Goal: Task Accomplishment & Management: Manage account settings

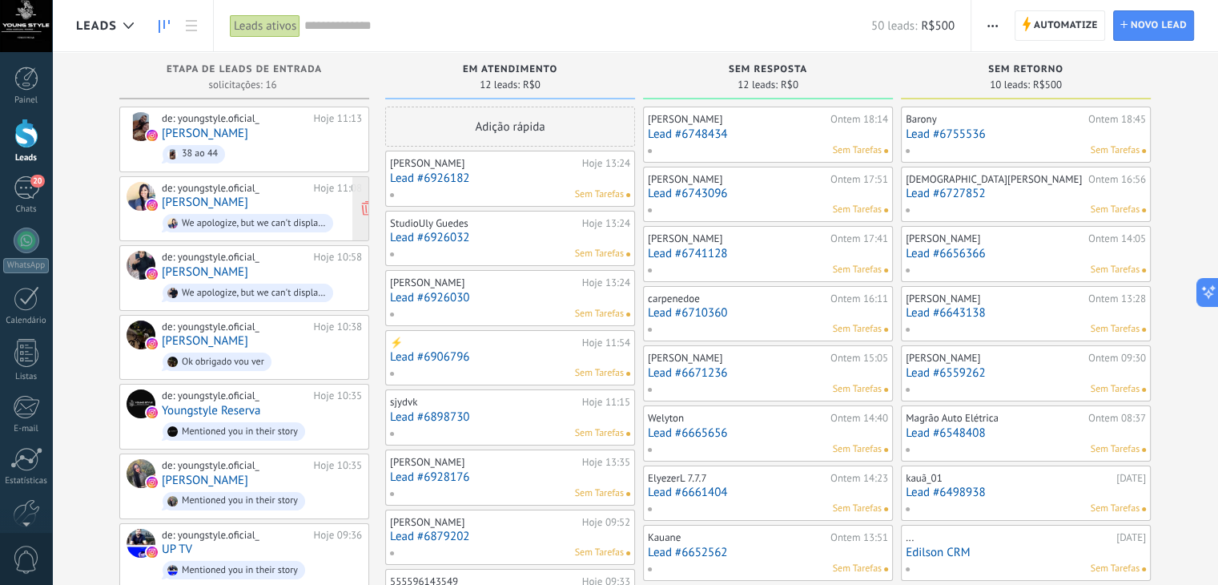
click at [227, 199] on link "[PERSON_NAME]" at bounding box center [205, 202] width 86 height 14
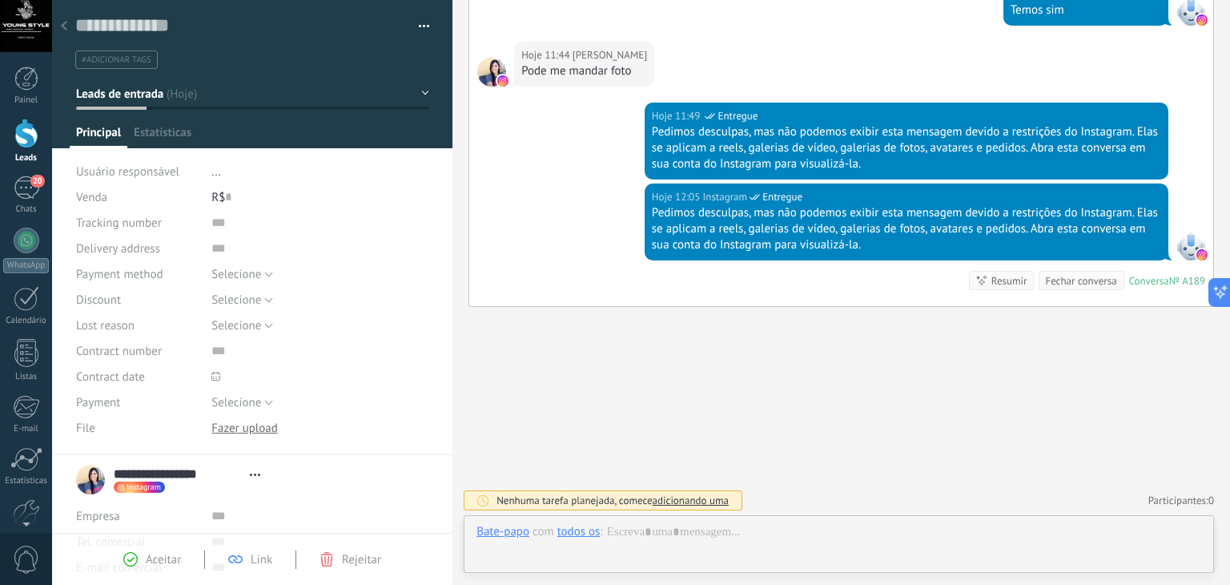
scroll to position [23, 0]
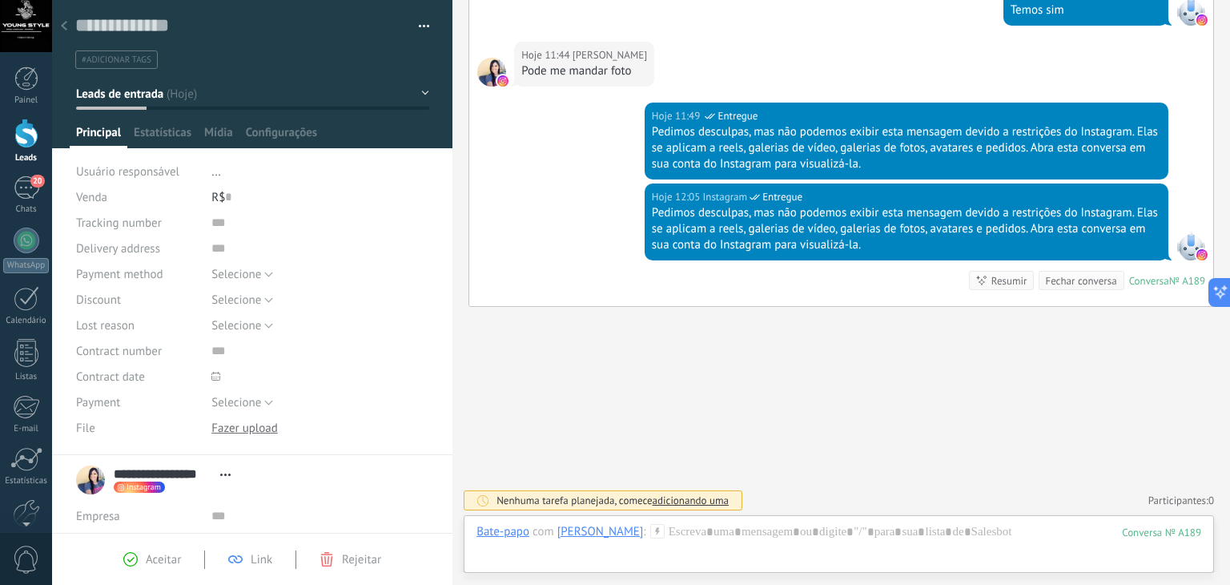
click at [525, 212] on div "Hoje 12:05 Instagram Entregue Pedimos desculpas, mas não podemos exibir esta me…" at bounding box center [841, 244] width 744 height 123
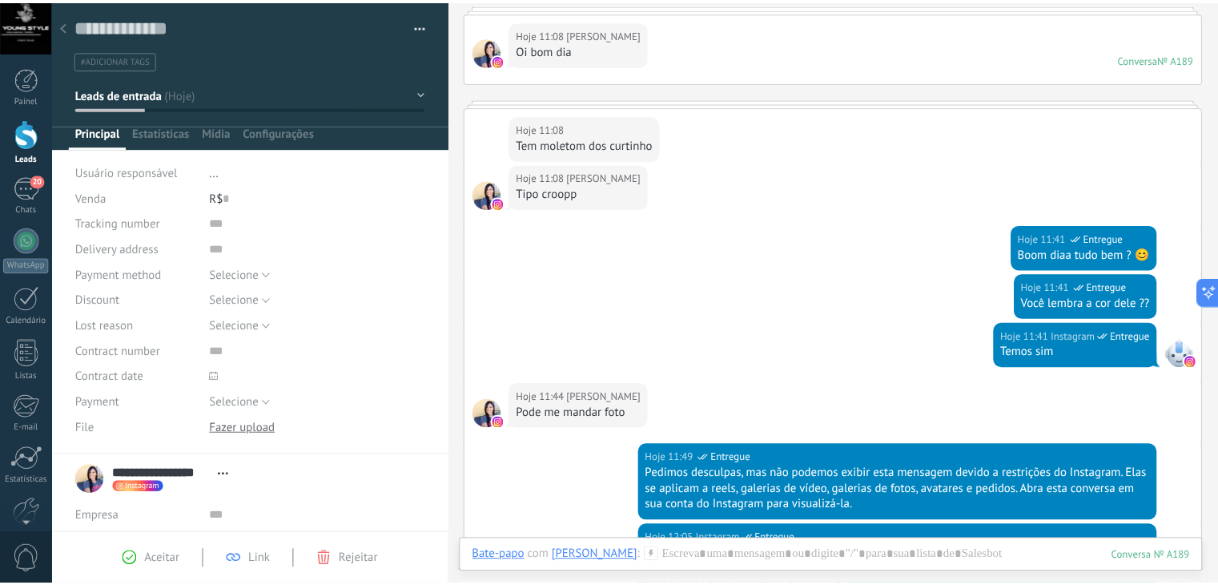
scroll to position [99, 0]
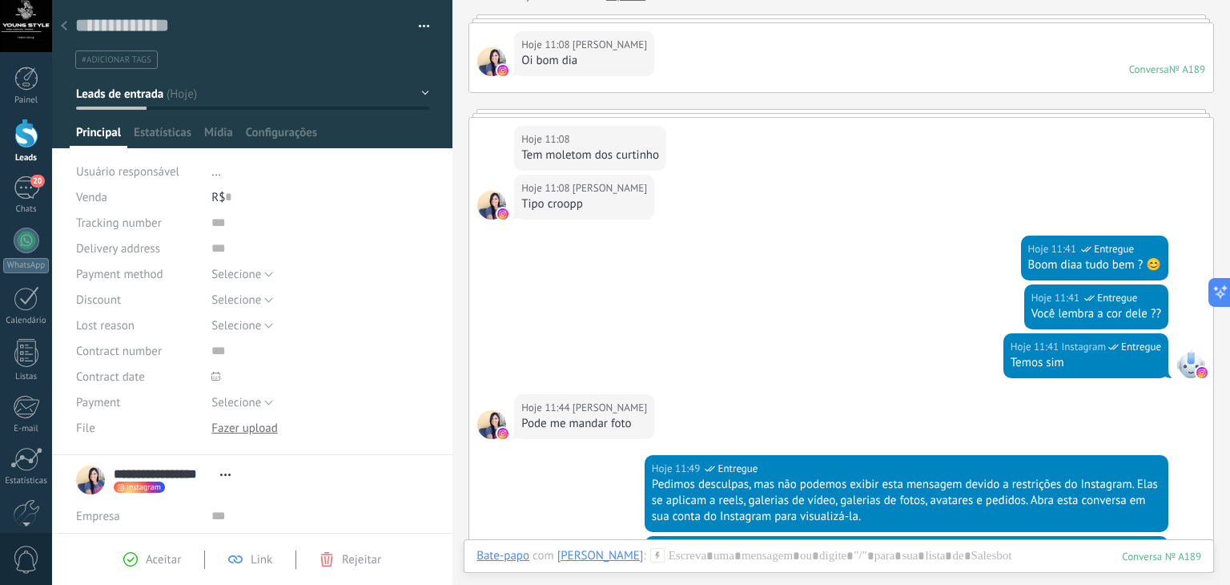
click at [64, 17] on div at bounding box center [64, 26] width 22 height 31
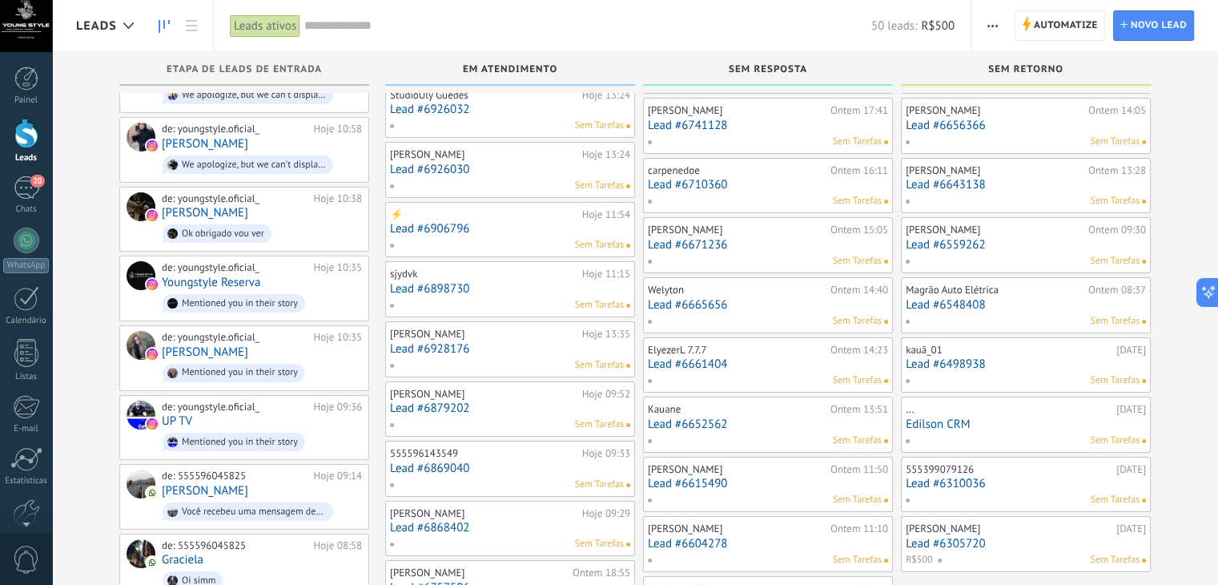
scroll to position [64, 0]
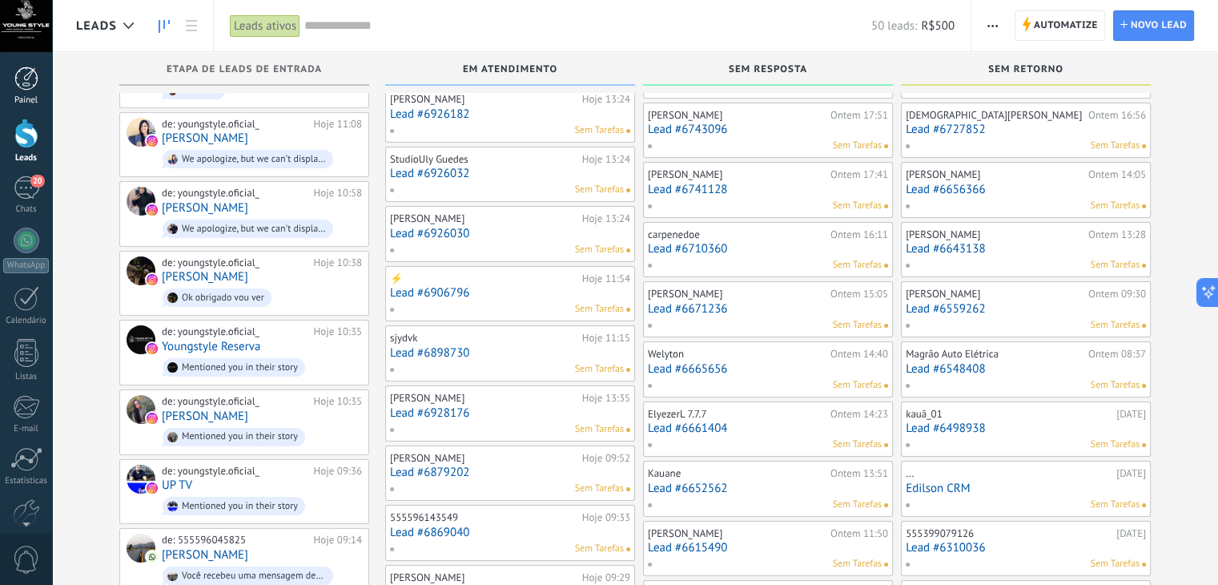
click at [21, 100] on div "Painel" at bounding box center [26, 100] width 46 height 10
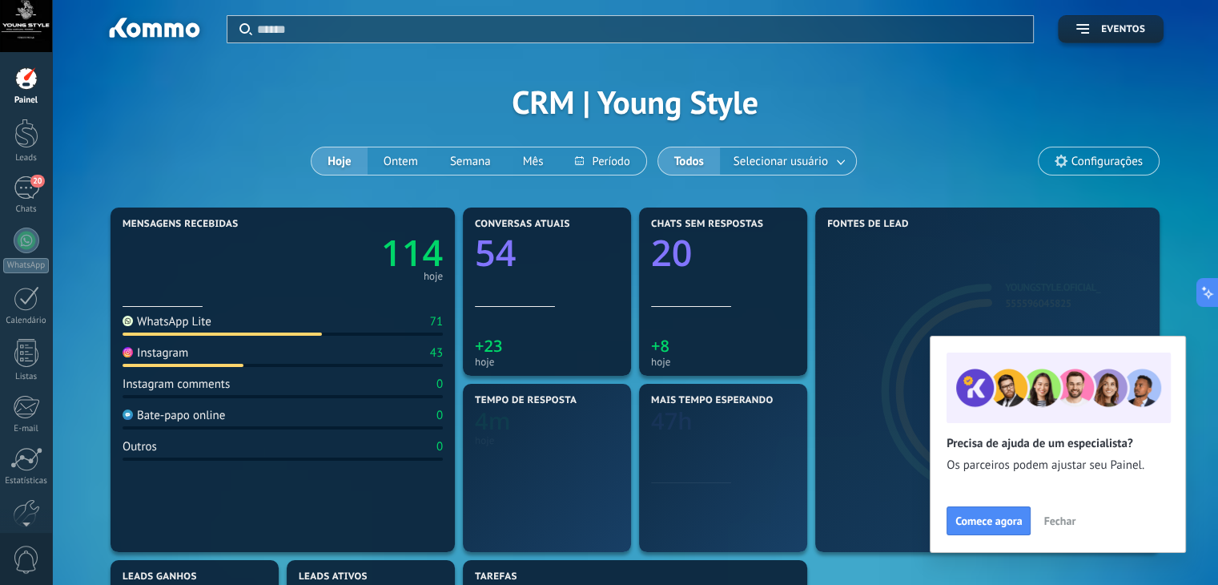
click at [21, 100] on div "Painel" at bounding box center [26, 100] width 46 height 10
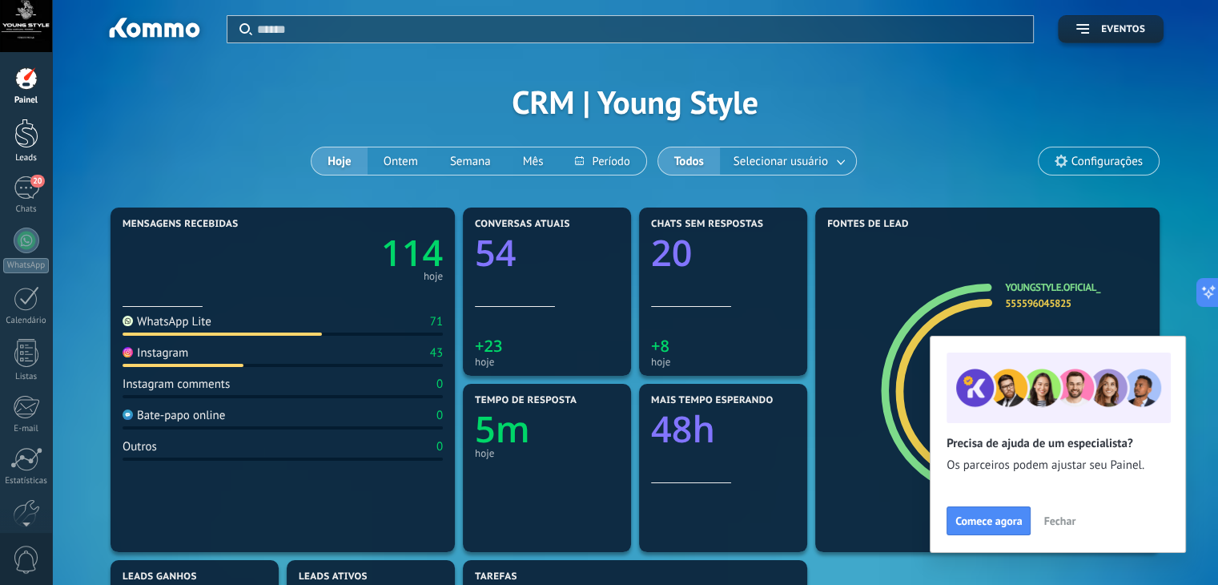
click at [21, 139] on div at bounding box center [26, 134] width 24 height 30
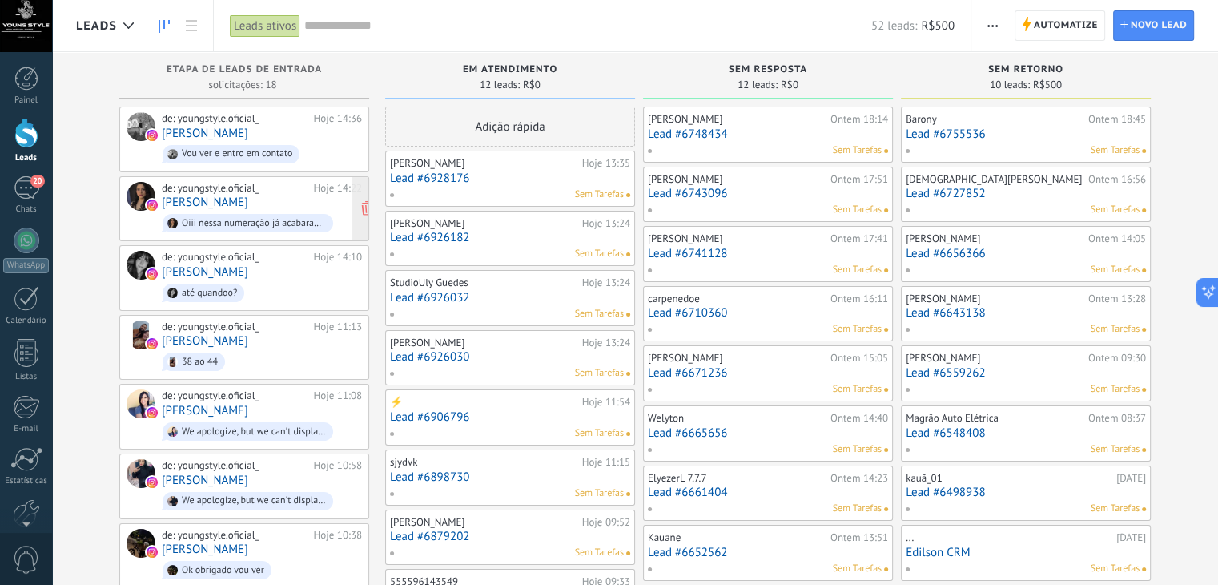
click at [263, 191] on div "de: youngstyle.oficial_" at bounding box center [235, 188] width 147 height 13
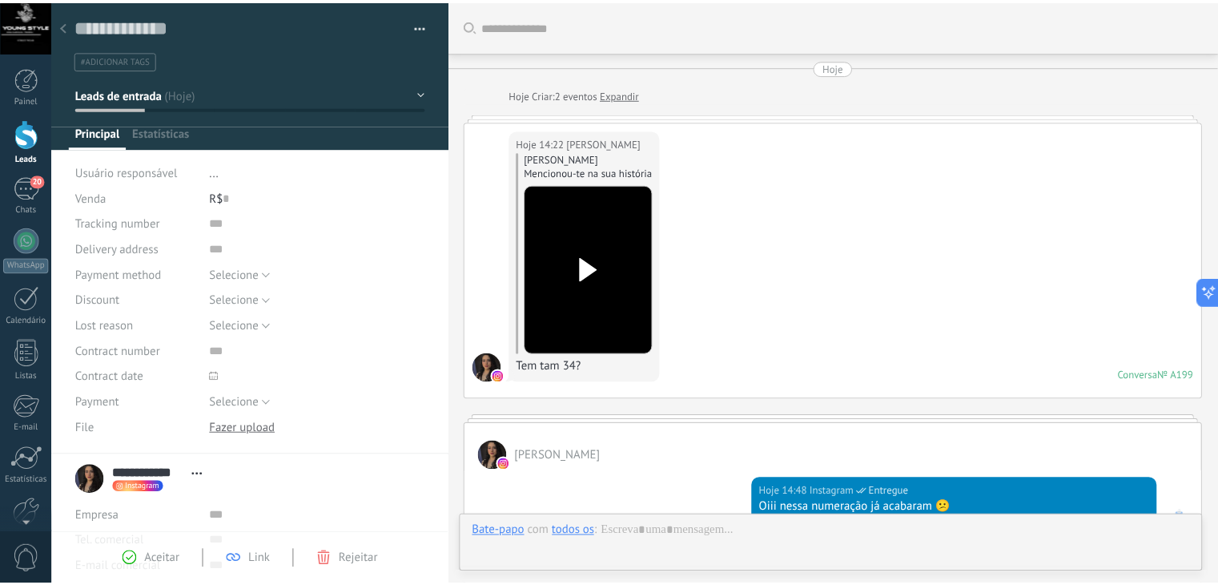
scroll to position [279, 0]
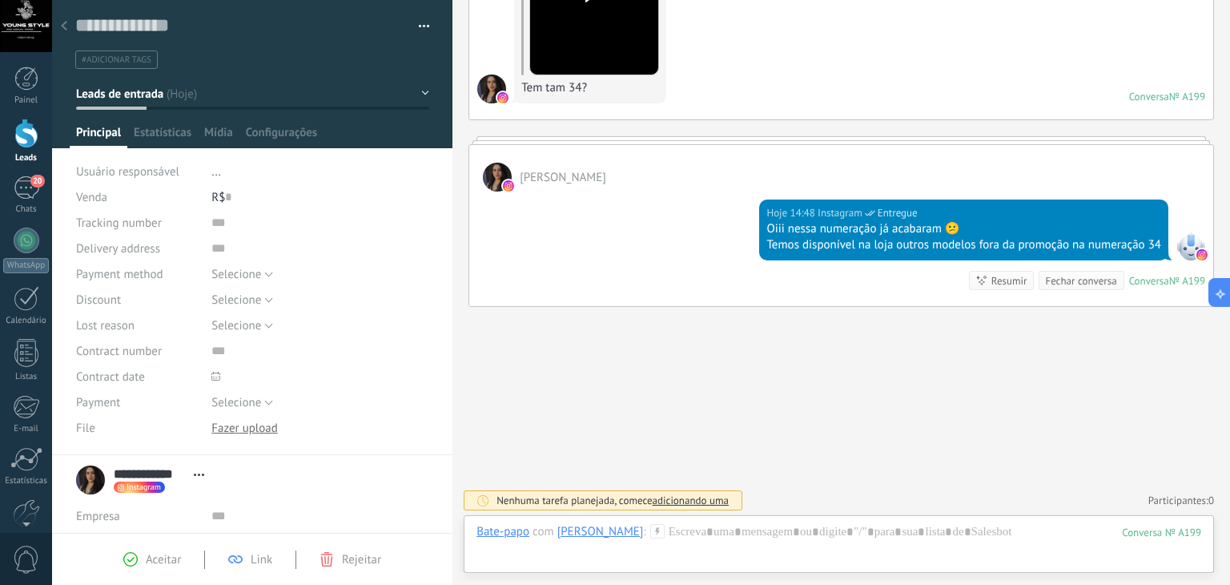
click at [68, 26] on div at bounding box center [64, 26] width 22 height 31
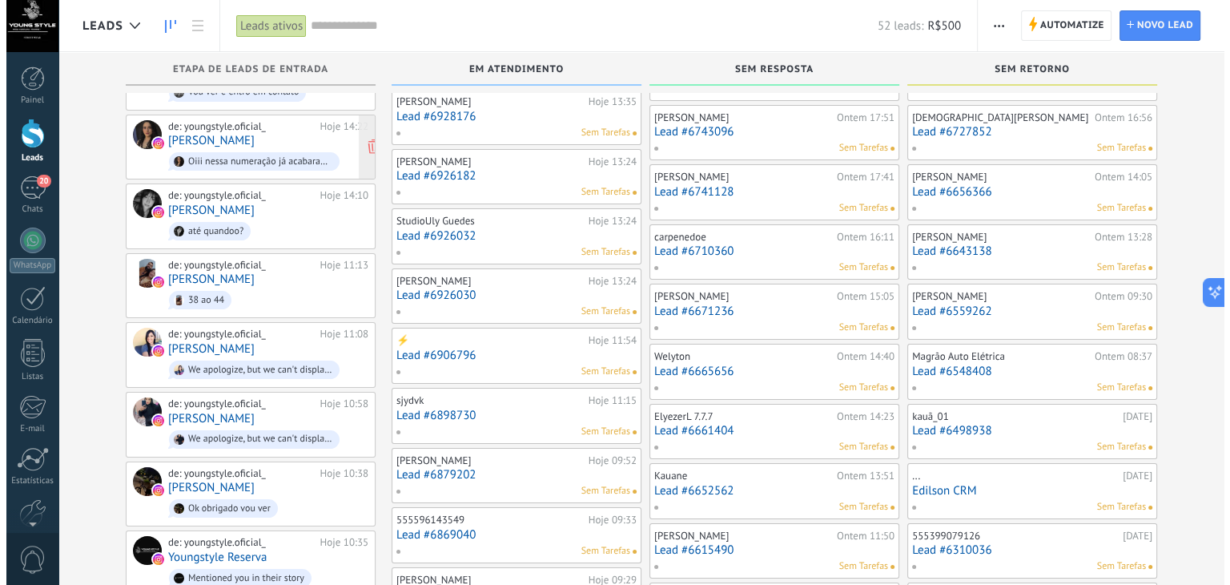
scroll to position [64, 0]
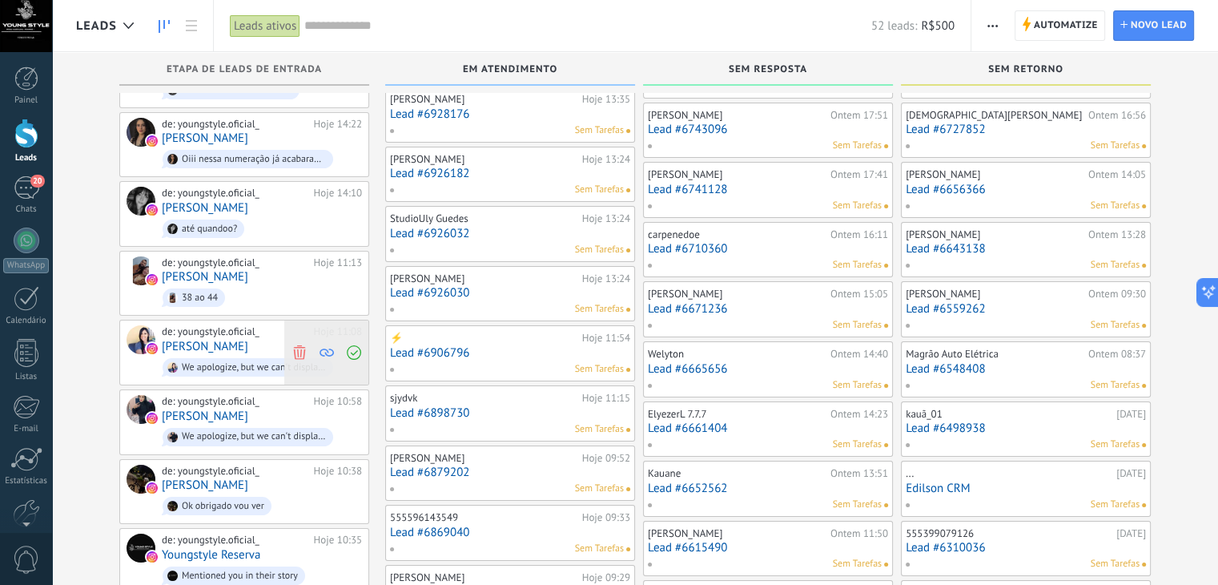
click at [293, 345] on icon at bounding box center [299, 352] width 14 height 14
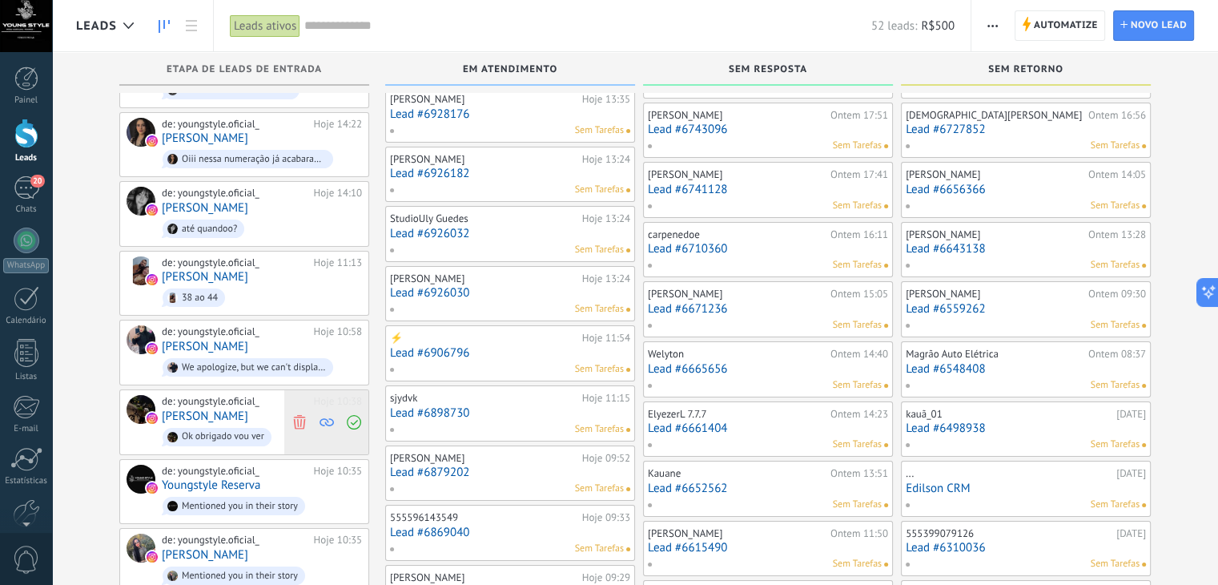
click at [298, 419] on use at bounding box center [299, 421] width 12 height 14
click at [304, 414] on icon at bounding box center [299, 421] width 14 height 14
click at [297, 418] on use at bounding box center [299, 421] width 12 height 14
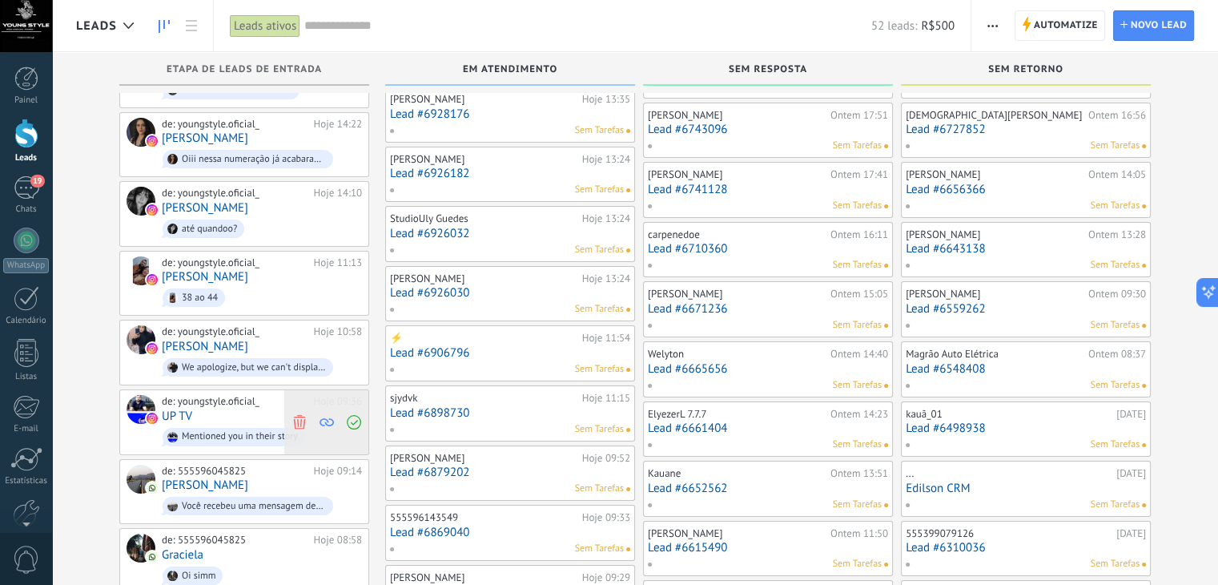
click at [296, 414] on icon at bounding box center [299, 421] width 14 height 14
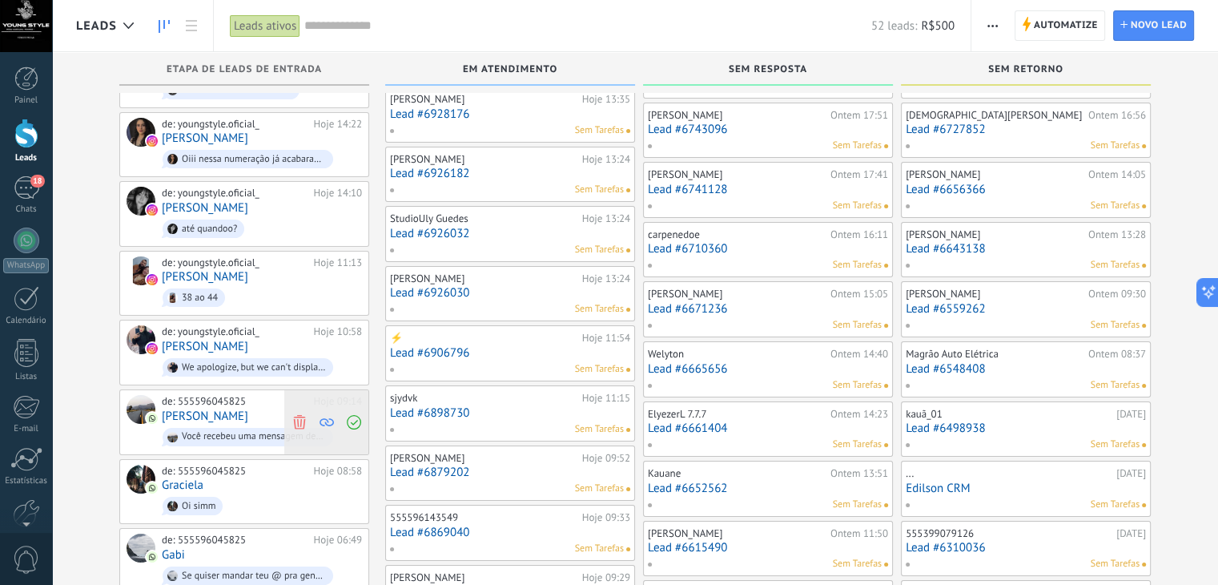
click at [300, 415] on icon at bounding box center [299, 421] width 14 height 14
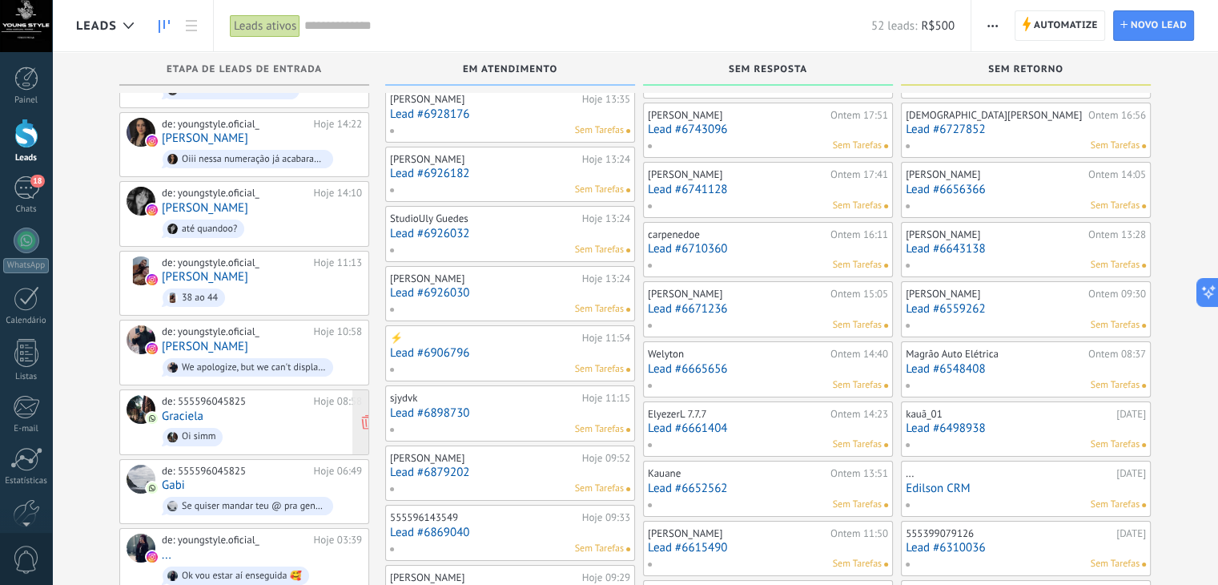
click at [251, 416] on div "de: 555596045825 Hoje 08:58 [PERSON_NAME]" at bounding box center [262, 422] width 200 height 54
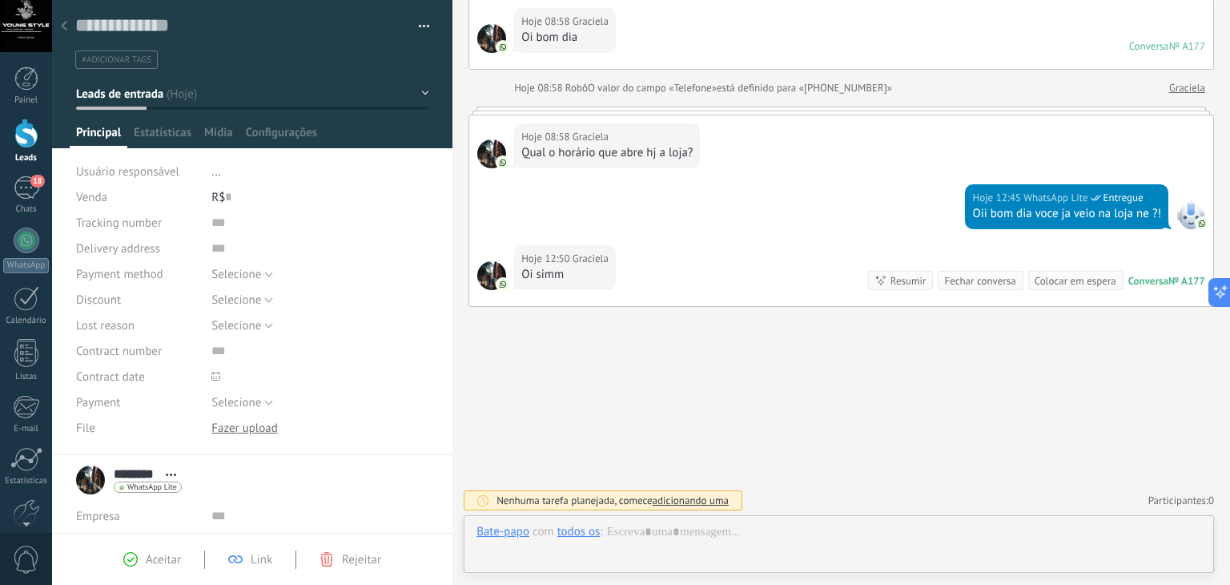
scroll to position [23, 0]
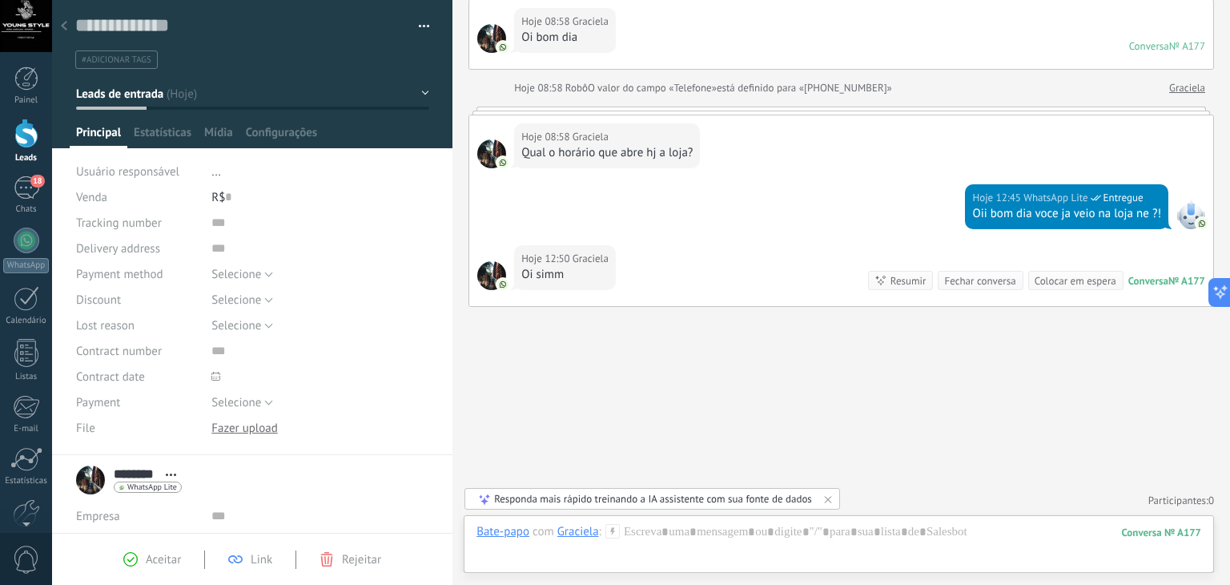
click at [65, 29] on use at bounding box center [64, 26] width 6 height 10
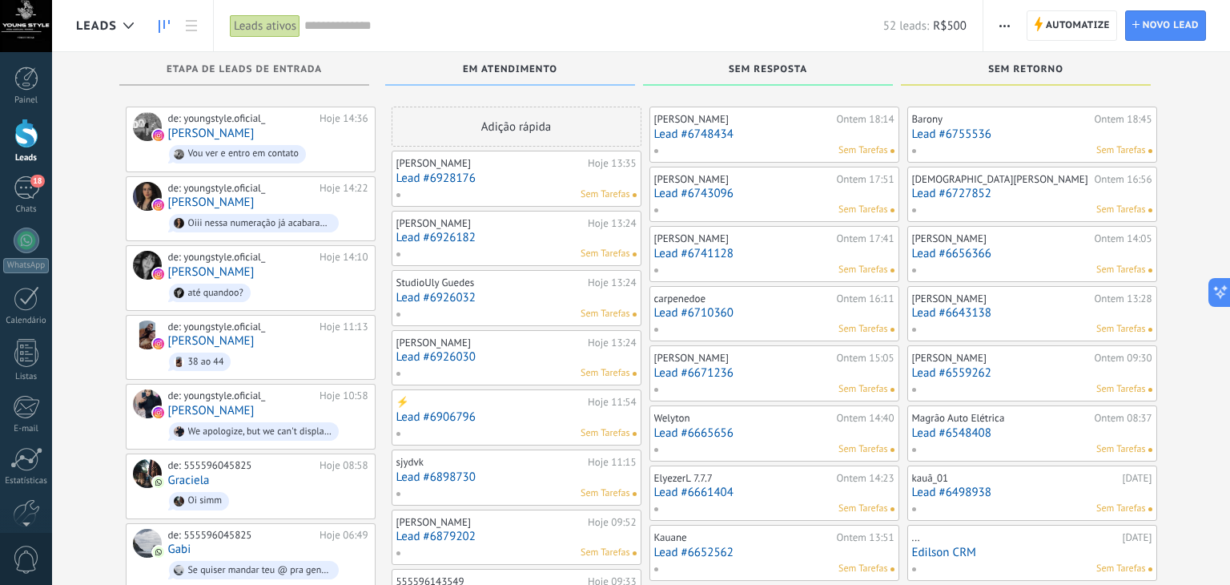
scroll to position [64, 0]
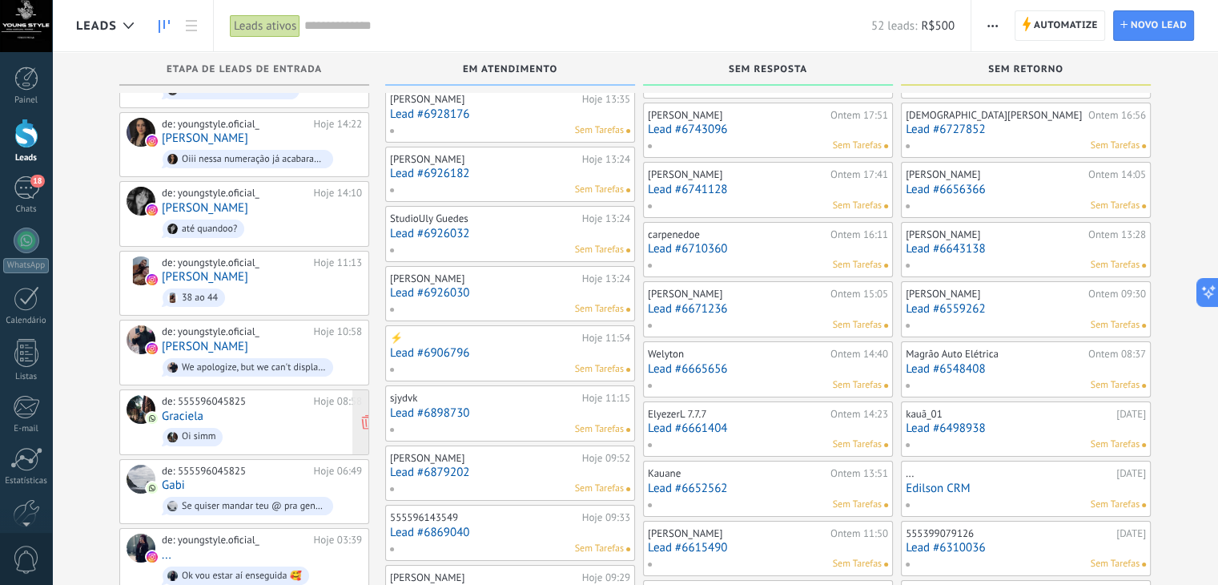
click at [239, 424] on span "Oi simm" at bounding box center [262, 436] width 200 height 25
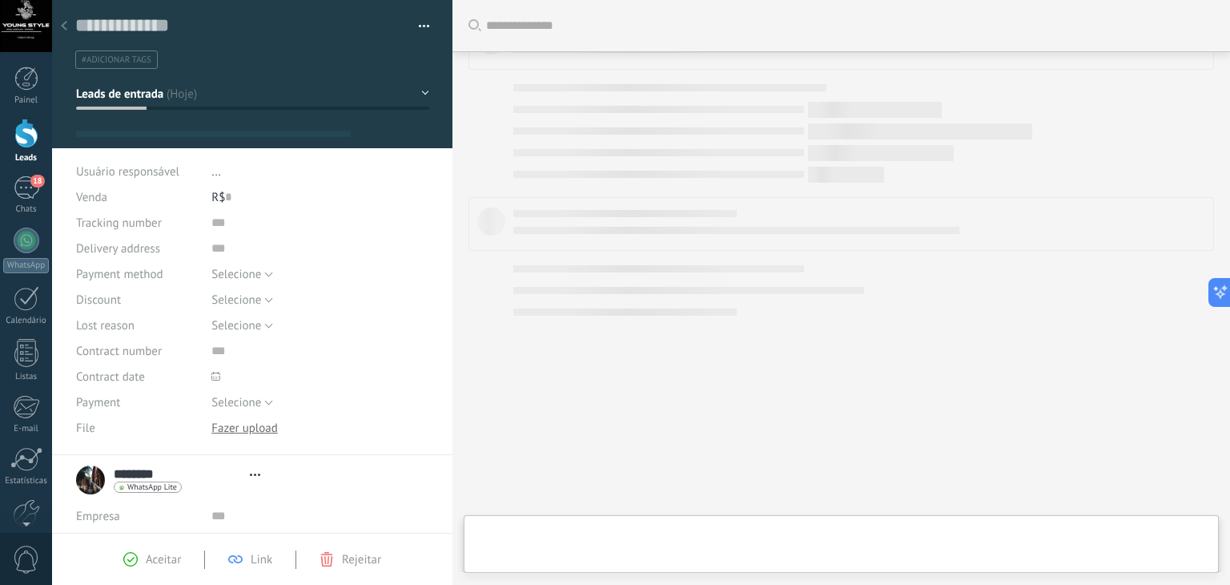
type textarea "**********"
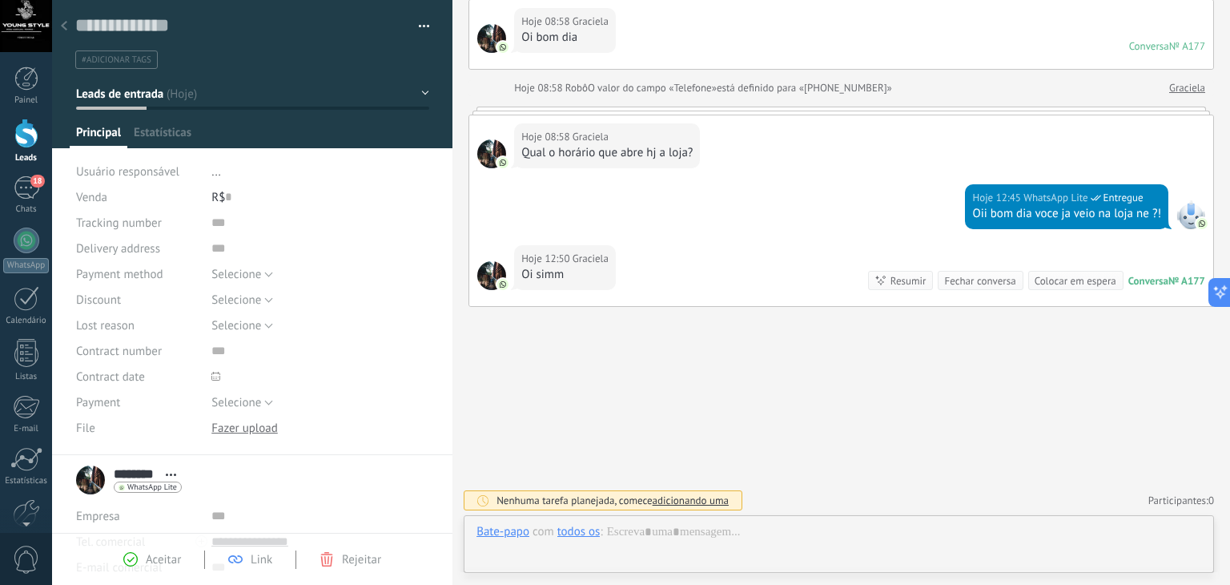
scroll to position [23, 0]
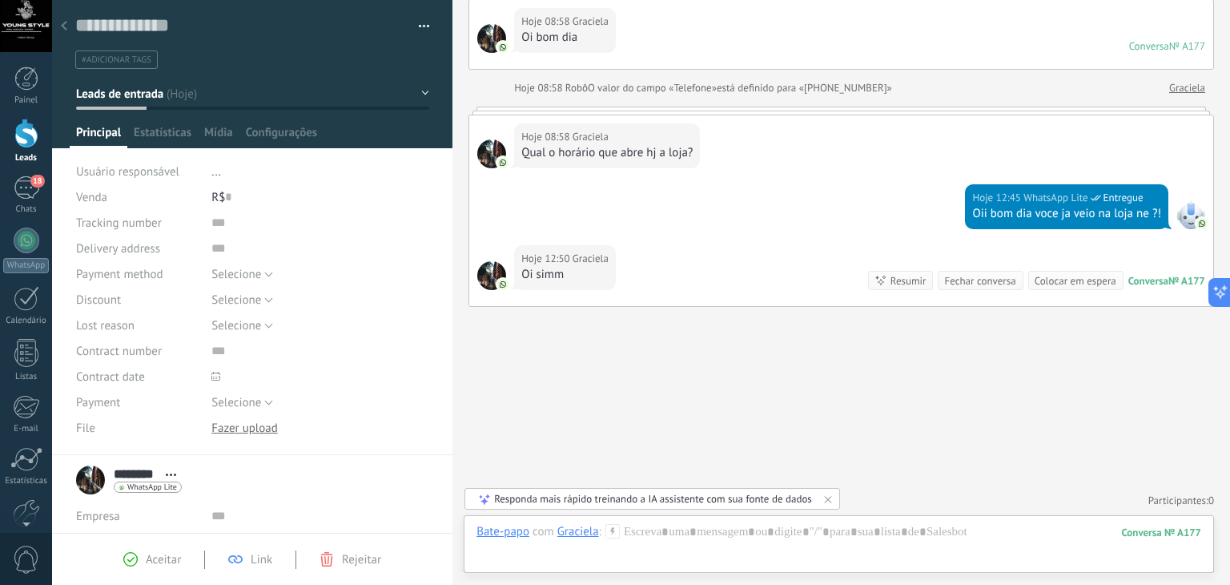
click at [506, 342] on div "Buscar Carregar mais Hoje Hoje Criar: 2 eventos Expandir Hoje 08:58 Graciela Oi…" at bounding box center [841, 232] width 778 height 708
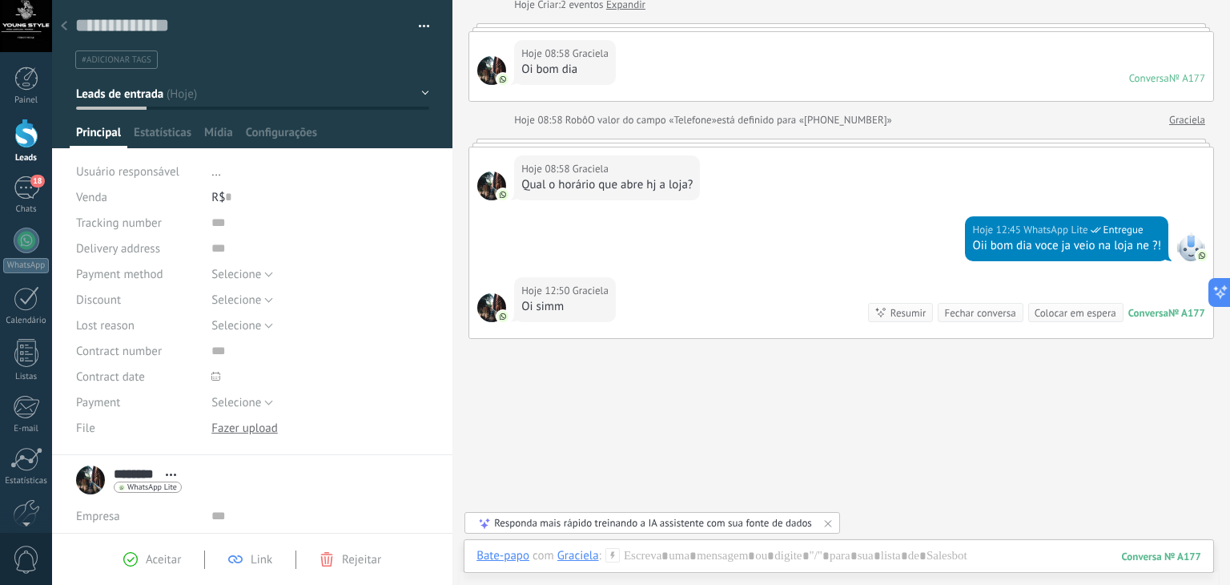
scroll to position [0, 0]
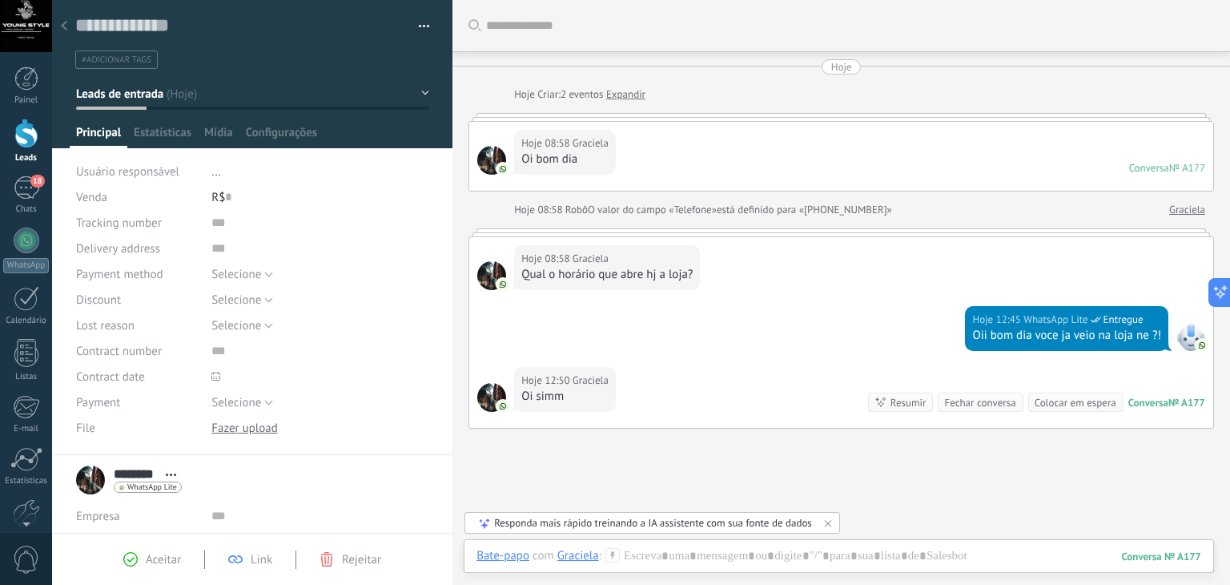
click at [628, 93] on link "Expandir" at bounding box center [625, 94] width 39 height 16
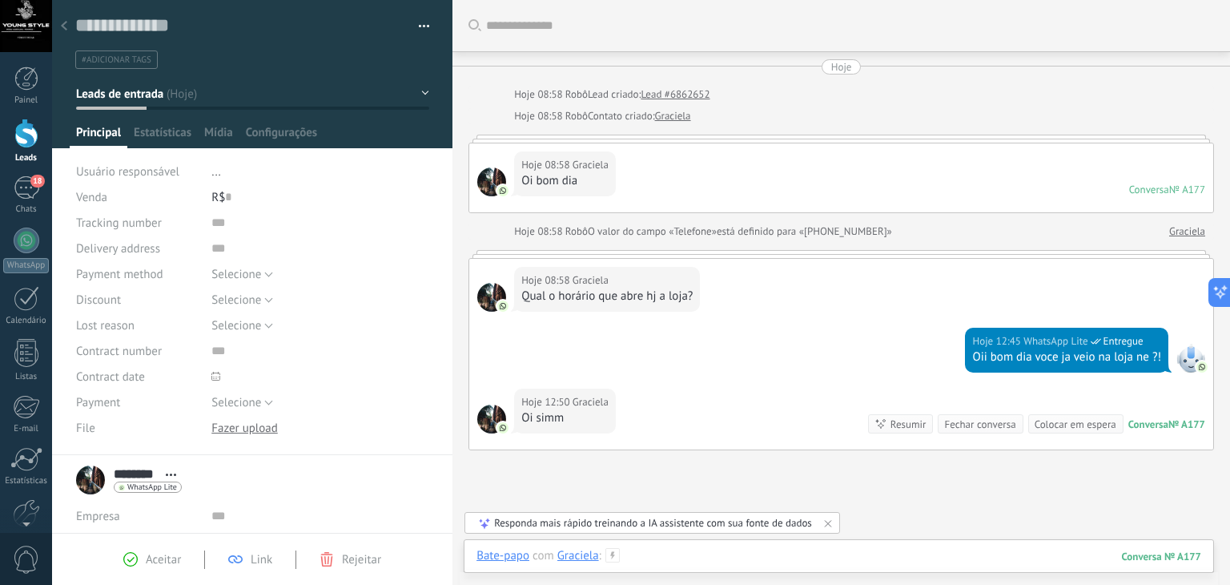
click at [637, 554] on div at bounding box center [839, 572] width 725 height 48
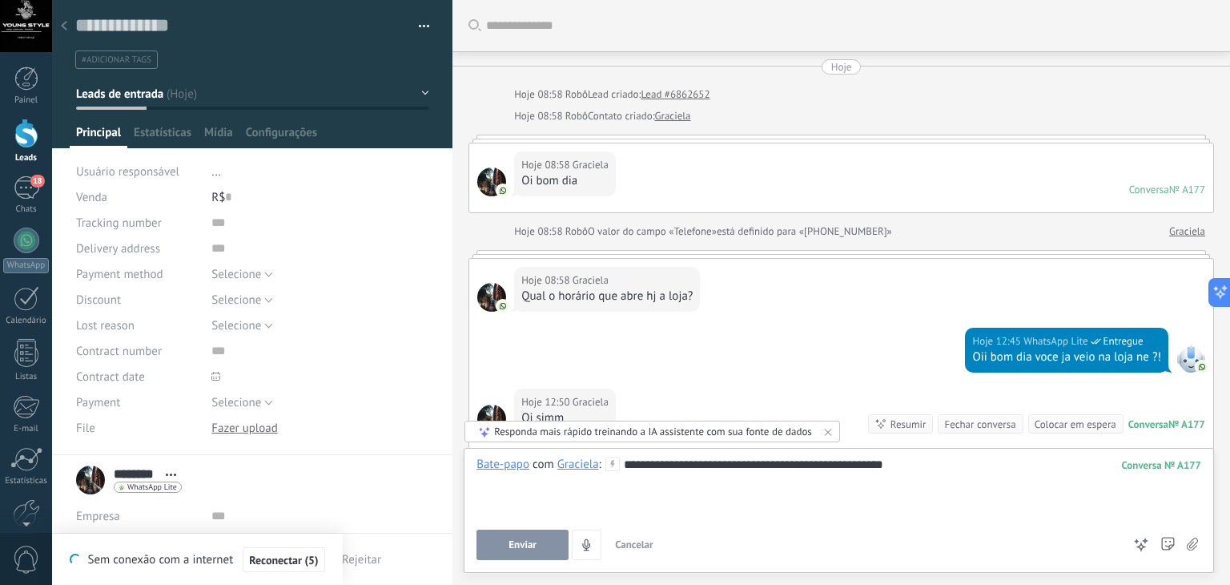
click at [509, 537] on button "Enviar" at bounding box center [523, 544] width 92 height 30
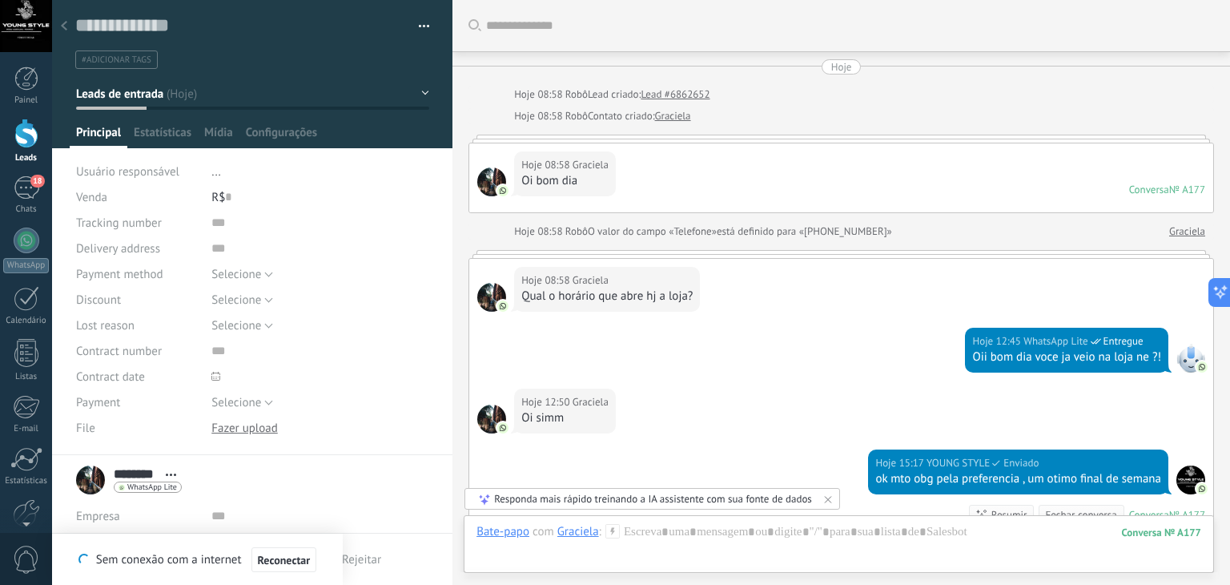
scroll to position [234, 0]
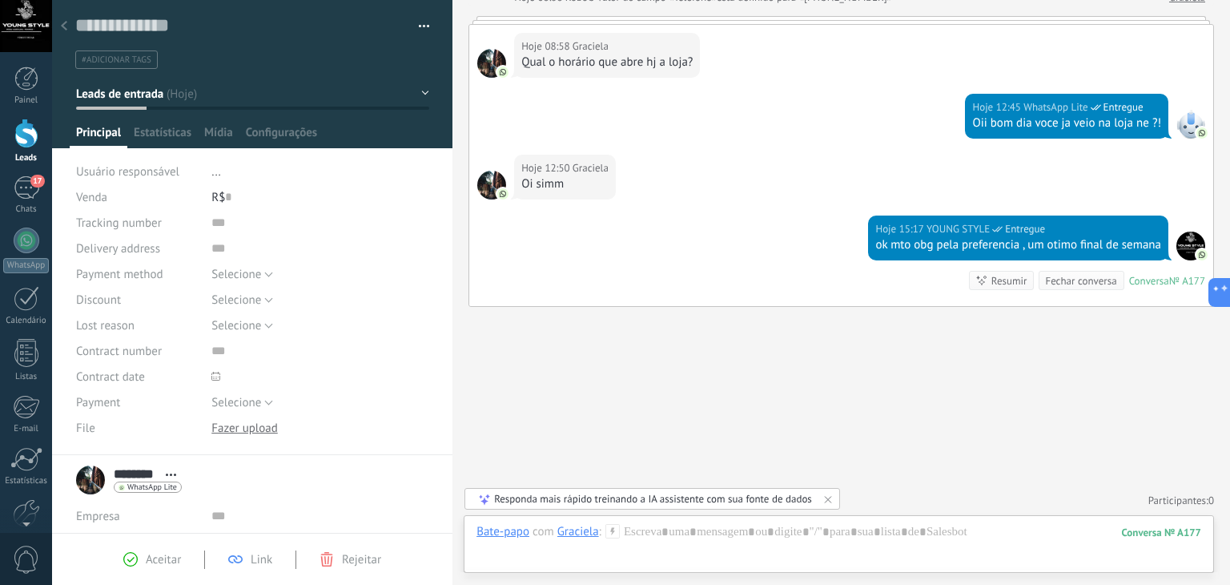
click at [60, 24] on div at bounding box center [64, 26] width 22 height 31
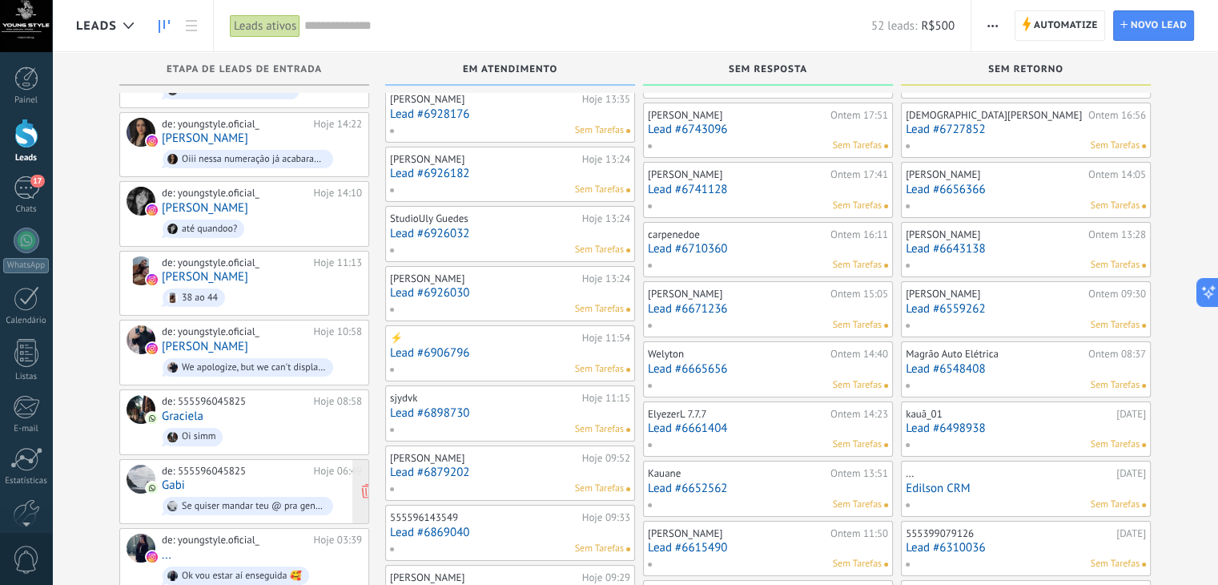
click at [284, 480] on div "de: 555596045825 Hoje 06:49 Gabi Se quiser mandar teu @ pra gente te marcar num…" at bounding box center [262, 491] width 200 height 54
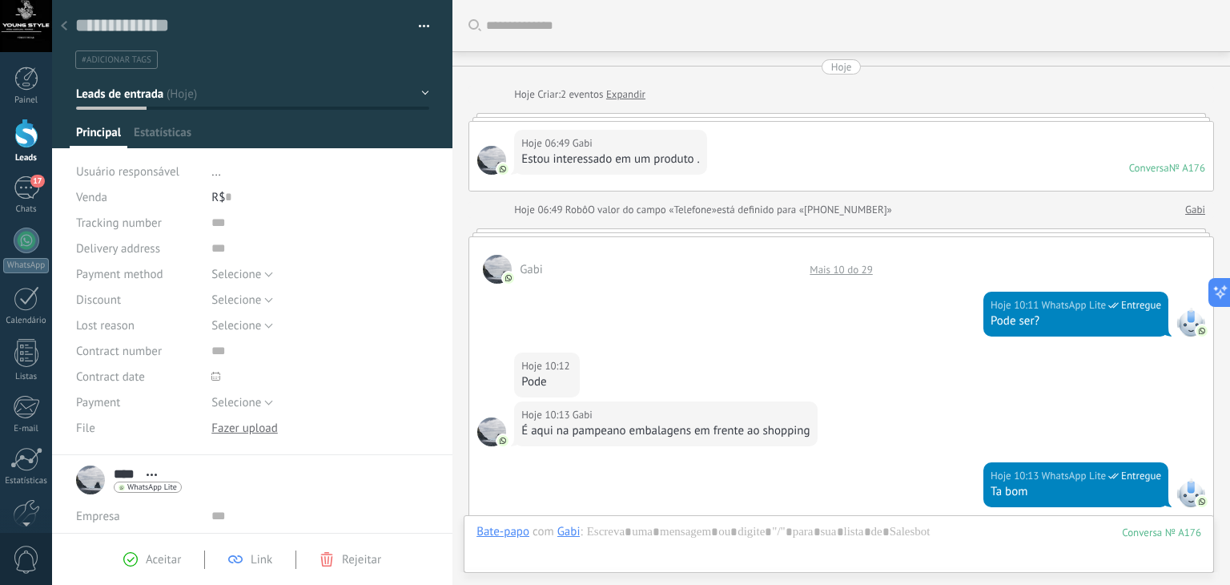
scroll to position [647, 0]
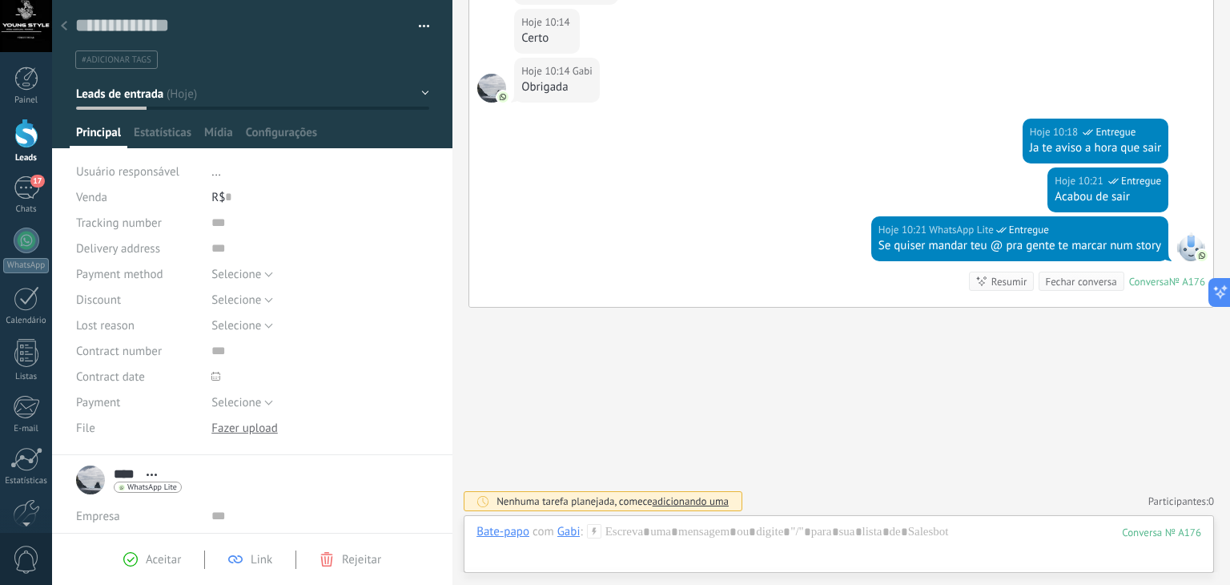
click at [556, 272] on div "Hoje 10:21 WhatsApp Lite Entregue Se quiser mandar teu @ pra gente te marcar nu…" at bounding box center [841, 261] width 744 height 90
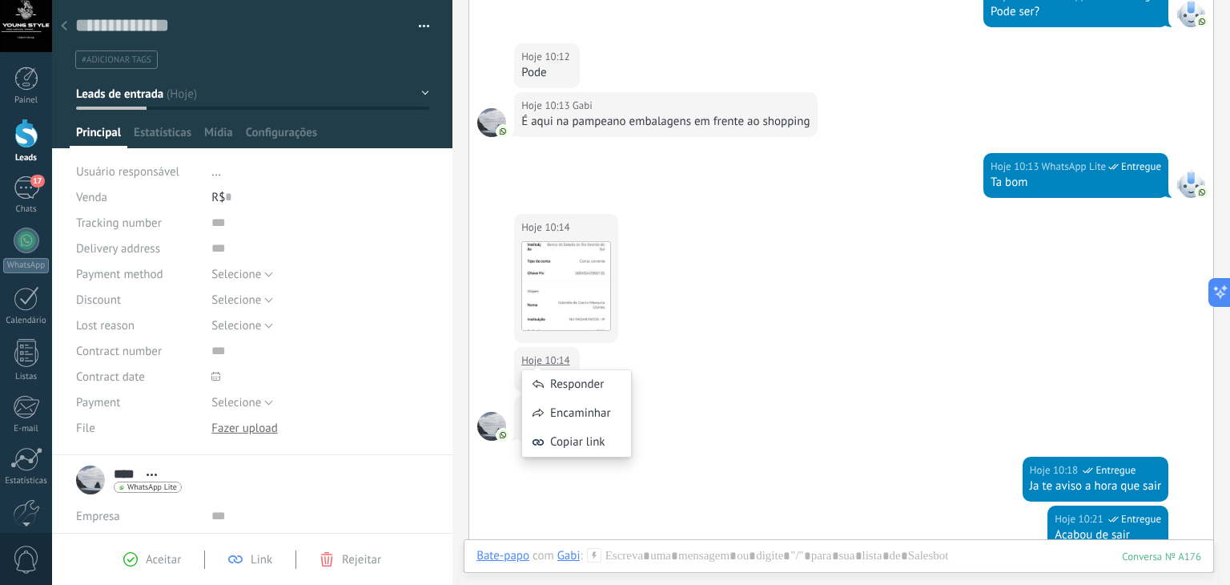
scroll to position [295, 0]
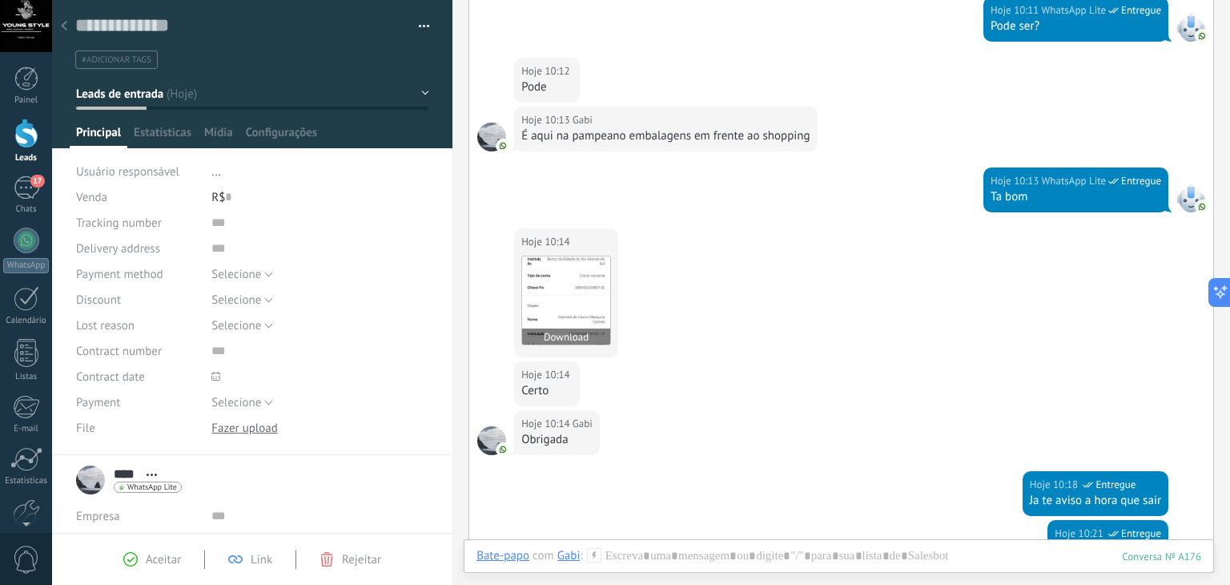
click at [556, 272] on img at bounding box center [566, 300] width 88 height 88
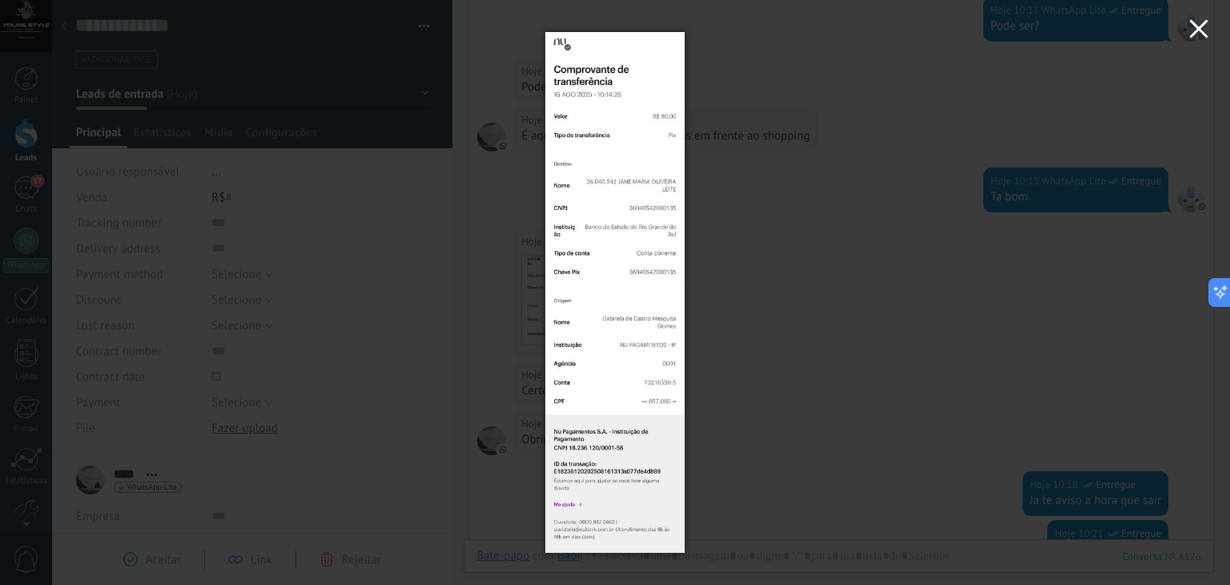
click at [1194, 32] on icon "button" at bounding box center [1198, 28] width 19 height 19
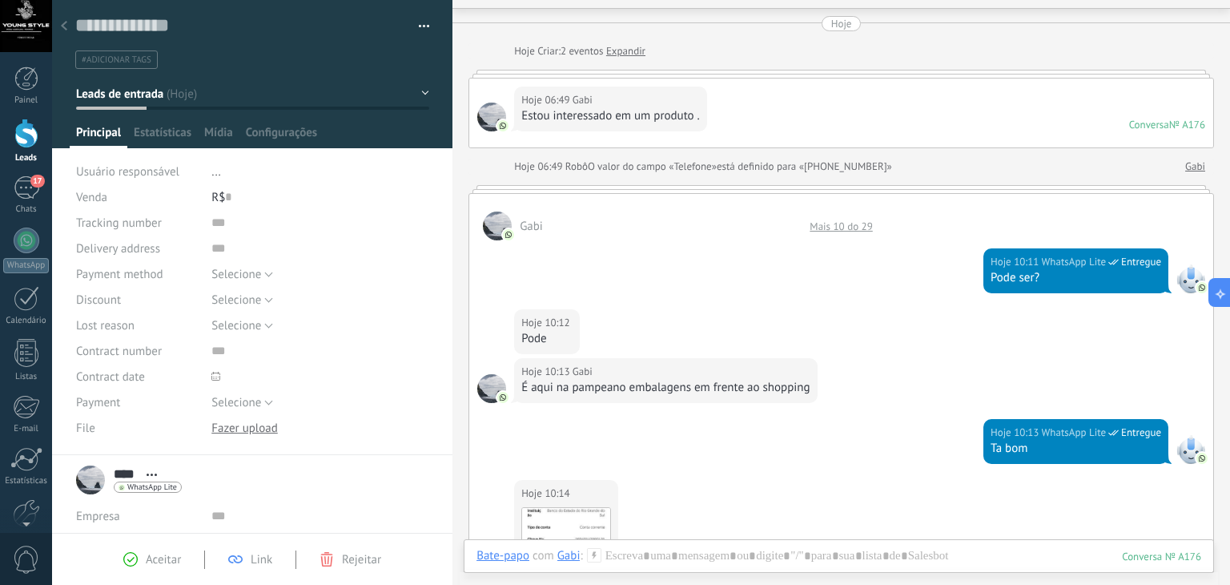
scroll to position [0, 0]
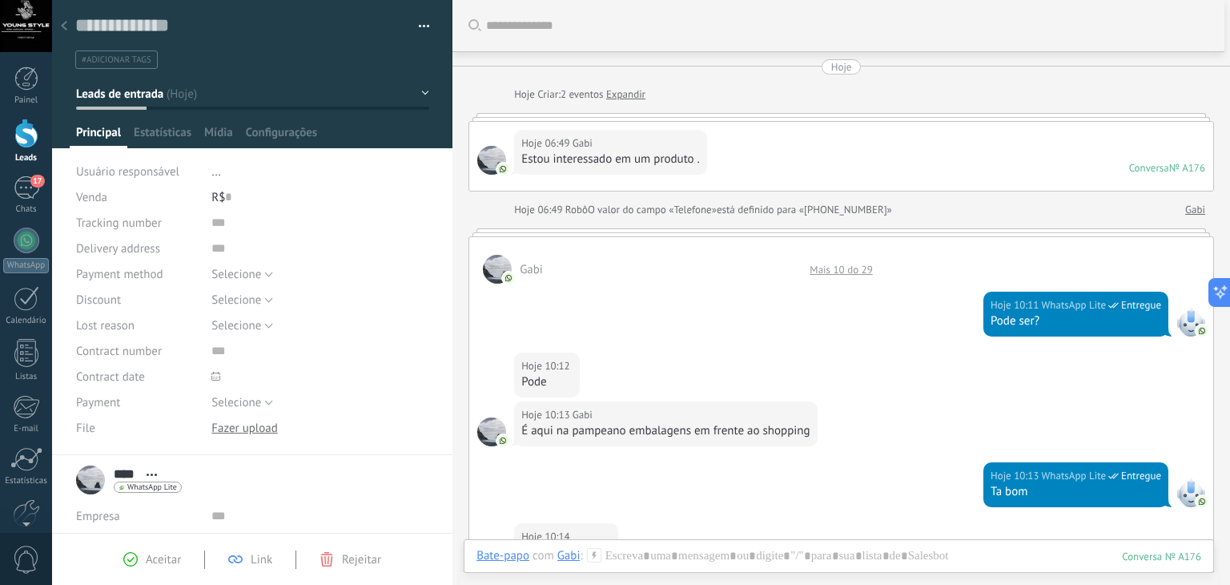
click at [621, 91] on link "Expandir" at bounding box center [625, 94] width 39 height 16
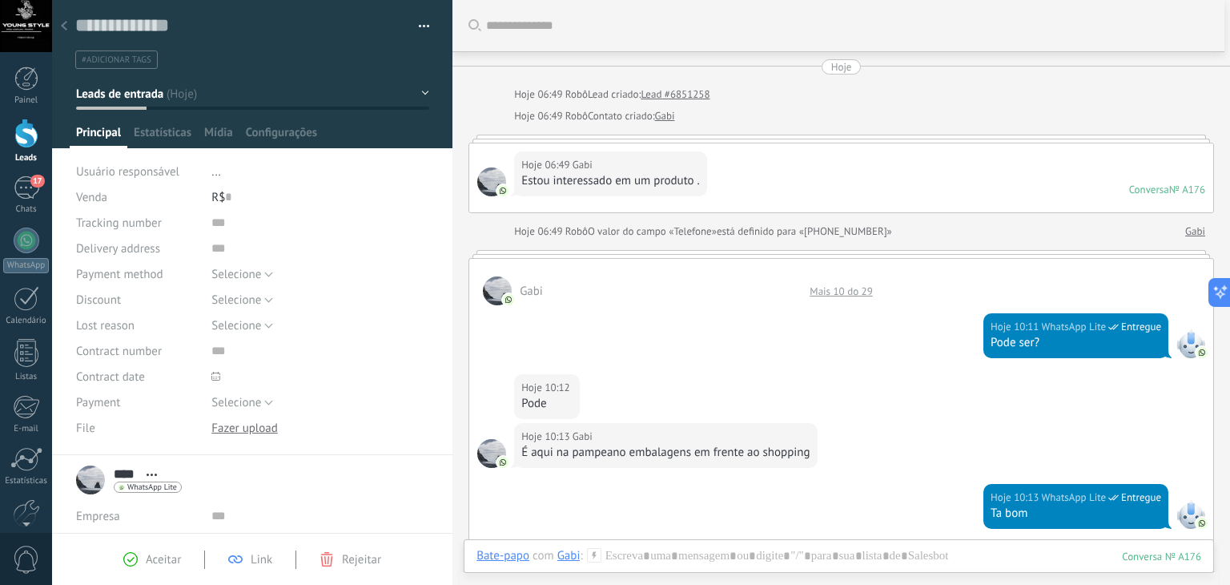
click at [61, 24] on icon at bounding box center [64, 26] width 6 height 10
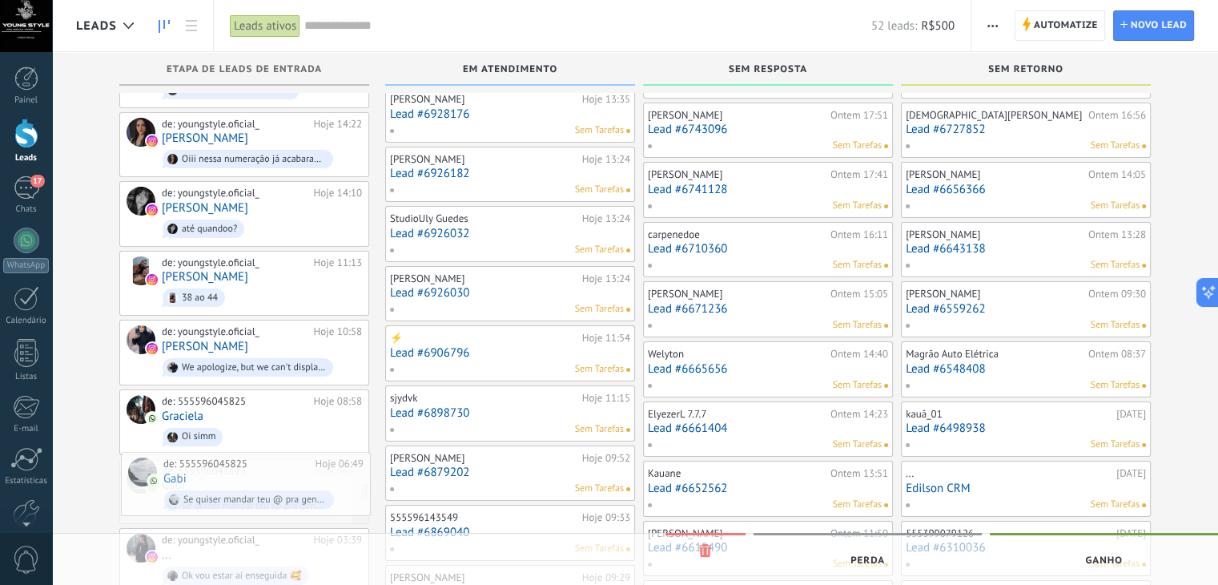
drag, startPoint x: 247, startPoint y: 483, endPoint x: 201, endPoint y: 481, distance: 46.5
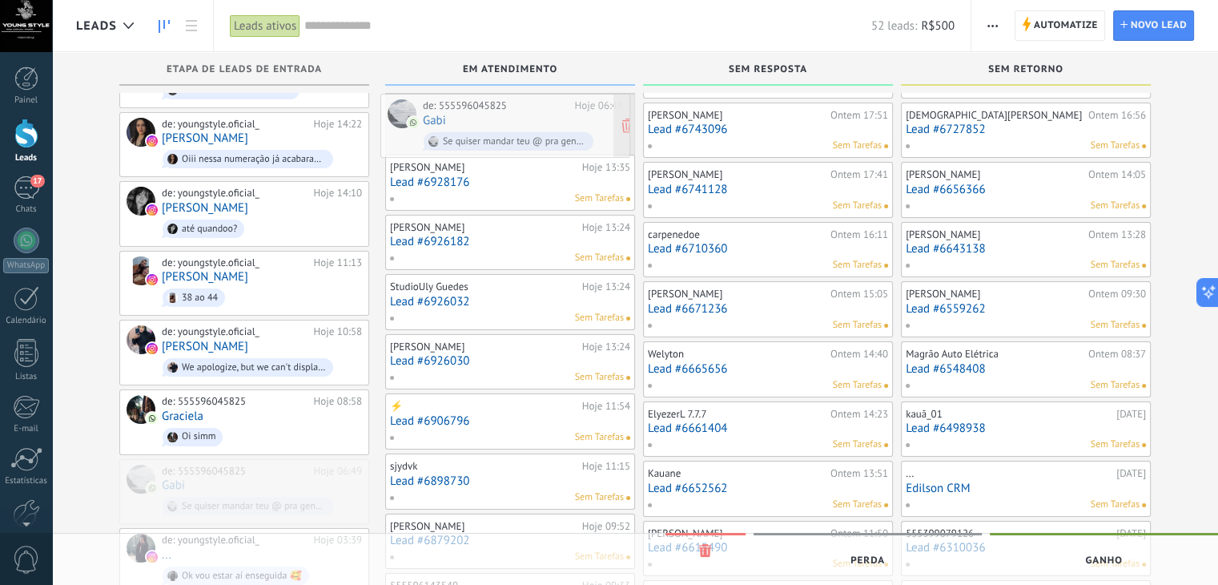
drag, startPoint x: 253, startPoint y: 478, endPoint x: 514, endPoint y: 123, distance: 441.1
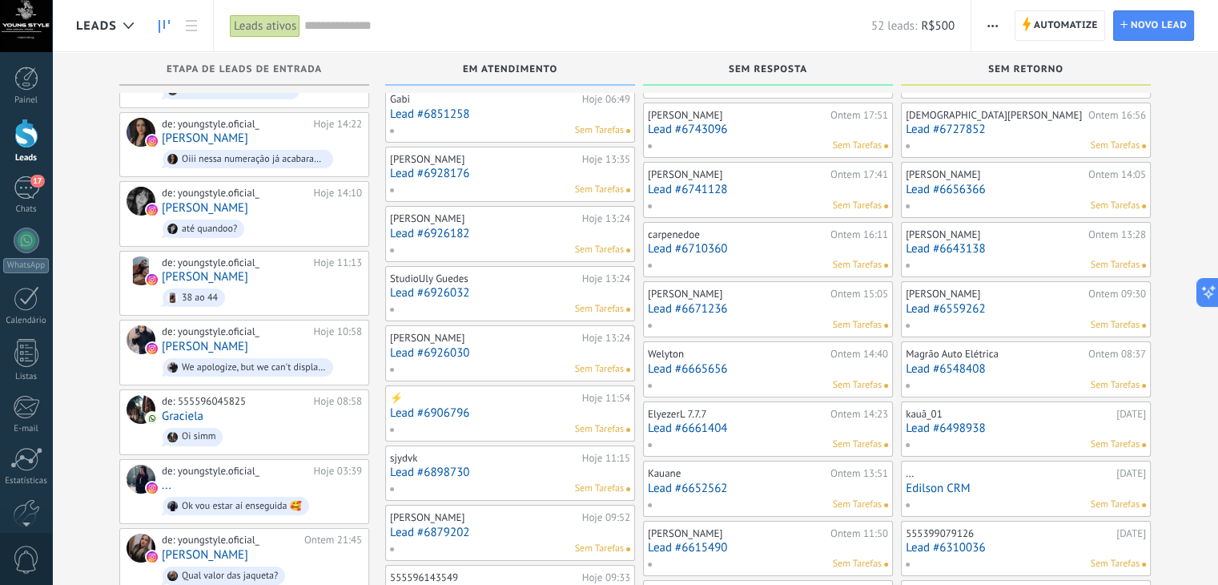
click at [436, 107] on link "Lead #6851258" at bounding box center [510, 114] width 240 height 14
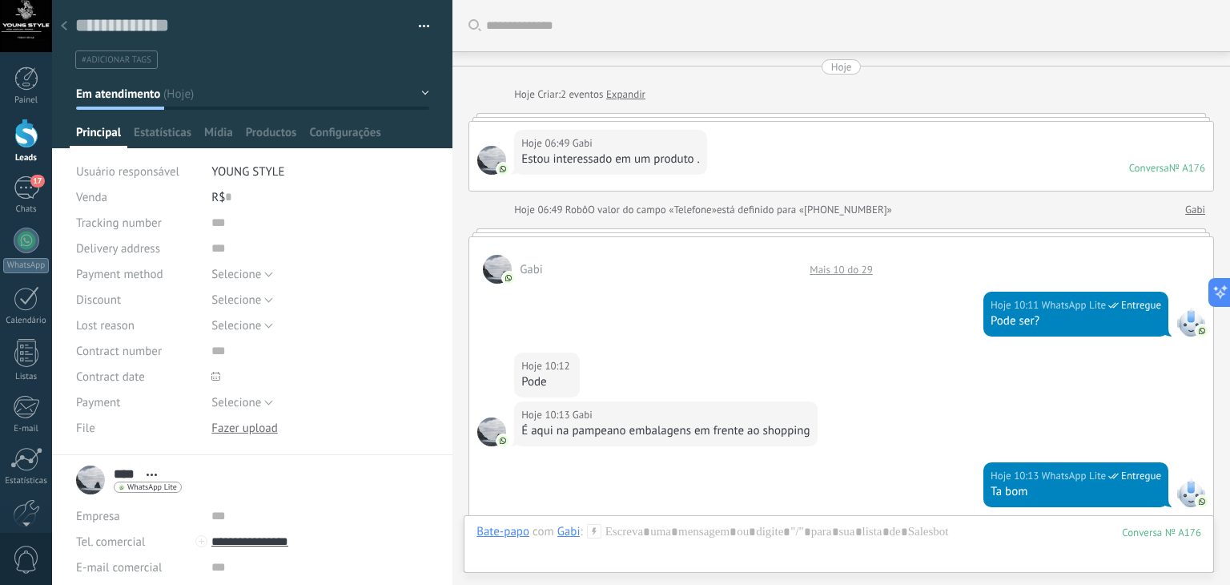
scroll to position [695, 0]
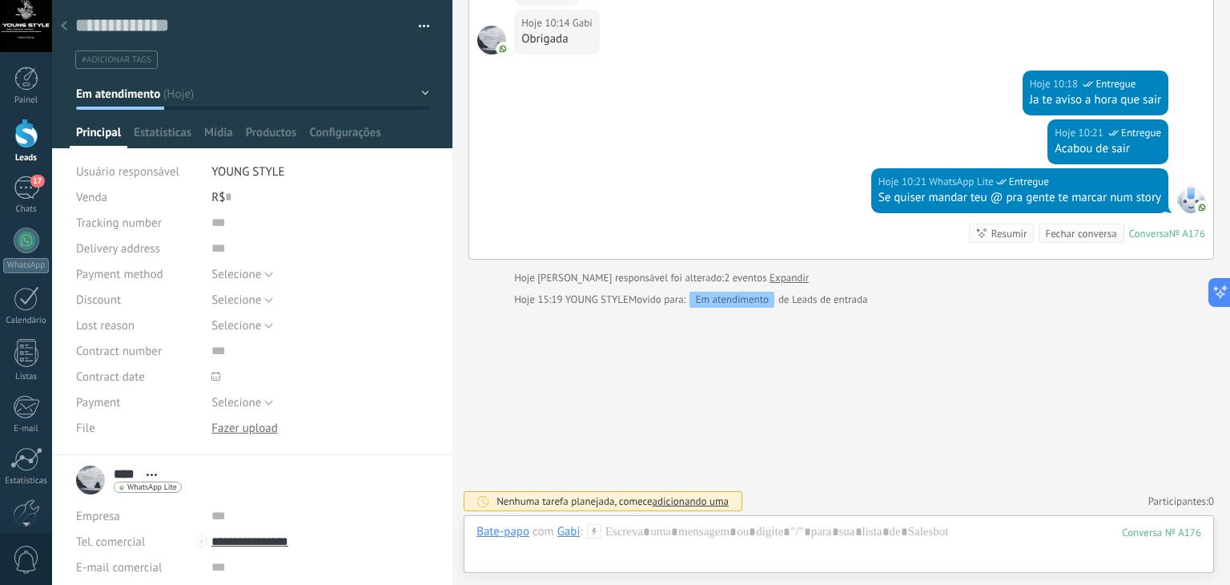
click at [381, 263] on div "Selecione Invoice Card payment Cash Selecione" at bounding box center [320, 274] width 218 height 26
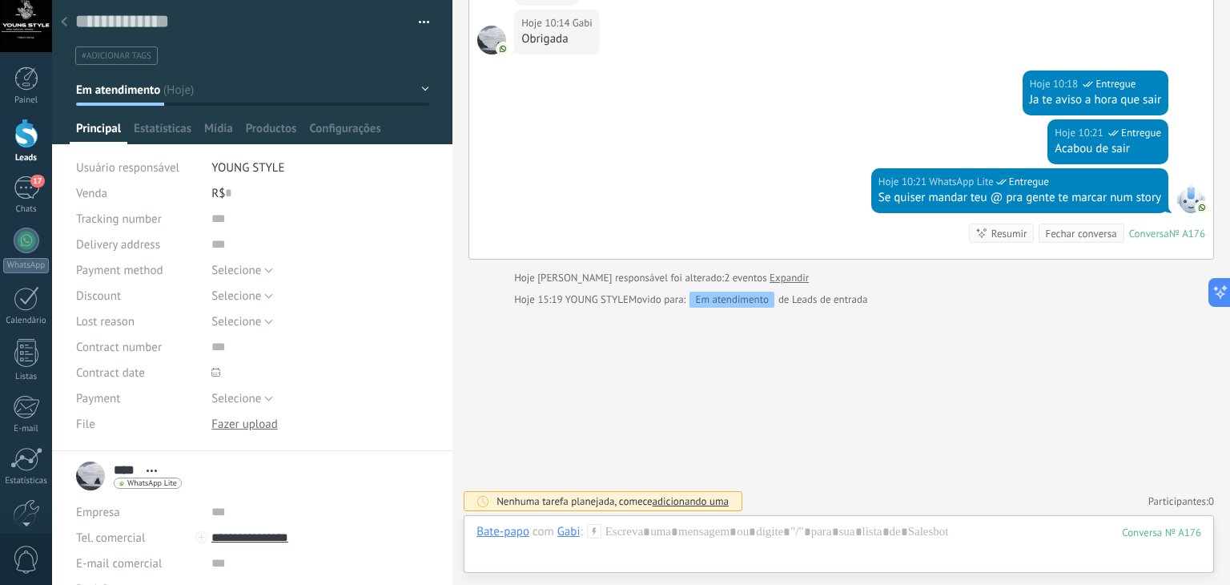
scroll to position [0, 0]
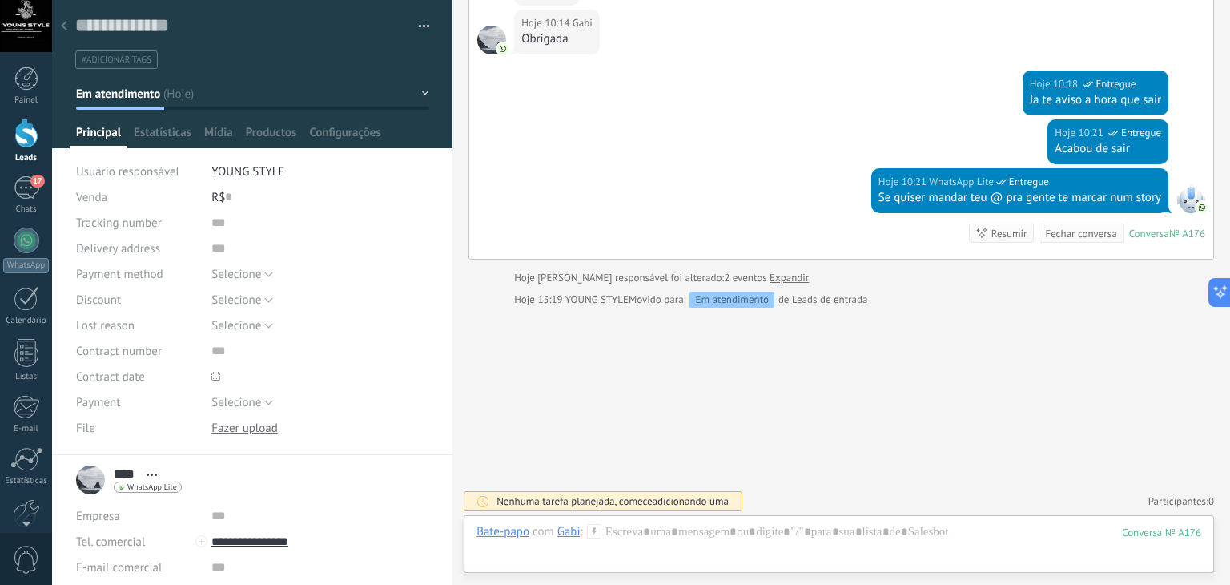
click at [425, 26] on div "Salvar e criar Imprimir Gerenciar tags Exportar para o Excel" at bounding box center [252, 34] width 401 height 69
click at [420, 24] on button "button" at bounding box center [418, 26] width 23 height 24
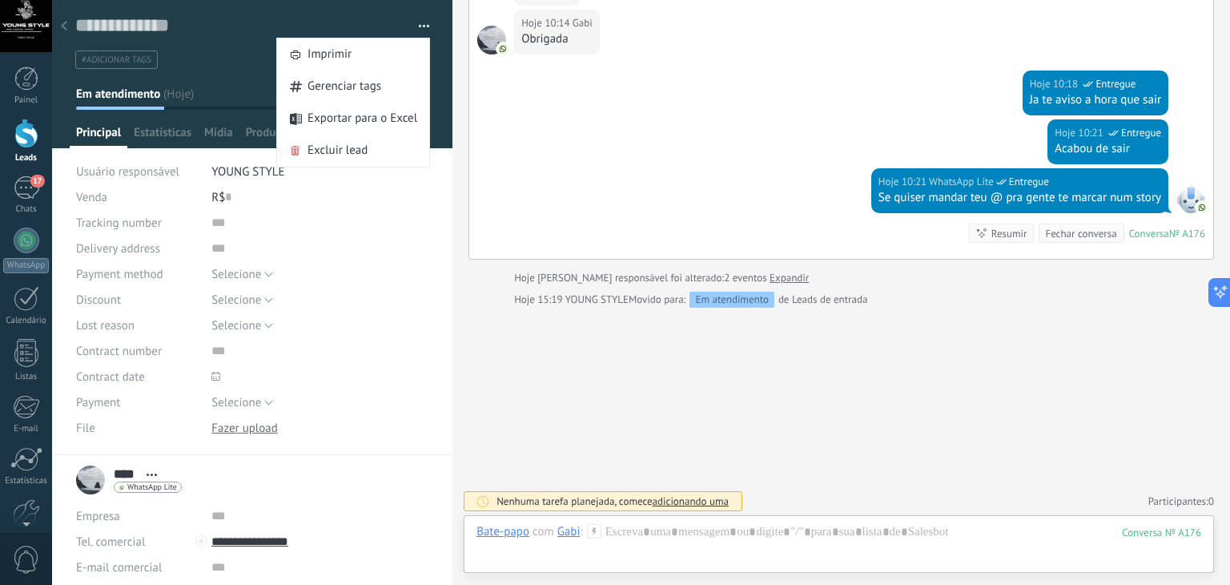
click at [203, 65] on ul "#adicionar tags" at bounding box center [250, 60] width 352 height 22
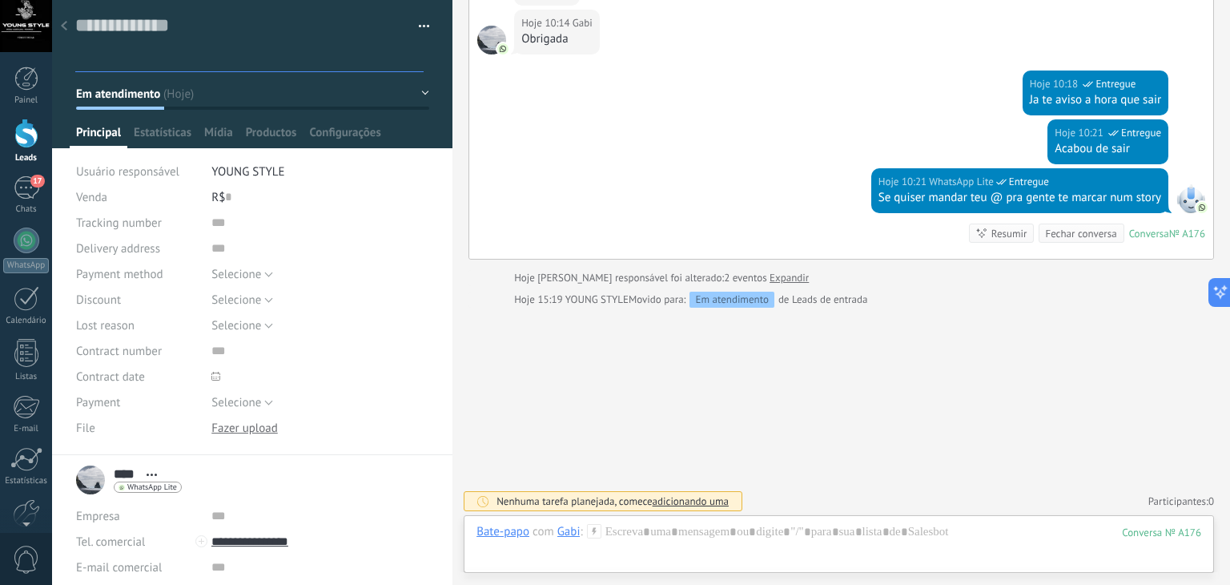
click at [65, 26] on icon at bounding box center [64, 26] width 6 height 10
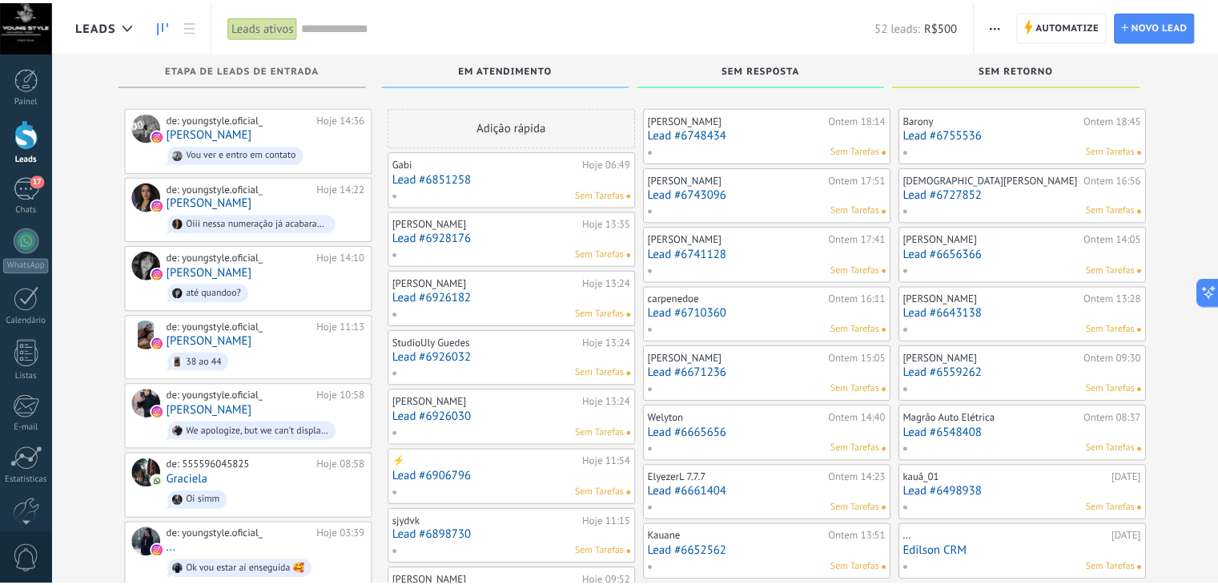
scroll to position [64, 0]
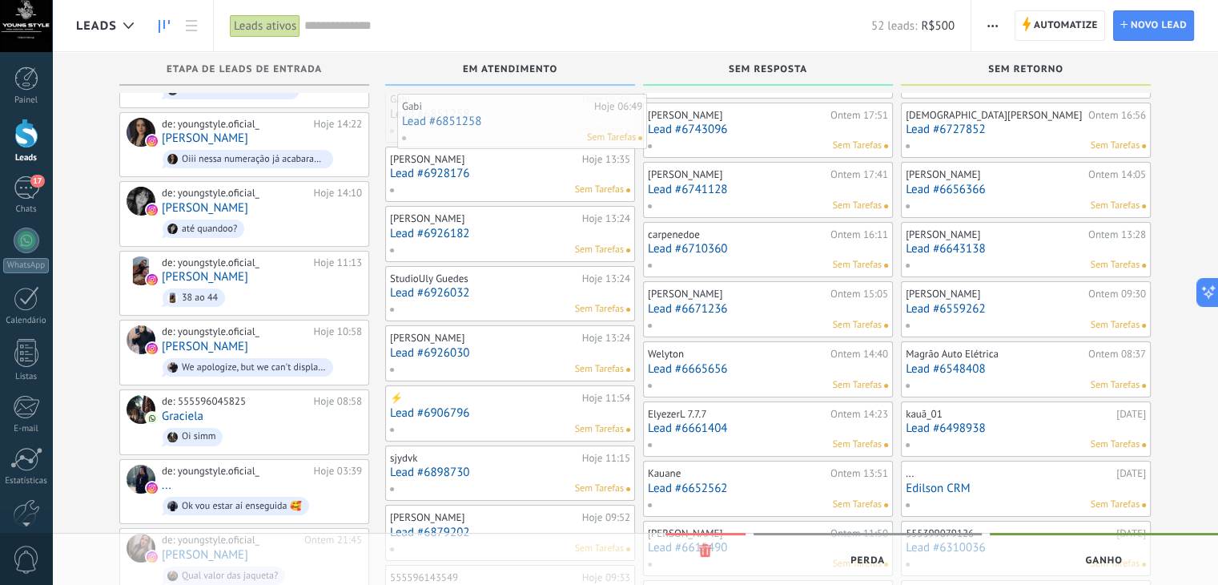
drag, startPoint x: 527, startPoint y: 117, endPoint x: 539, endPoint y: 124, distance: 14.0
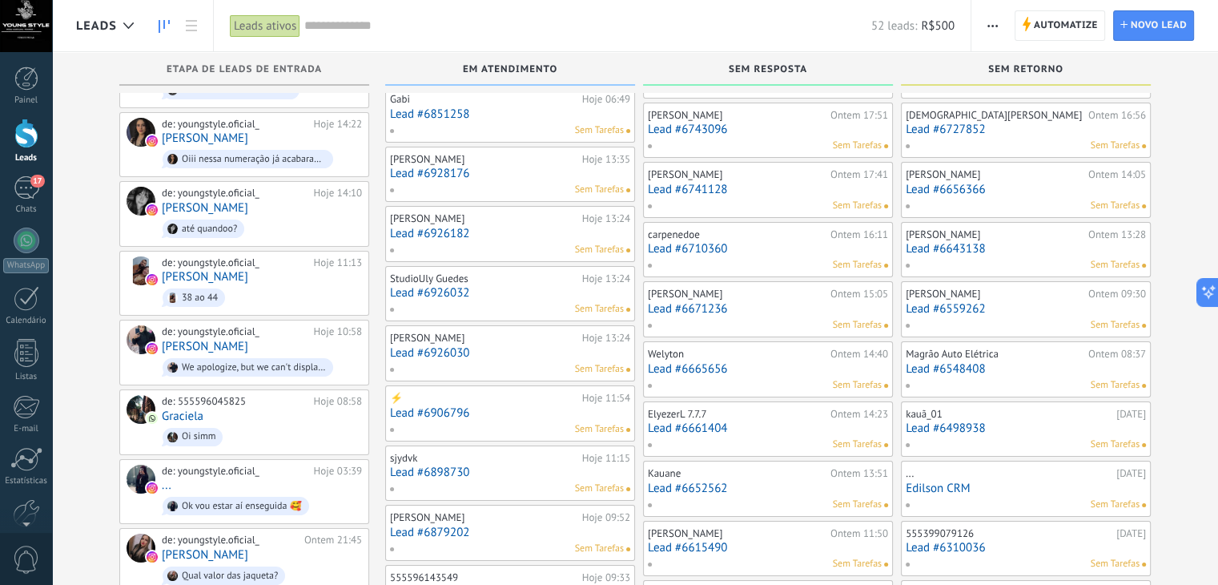
click at [511, 123] on div "Sem Tarefas" at bounding box center [506, 130] width 235 height 14
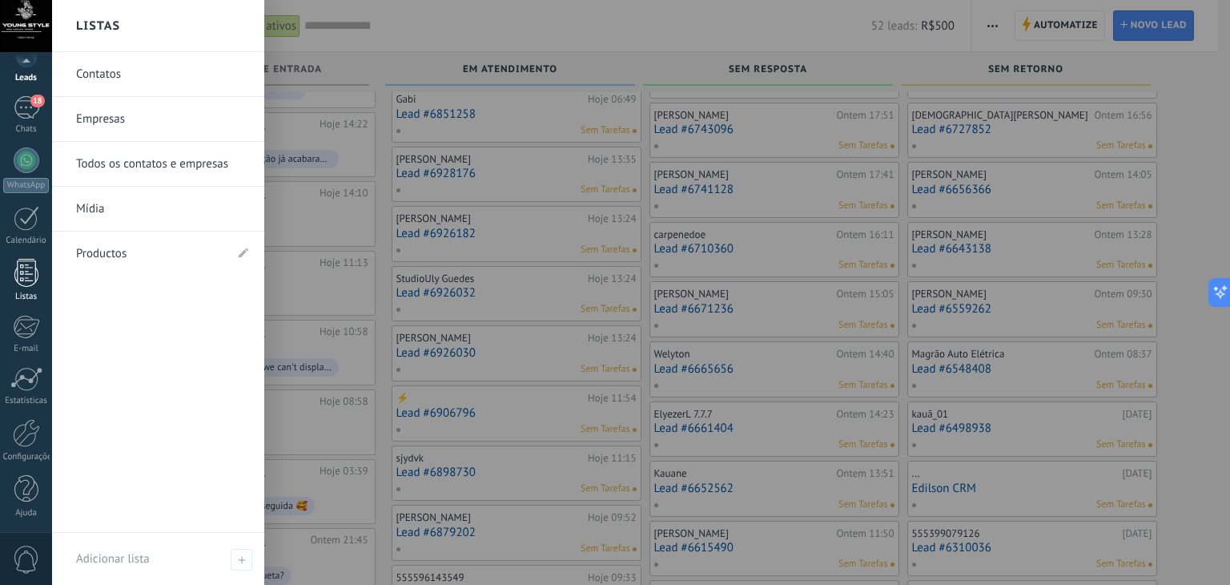
click at [22, 273] on div at bounding box center [26, 273] width 24 height 28
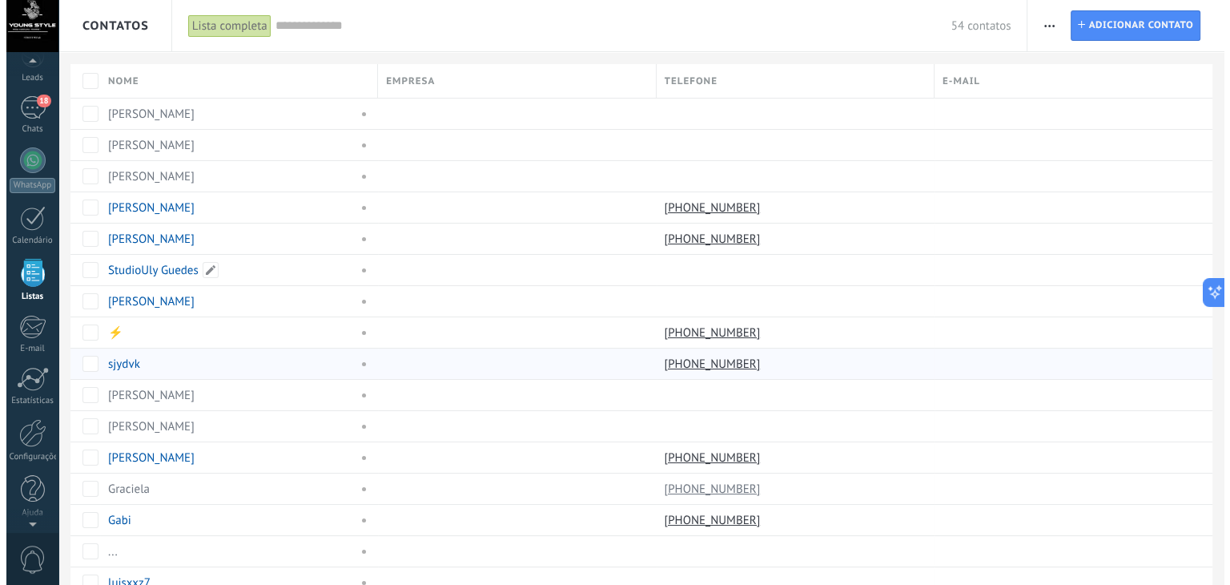
scroll to position [41, 0]
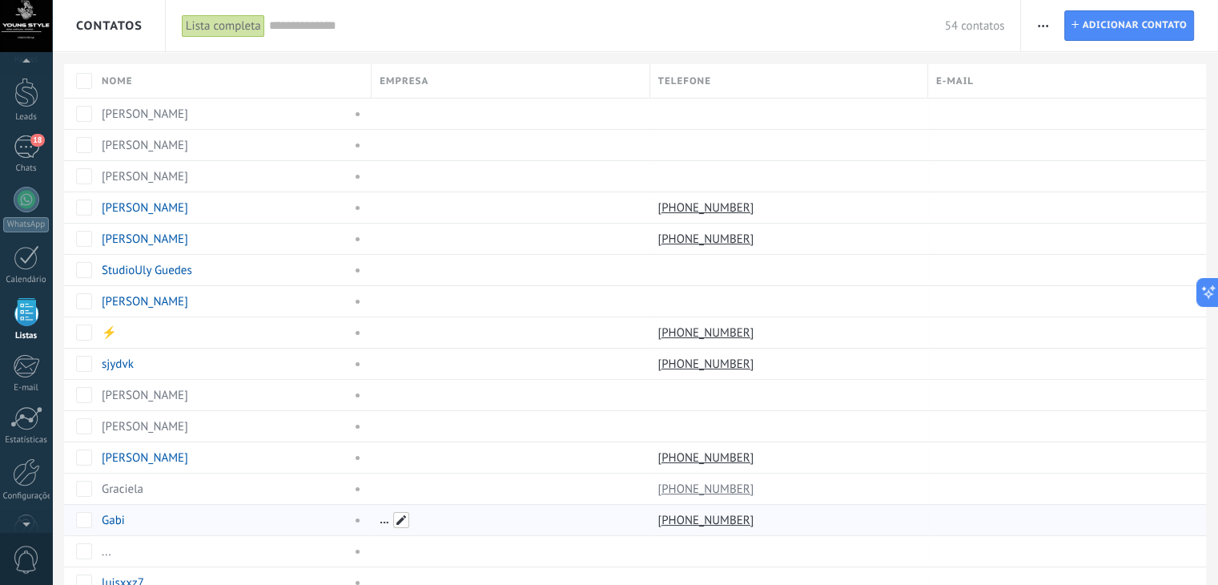
click at [397, 517] on span at bounding box center [401, 520] width 16 height 16
click at [357, 519] on span at bounding box center [354, 520] width 18 height 14
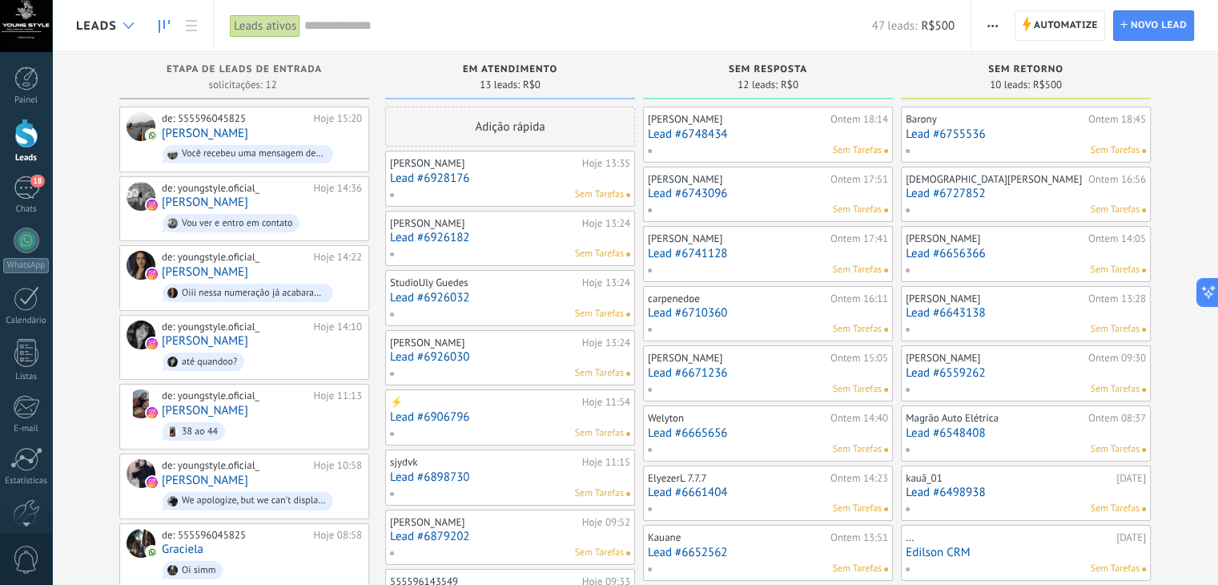
click at [125, 26] on icon at bounding box center [128, 25] width 10 height 6
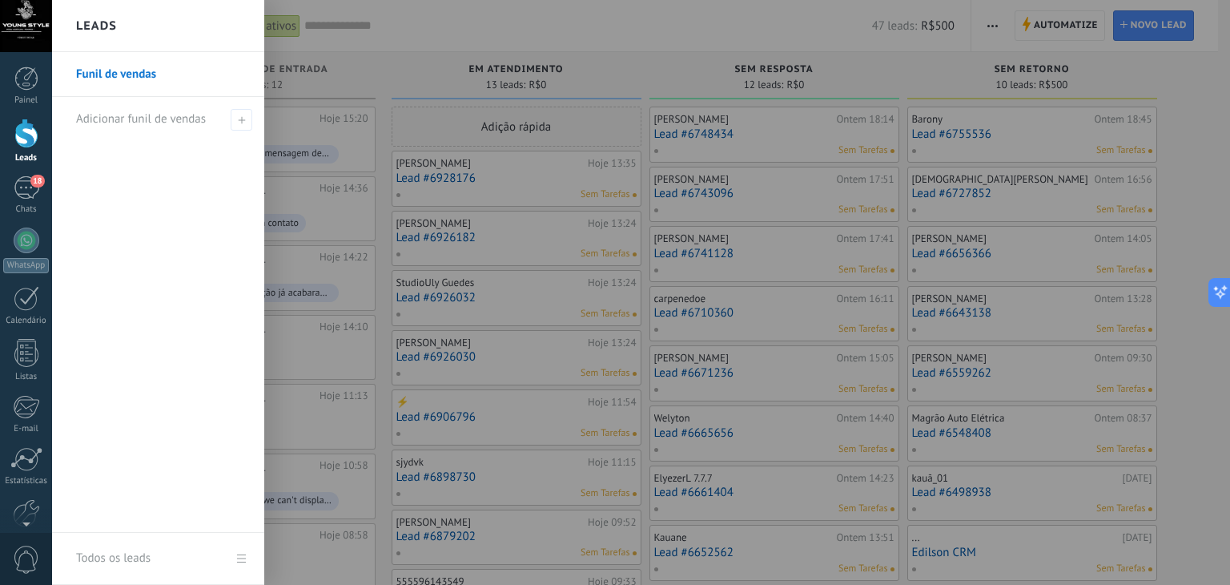
click at [152, 66] on link "Funil de vendas" at bounding box center [162, 74] width 172 height 45
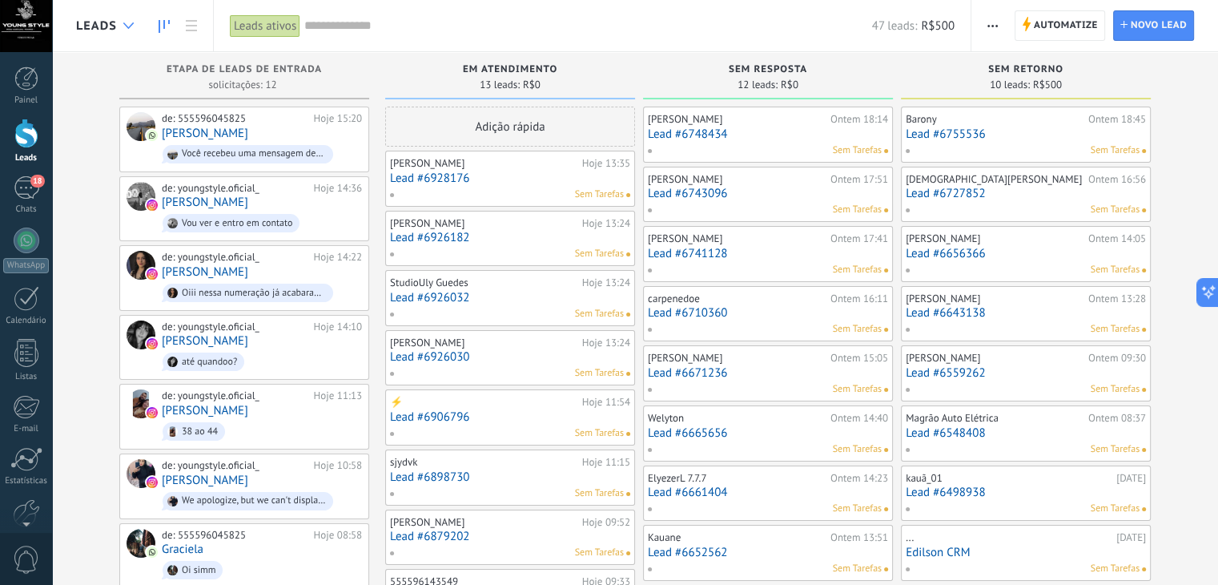
click at [131, 25] on use at bounding box center [128, 25] width 10 height 6
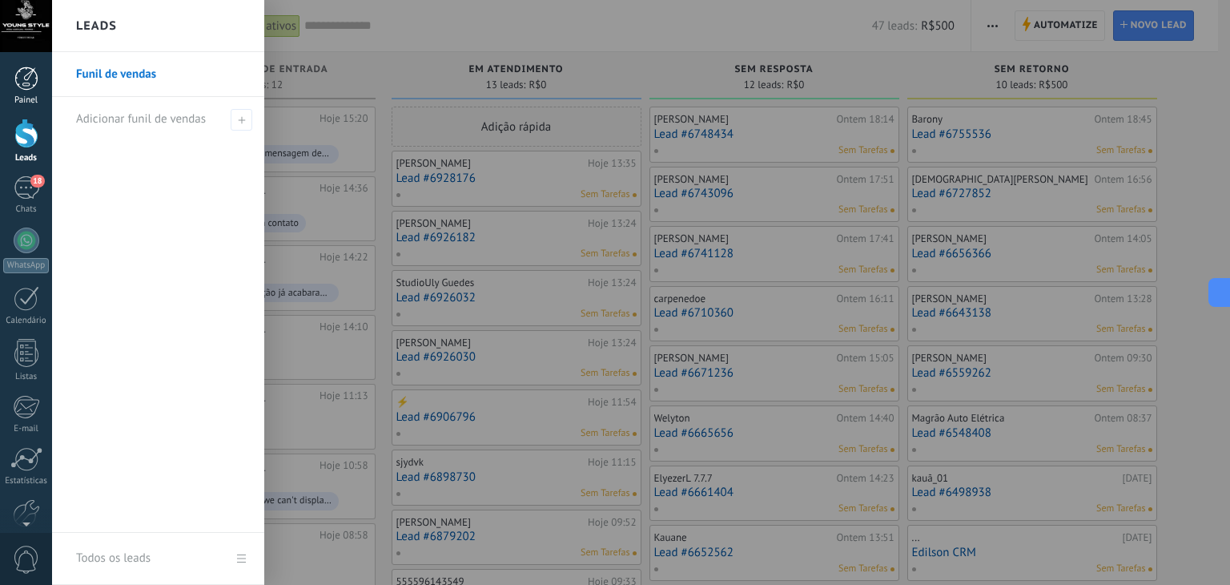
click at [23, 78] on div at bounding box center [26, 78] width 24 height 24
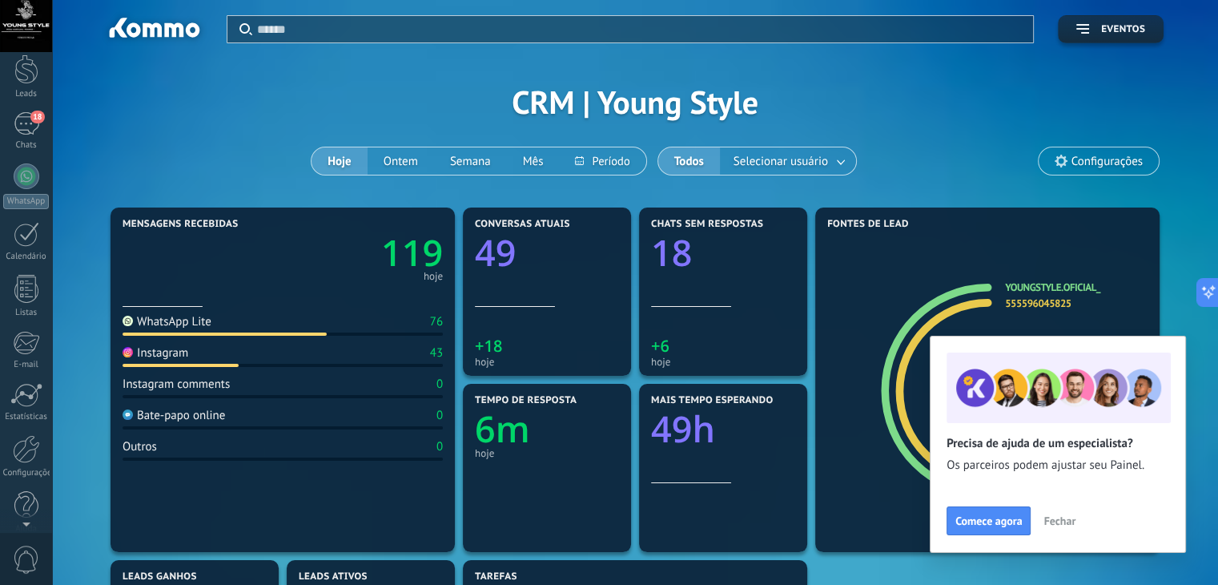
scroll to position [81, 0]
click at [291, 170] on div "Aplicar Eventos CRM | Young Style Hoje Ontem Semana Mês Todos Selecionar usuári…" at bounding box center [635, 101] width 1118 height 203
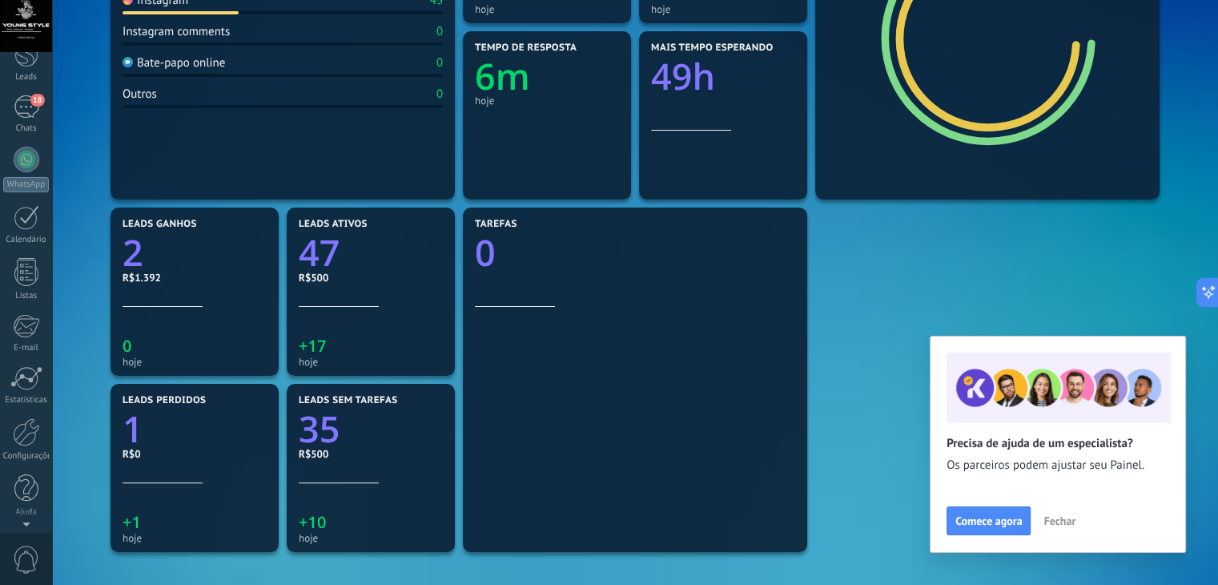
scroll to position [384, 0]
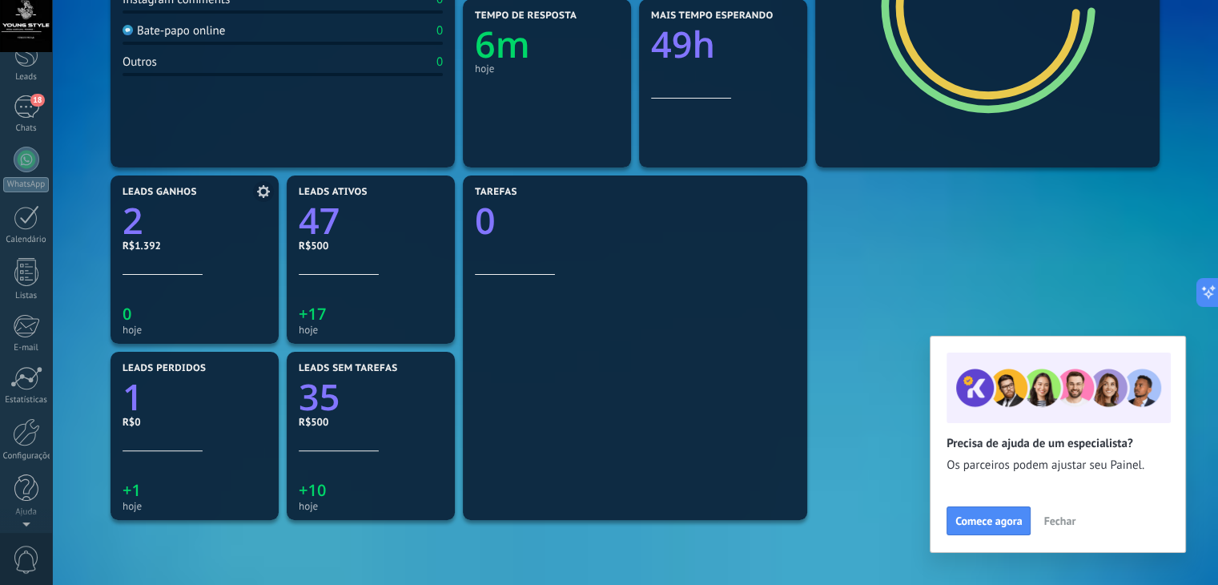
click at [263, 191] on icon at bounding box center [263, 191] width 13 height 13
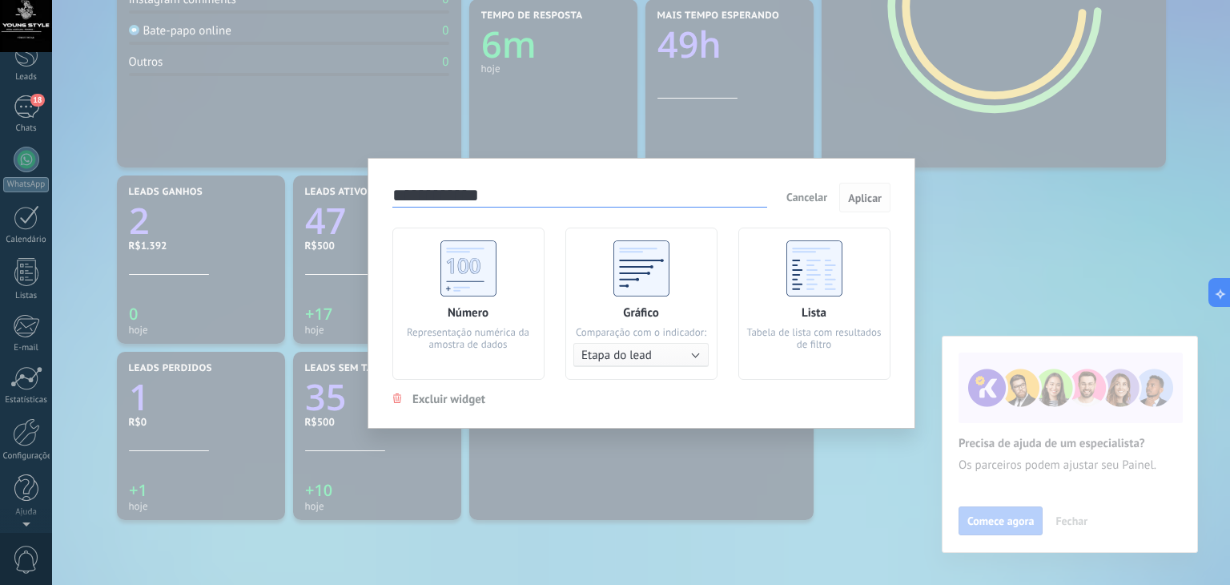
click at [868, 199] on span "Aplicar" at bounding box center [865, 197] width 34 height 11
click at [855, 192] on span "Aplicar" at bounding box center [865, 197] width 34 height 11
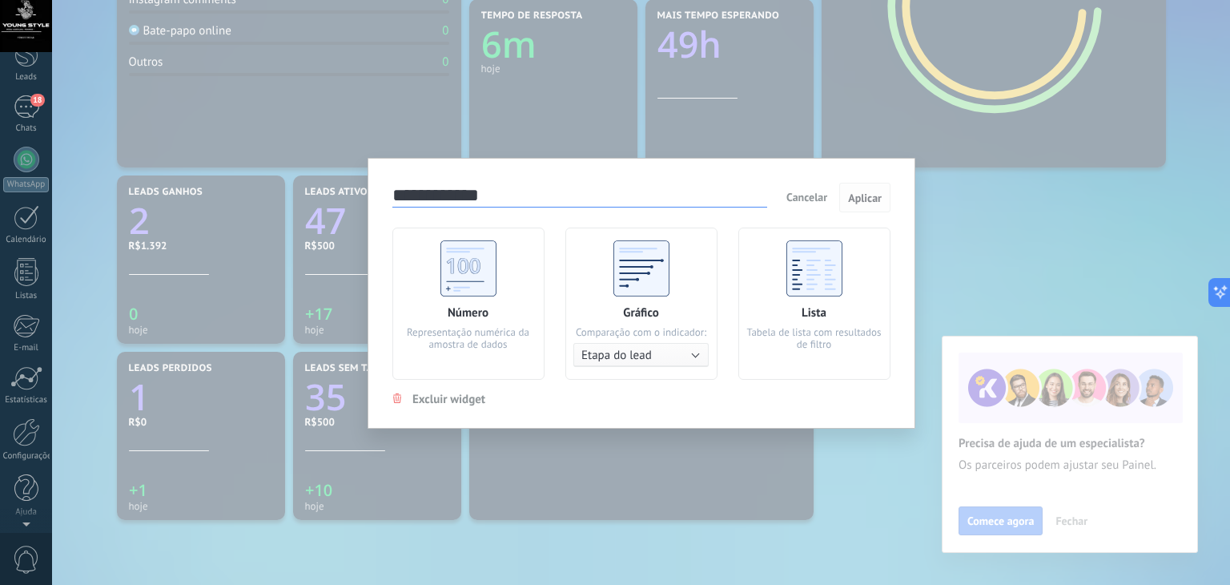
click at [855, 192] on span "Aplicar" at bounding box center [865, 197] width 34 height 11
click at [484, 320] on div "Número" at bounding box center [468, 312] width 41 height 15
click at [481, 256] on use at bounding box center [468, 268] width 56 height 56
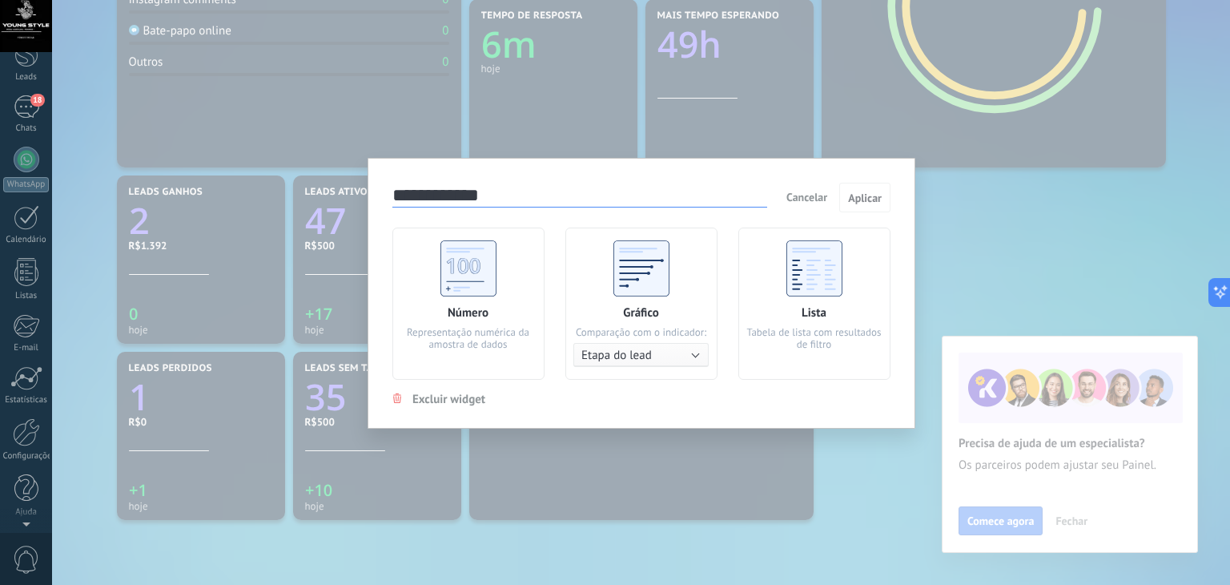
click at [809, 198] on span "Cancelar" at bounding box center [806, 197] width 41 height 14
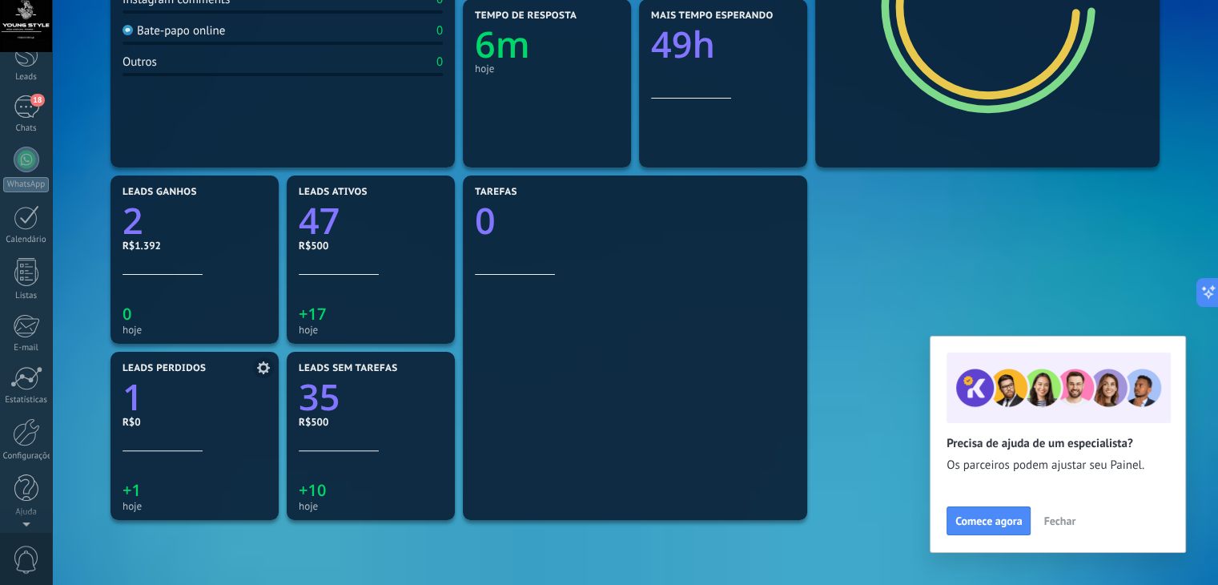
click at [263, 367] on icon at bounding box center [263, 367] width 13 height 13
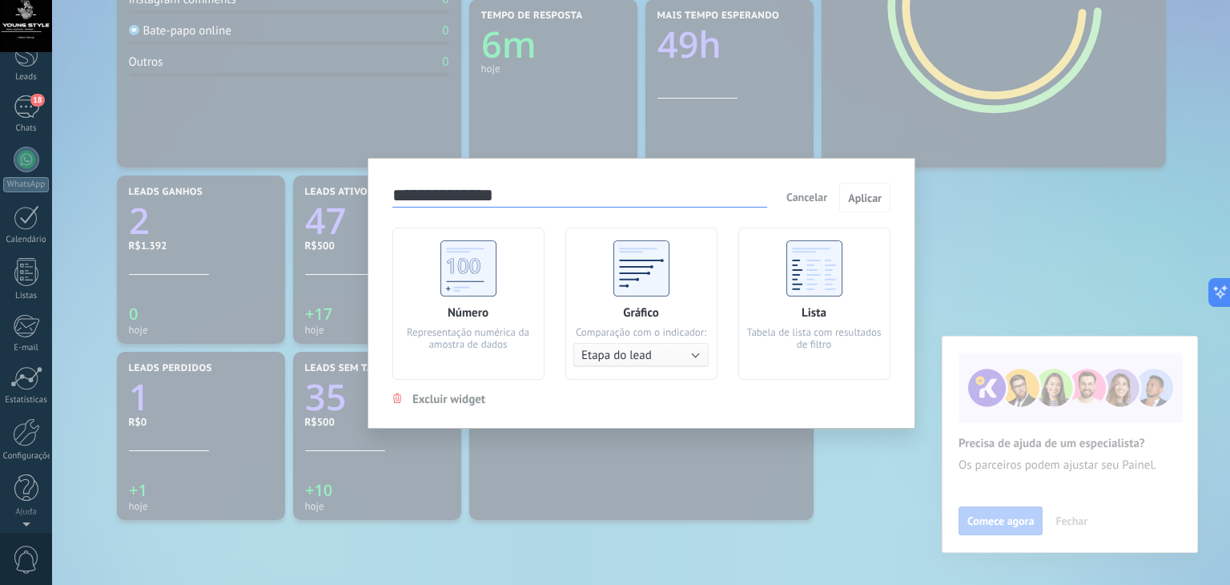
click at [283, 297] on div "**********" at bounding box center [641, 292] width 1178 height 585
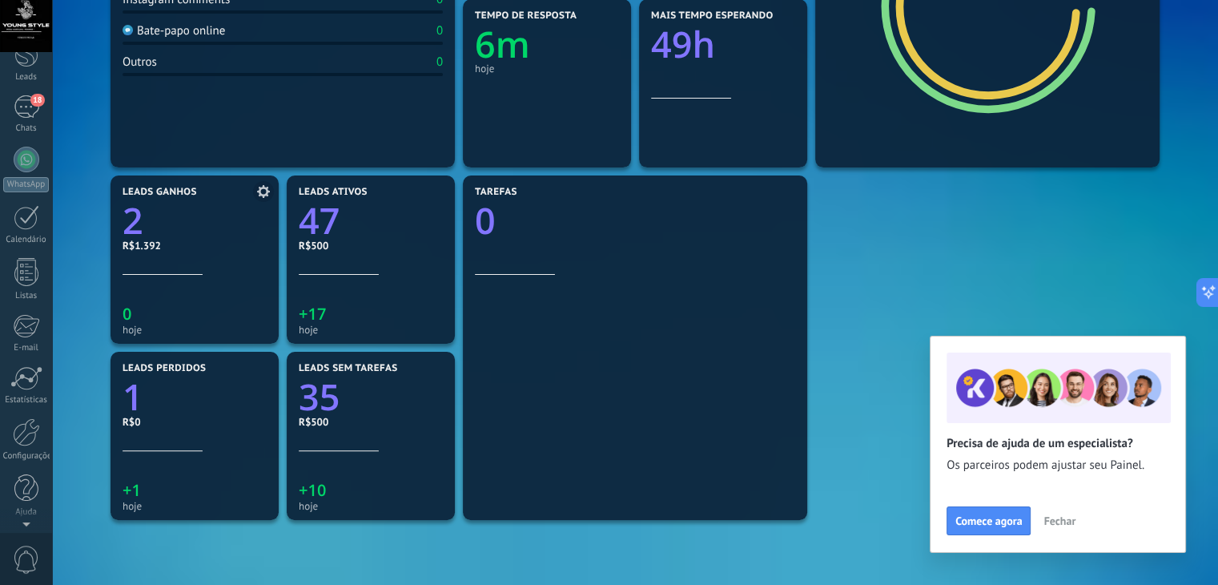
click at [262, 183] on span at bounding box center [263, 191] width 21 height 21
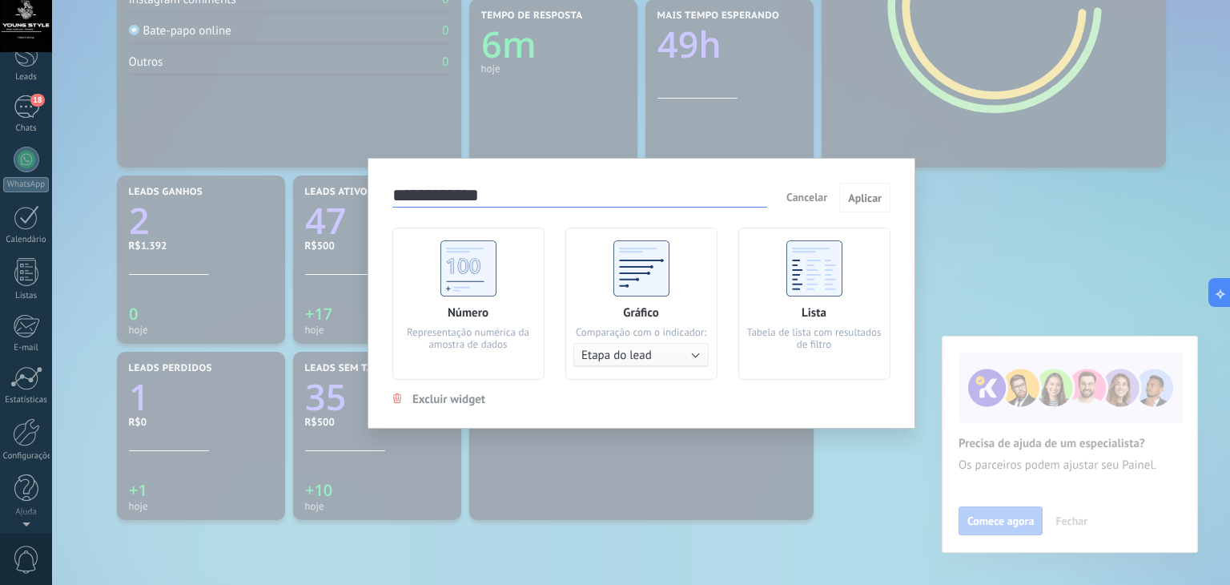
click at [460, 307] on div "Número" at bounding box center [468, 312] width 41 height 15
click at [808, 193] on span "Cancelar" at bounding box center [806, 197] width 41 height 14
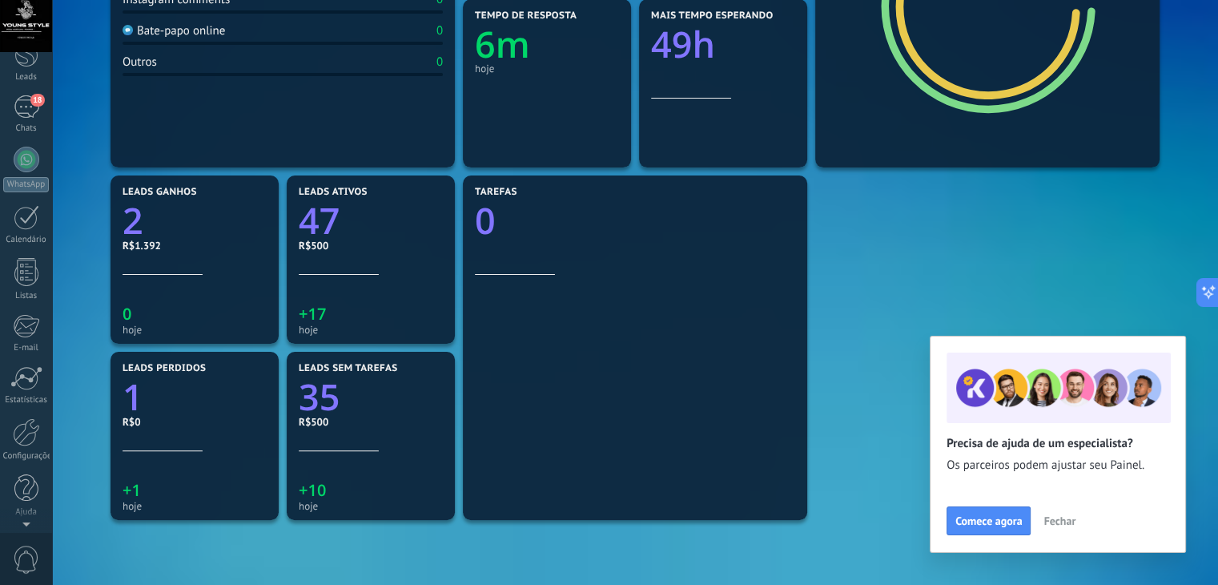
click at [1057, 519] on span "Fechar" at bounding box center [1060, 520] width 32 height 11
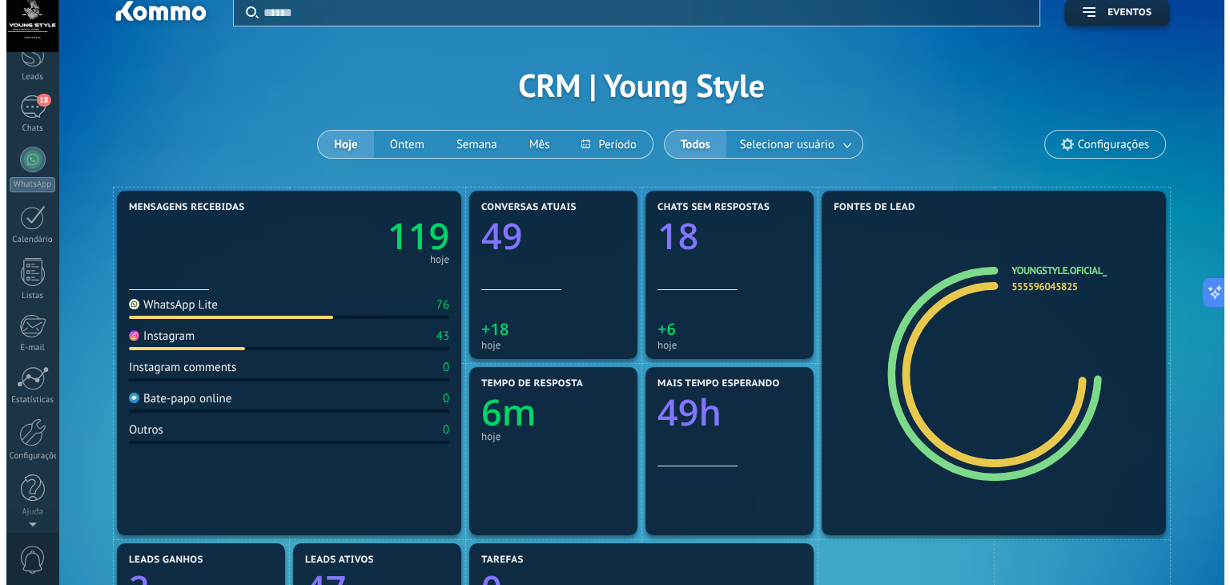
scroll to position [0, 0]
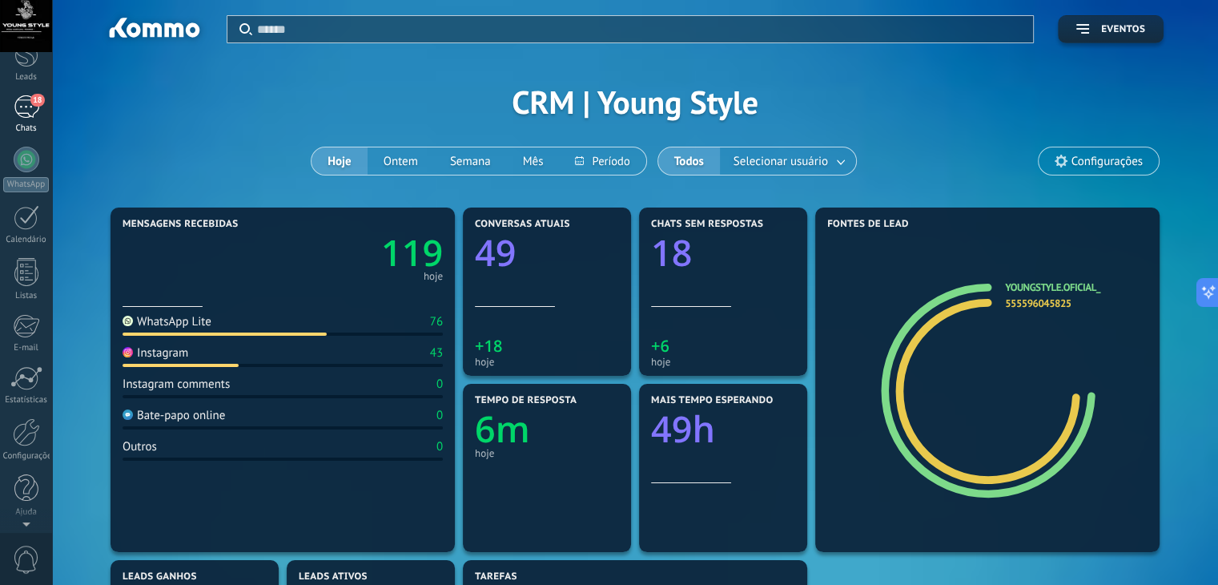
click at [24, 107] on div "18" at bounding box center [27, 106] width 26 height 23
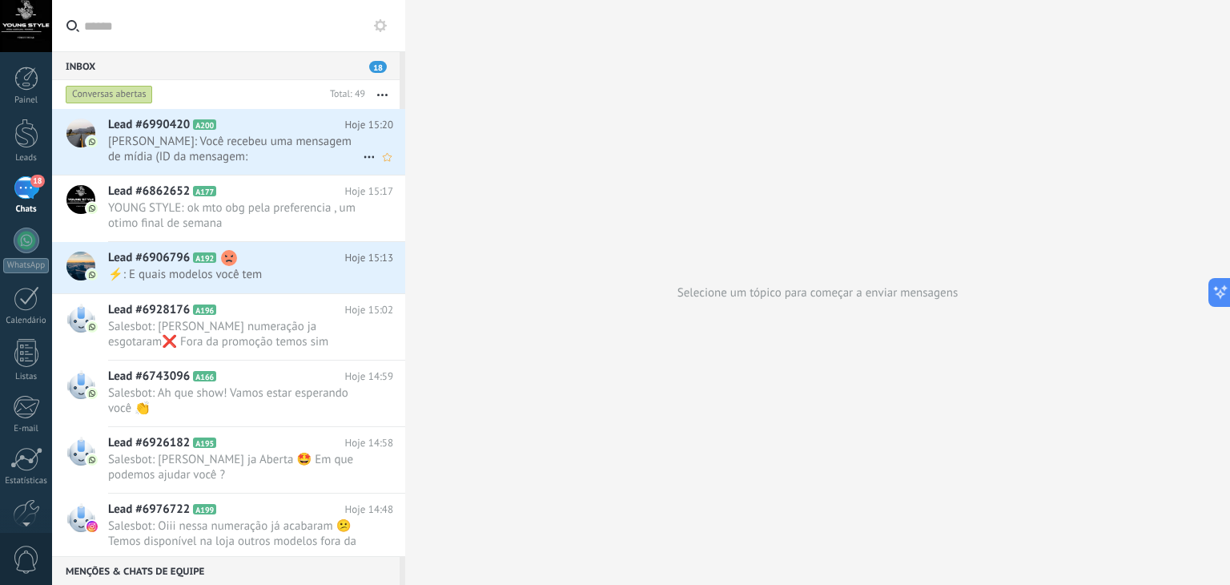
click at [195, 155] on span "[PERSON_NAME]: Você recebeu uma mensagem de mídia (ID da mensagem: 3A5335C5F424…" at bounding box center [235, 149] width 255 height 30
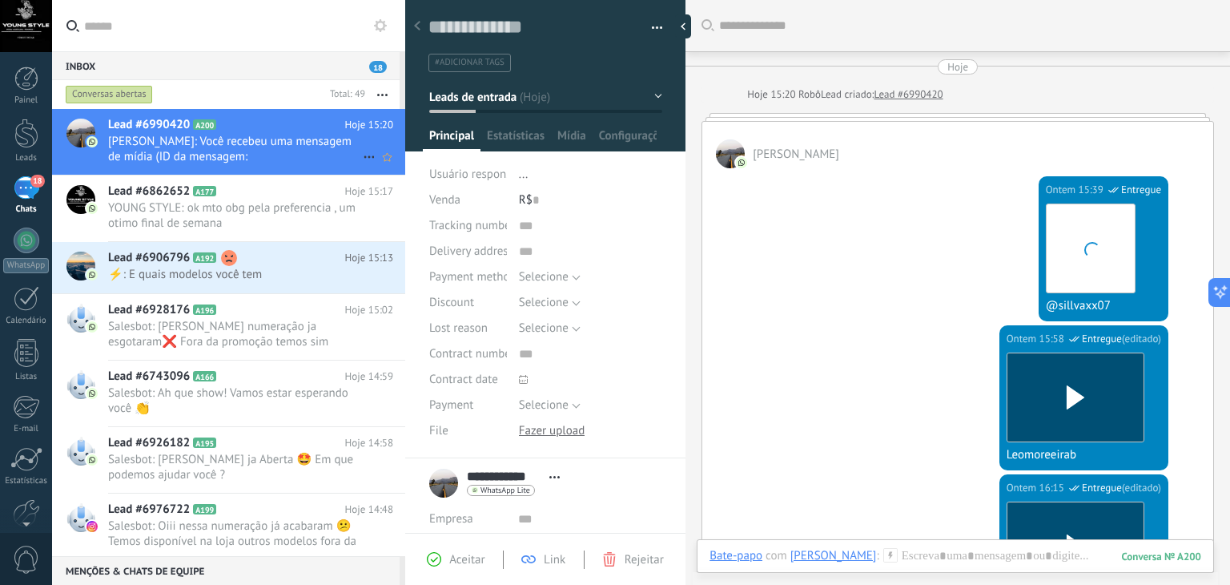
scroll to position [3038, 0]
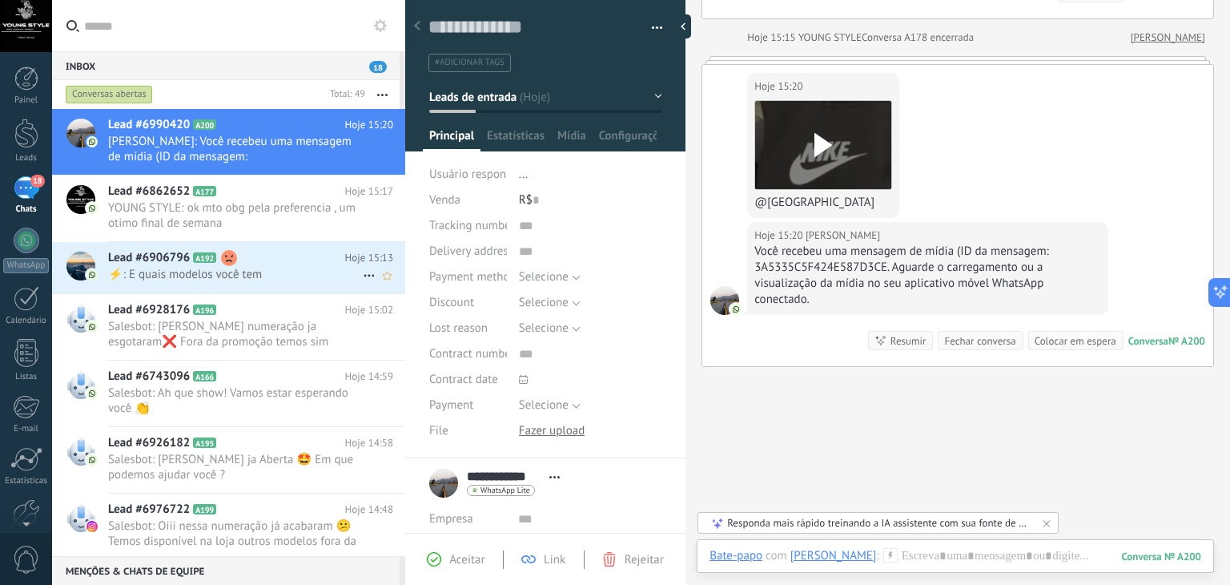
click at [253, 273] on span "⚡: E quais modelos você tem" at bounding box center [235, 274] width 255 height 15
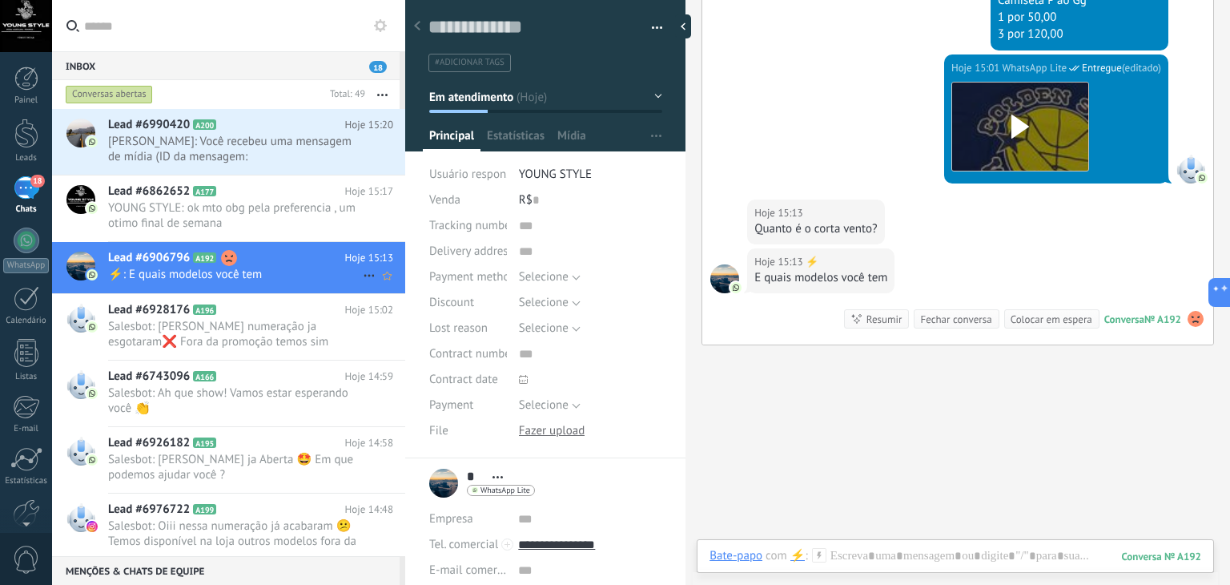
scroll to position [23, 0]
click at [244, 329] on span "Salesbot: [PERSON_NAME] numeração ja esgotaram❌ Fora da promoção temos sim Pode…" at bounding box center [235, 334] width 255 height 30
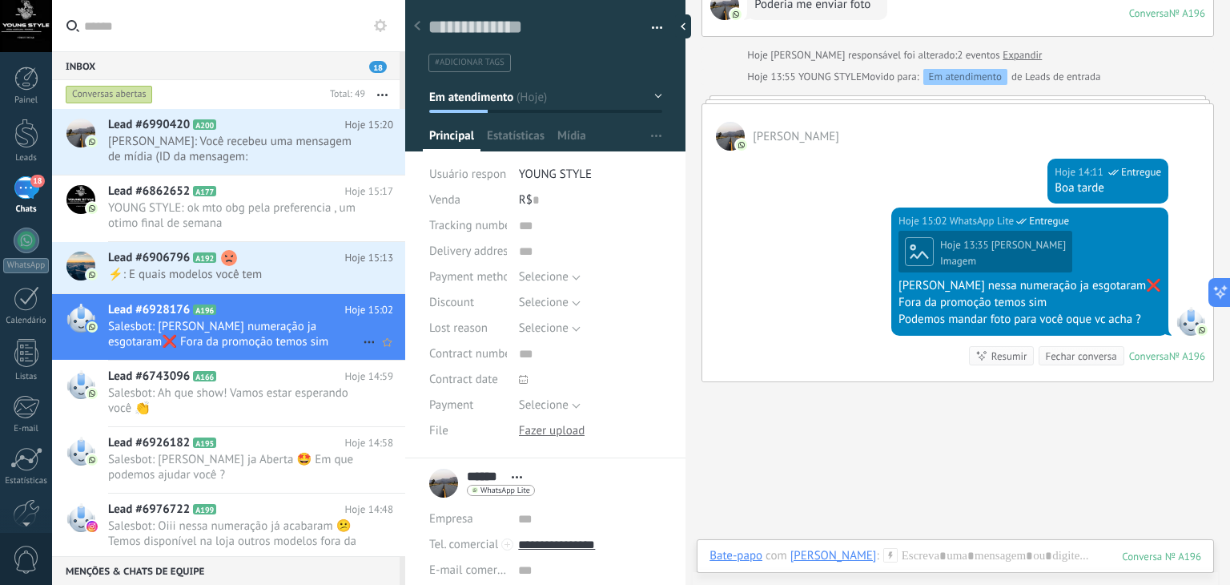
scroll to position [23, 0]
click at [235, 389] on span "Salesbot: Ah que show! Vamos estar esperando você 👏" at bounding box center [235, 400] width 255 height 30
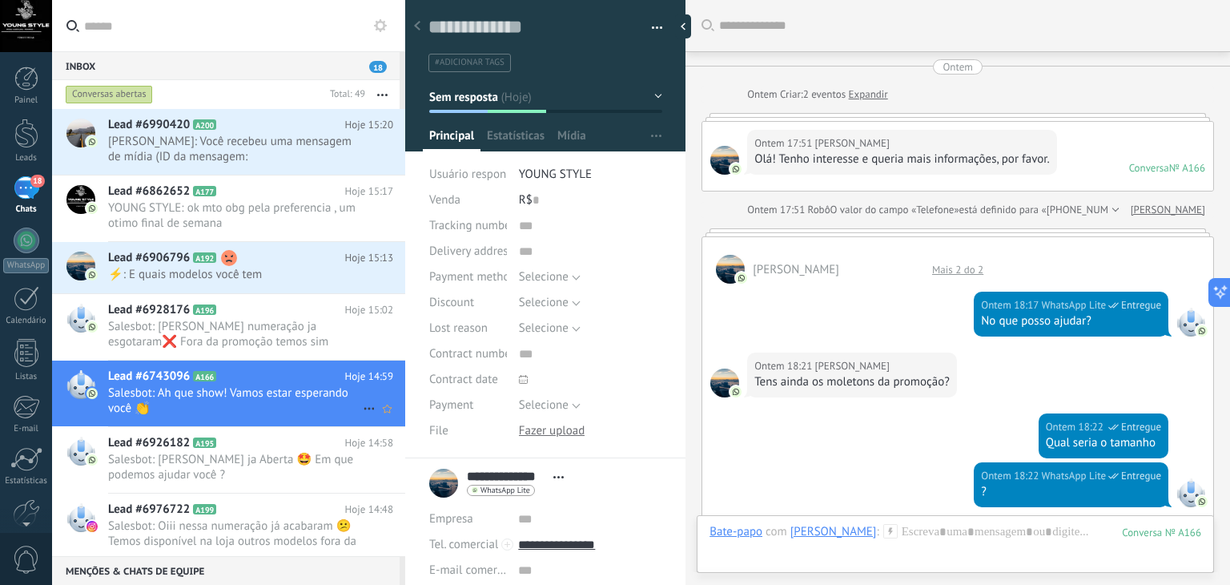
scroll to position [1169, 0]
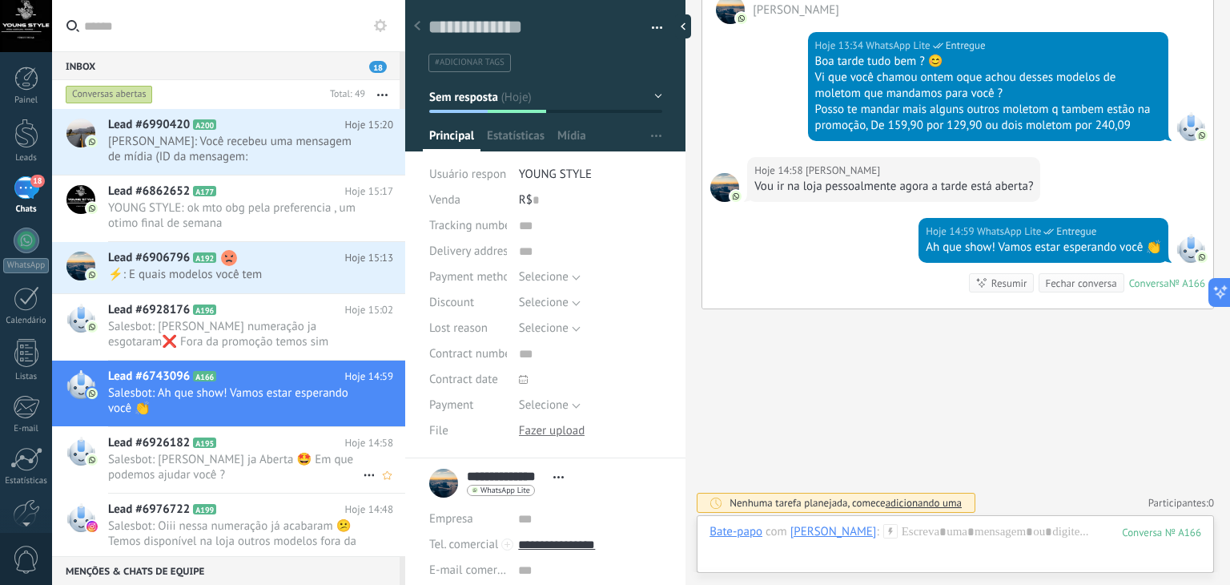
click at [242, 470] on span "Salesbot: [PERSON_NAME] ja Aberta 🤩 Em que podemos ajudar você ?" at bounding box center [235, 467] width 255 height 30
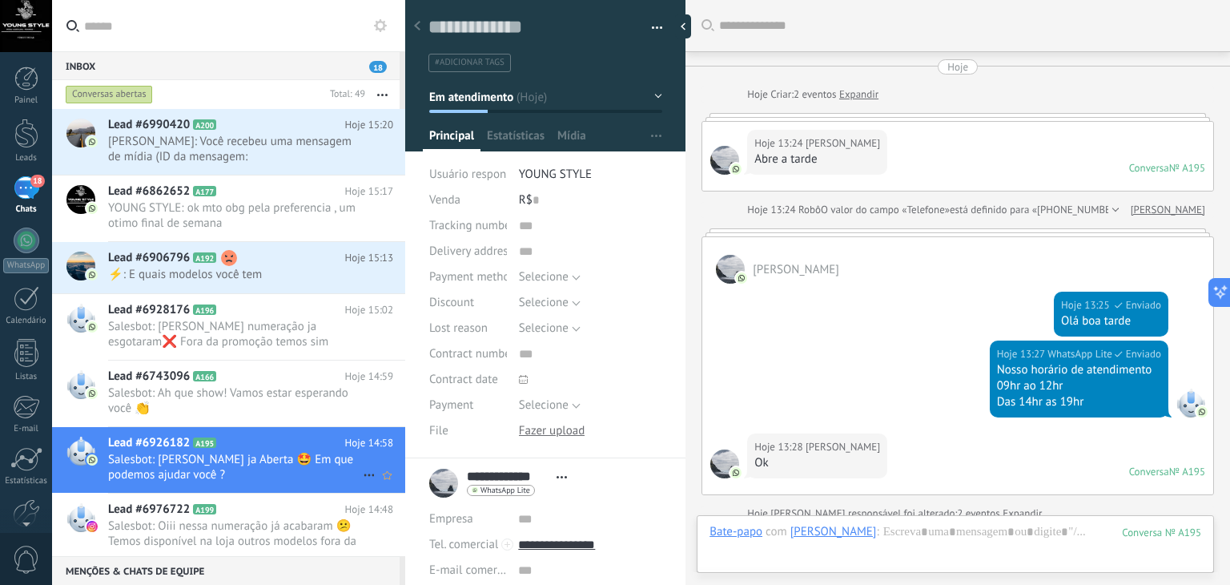
scroll to position [23, 0]
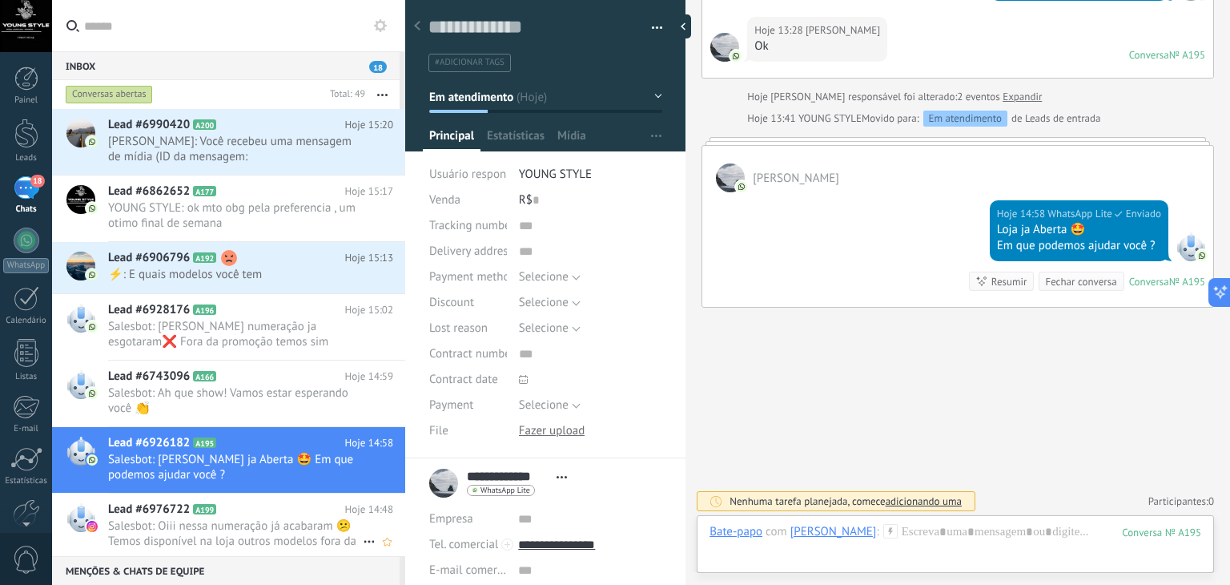
click at [255, 536] on span "Salesbot: Oiii nessa numeração já acabaram 😕 Temos disponível na loja outros mo…" at bounding box center [235, 533] width 255 height 30
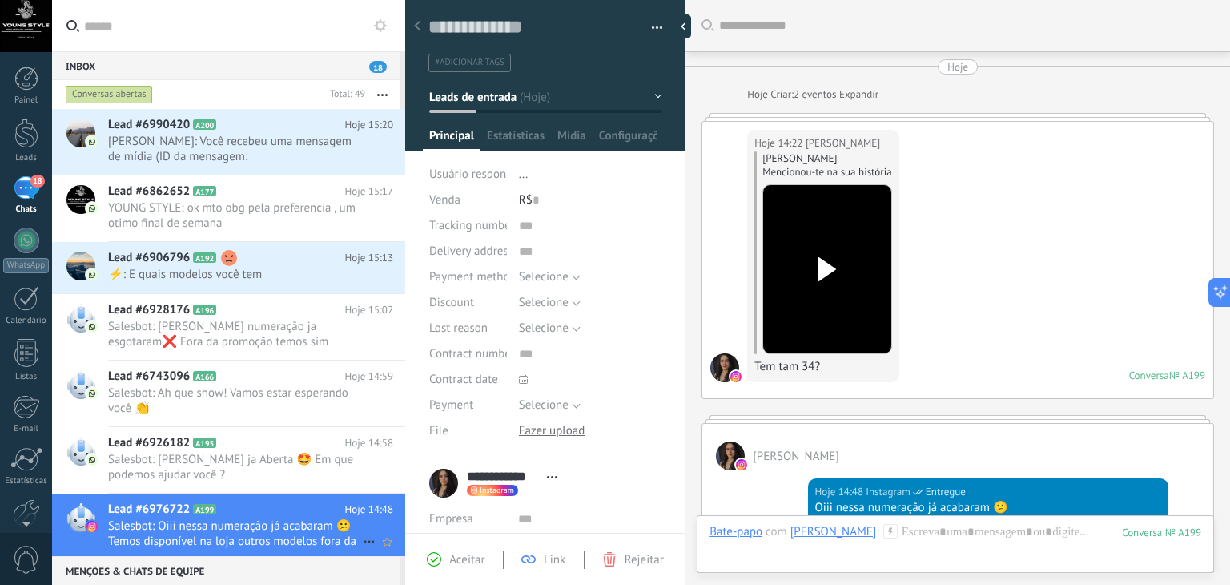
scroll to position [294, 0]
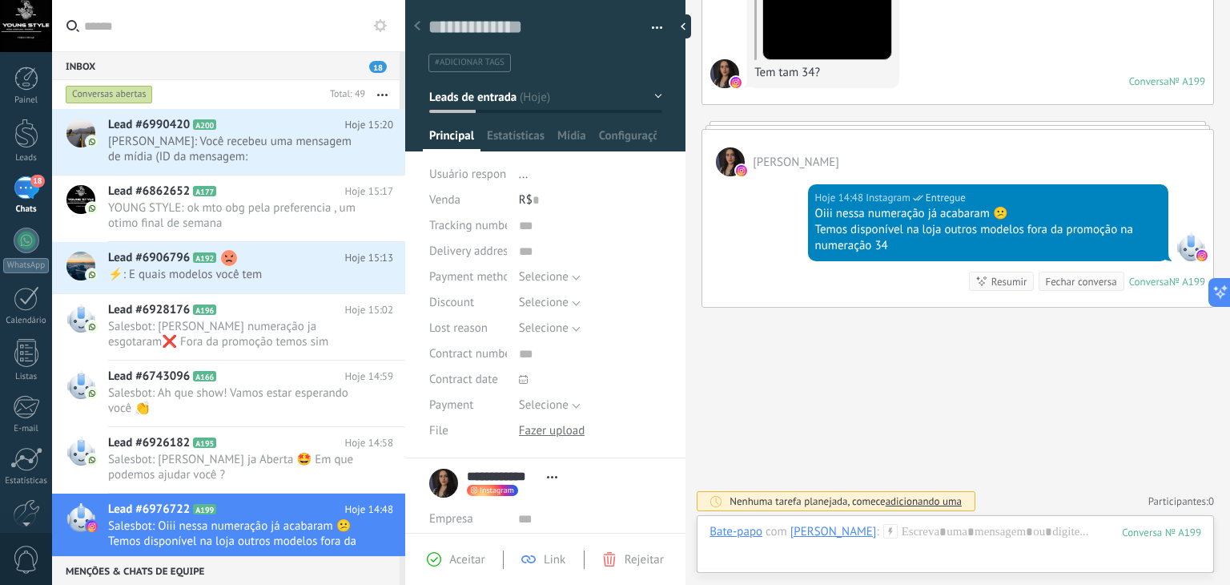
click at [378, 59] on div "Inbox 18" at bounding box center [226, 65] width 348 height 29
click at [416, 24] on icon at bounding box center [417, 26] width 6 height 10
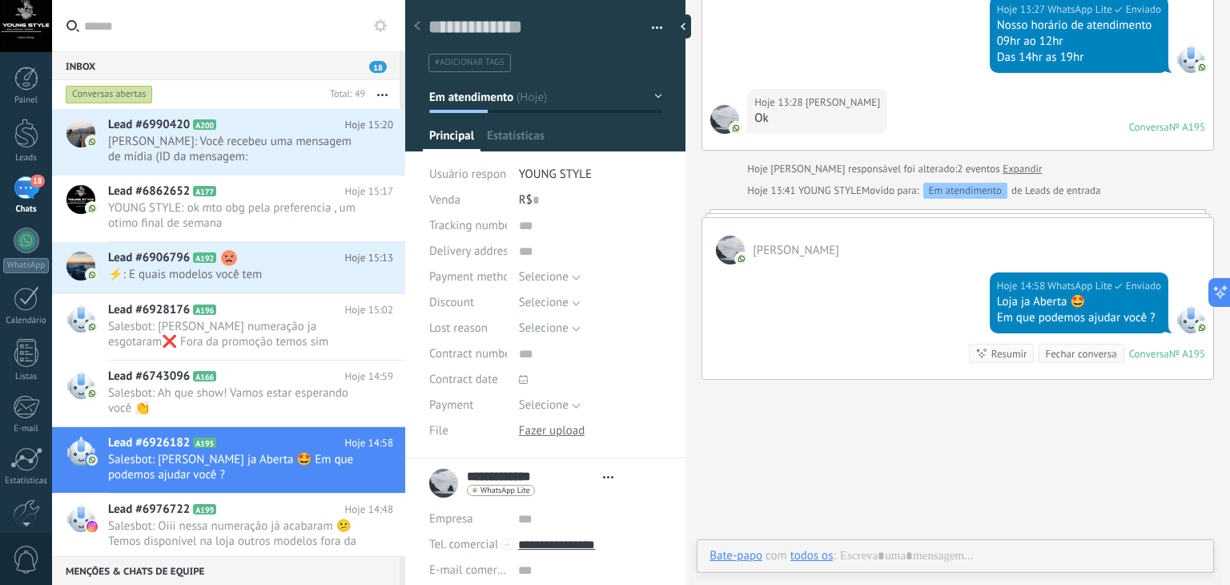
scroll to position [23, 0]
click at [19, 136] on div at bounding box center [26, 134] width 24 height 30
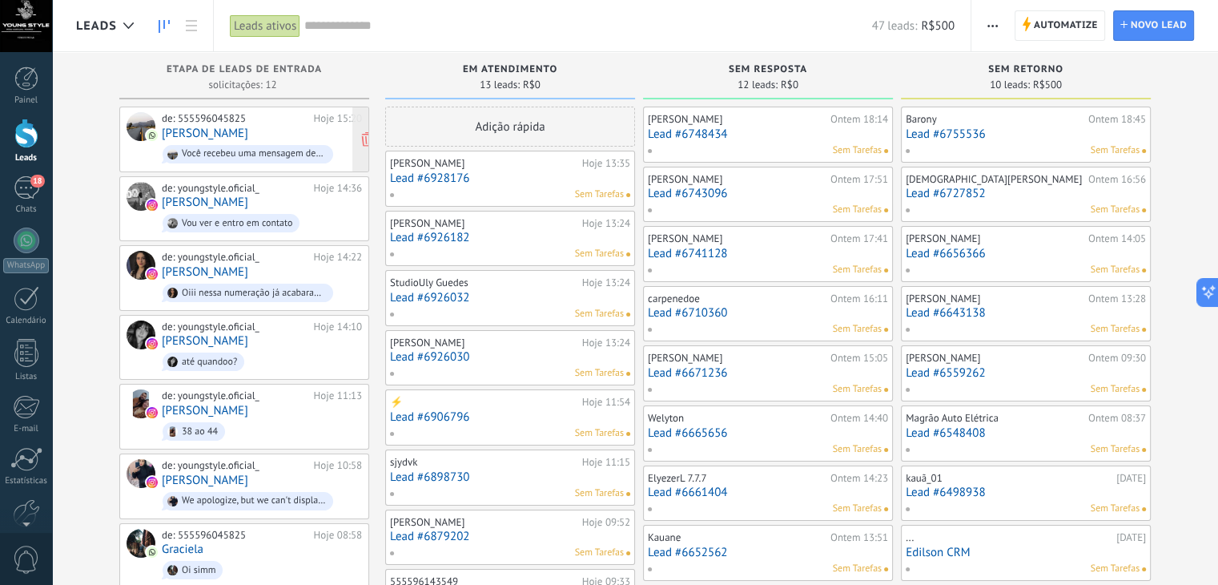
click at [275, 139] on div "de: 555596045825 Hoje 15:20 [PERSON_NAME] Você recebeu uma mensagem de mídia (I…" at bounding box center [262, 139] width 200 height 54
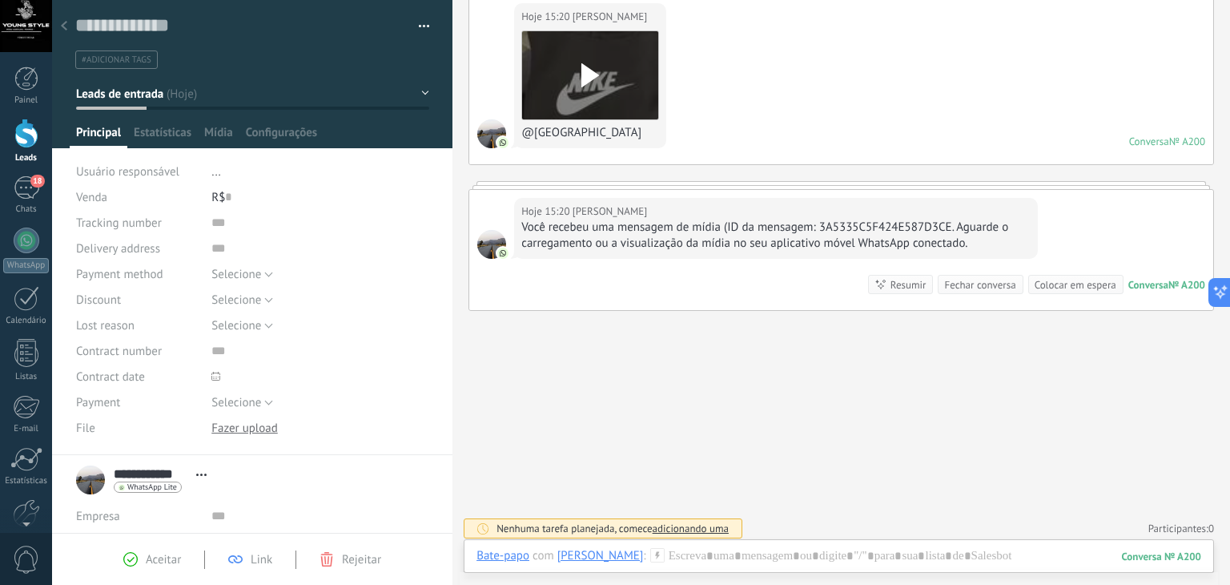
scroll to position [3042, 0]
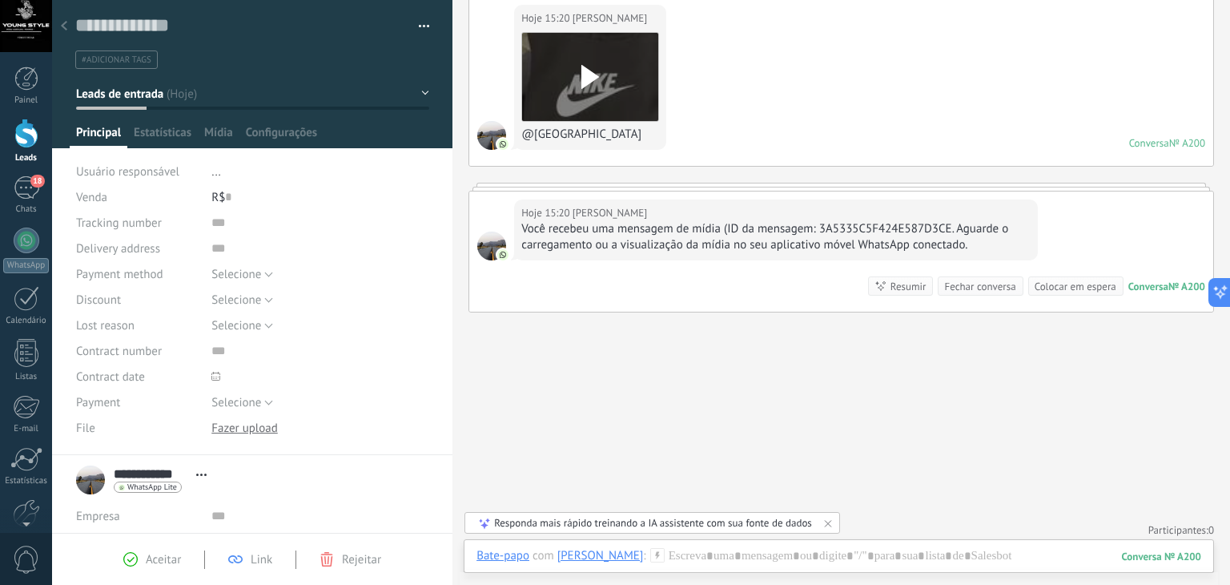
click at [154, 488] on span "WhatsApp Lite" at bounding box center [152, 487] width 50 height 8
click at [154, 136] on div at bounding box center [615, 292] width 1230 height 585
click at [220, 127] on span "Mídia" at bounding box center [218, 136] width 29 height 23
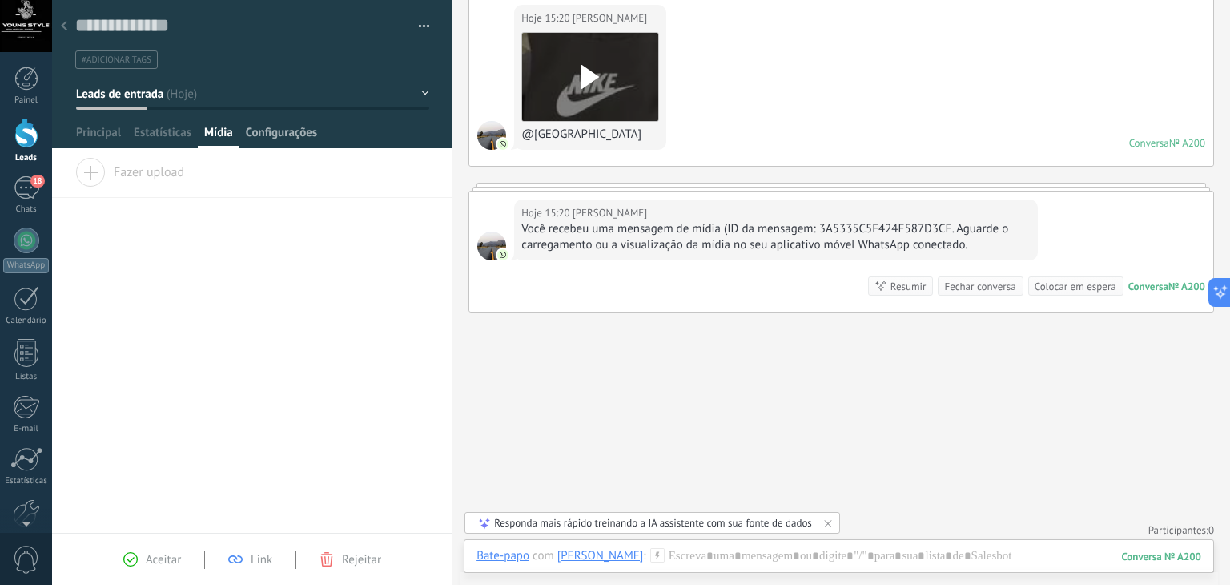
click at [290, 127] on span "Configurações" at bounding box center [281, 136] width 71 height 23
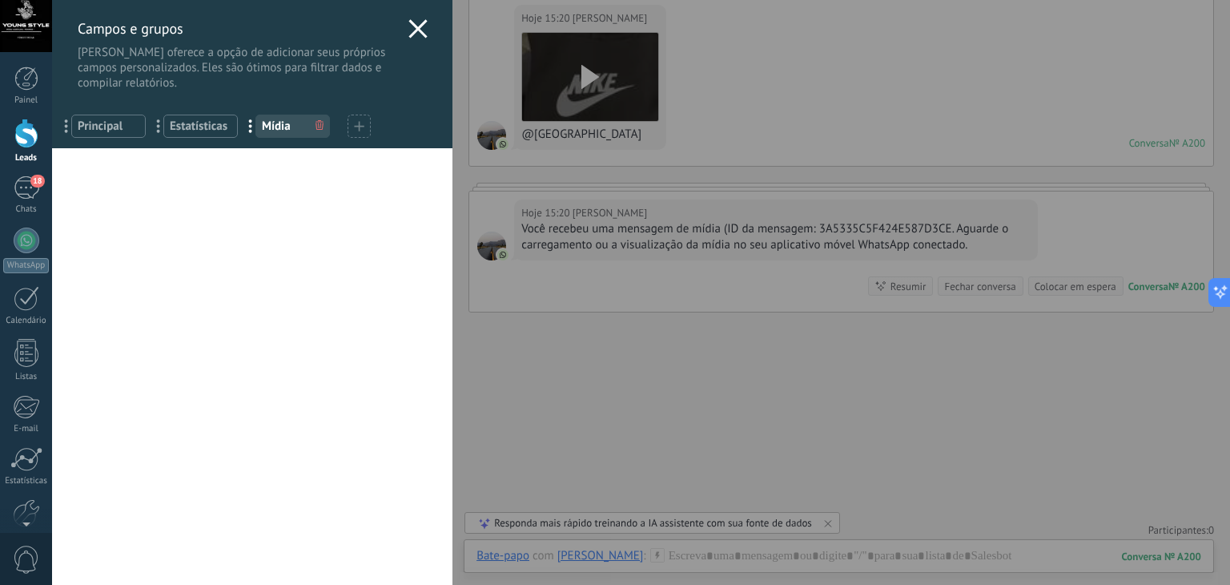
click at [117, 125] on span "Principal" at bounding box center [109, 126] width 62 height 15
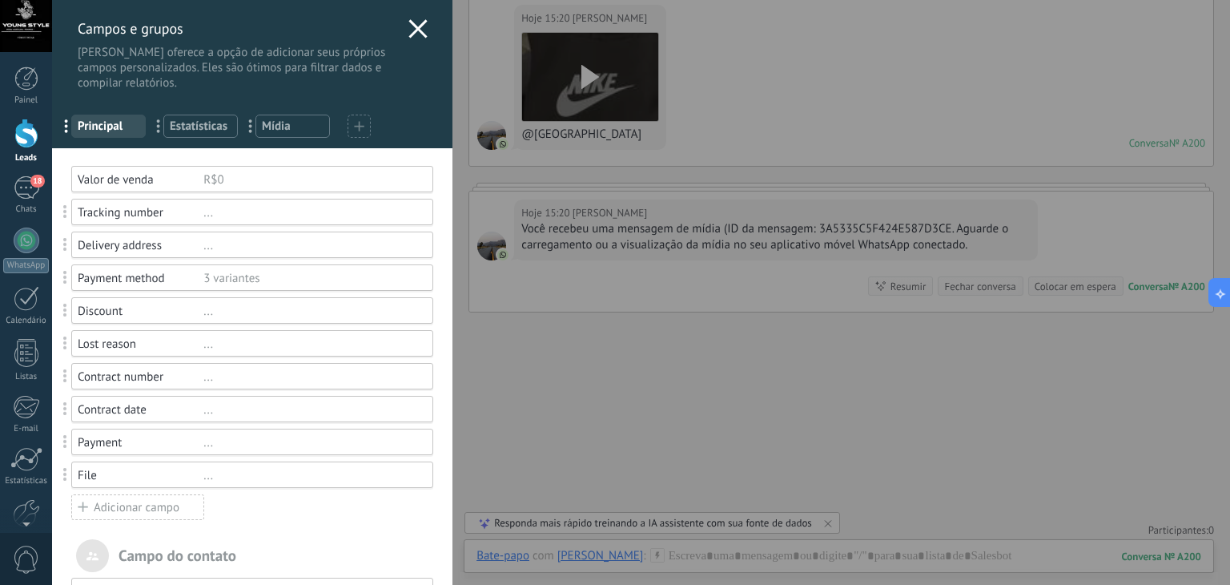
click at [52, 142] on div "[PERSON_NAME] e grupos Kommo oferece a opção de adicionar seus próprios campos …" at bounding box center [641, 292] width 1178 height 585
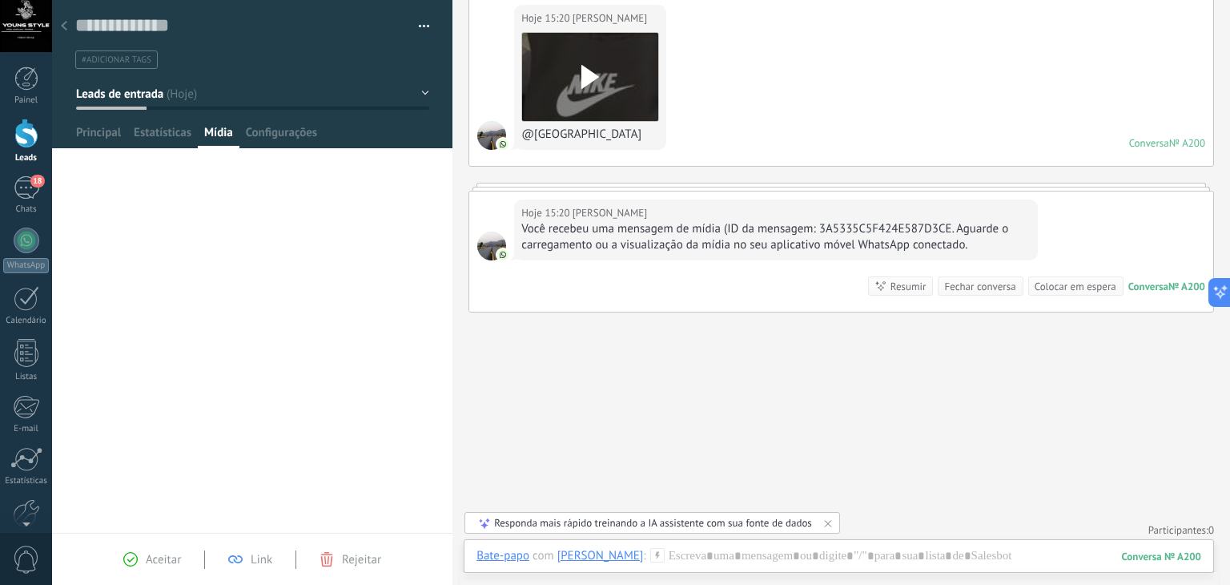
click at [26, 142] on div at bounding box center [26, 134] width 24 height 30
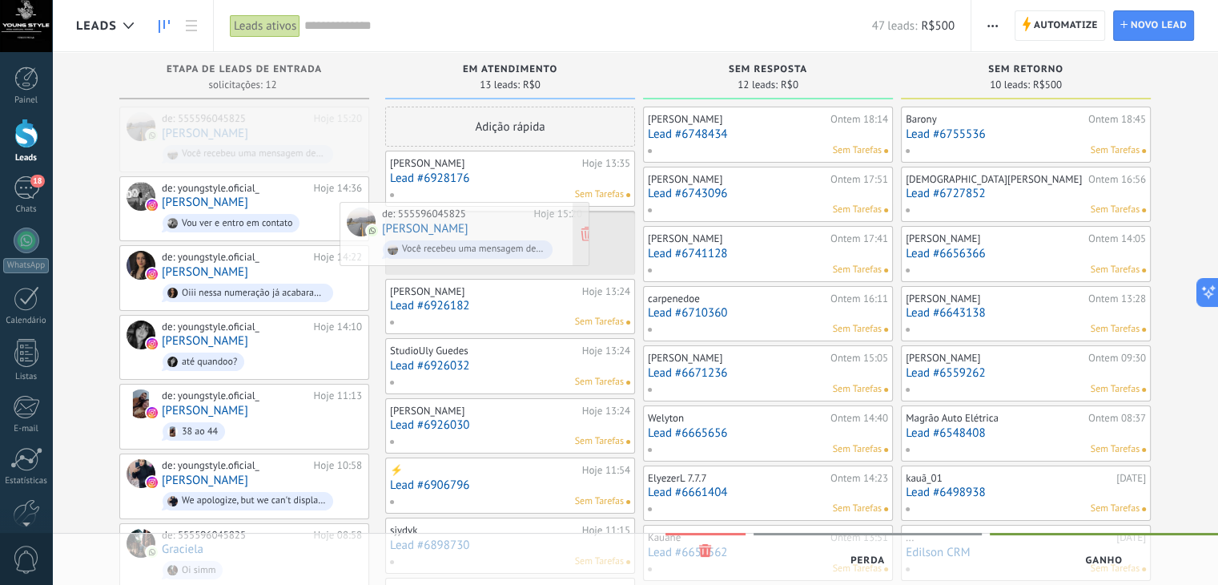
drag, startPoint x: 299, startPoint y: 125, endPoint x: 519, endPoint y: 220, distance: 240.0
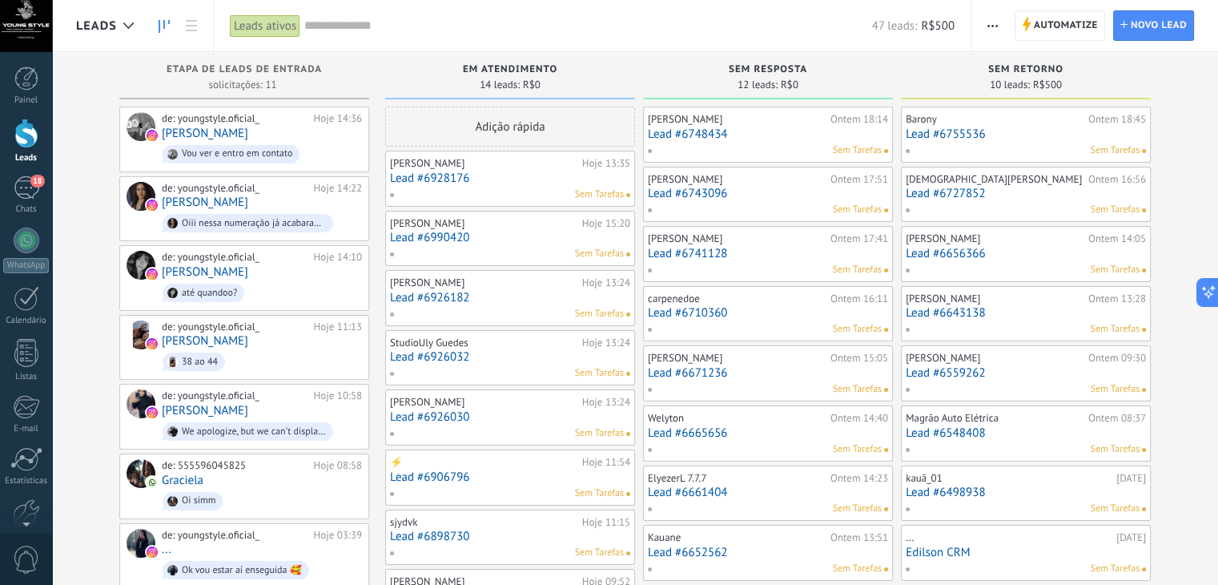
click at [505, 186] on div "[PERSON_NAME] 13:35 Lead #6928176 Sem Tarefas" at bounding box center [510, 178] width 240 height 46
click at [448, 175] on link "Lead #6928176" at bounding box center [510, 178] width 240 height 14
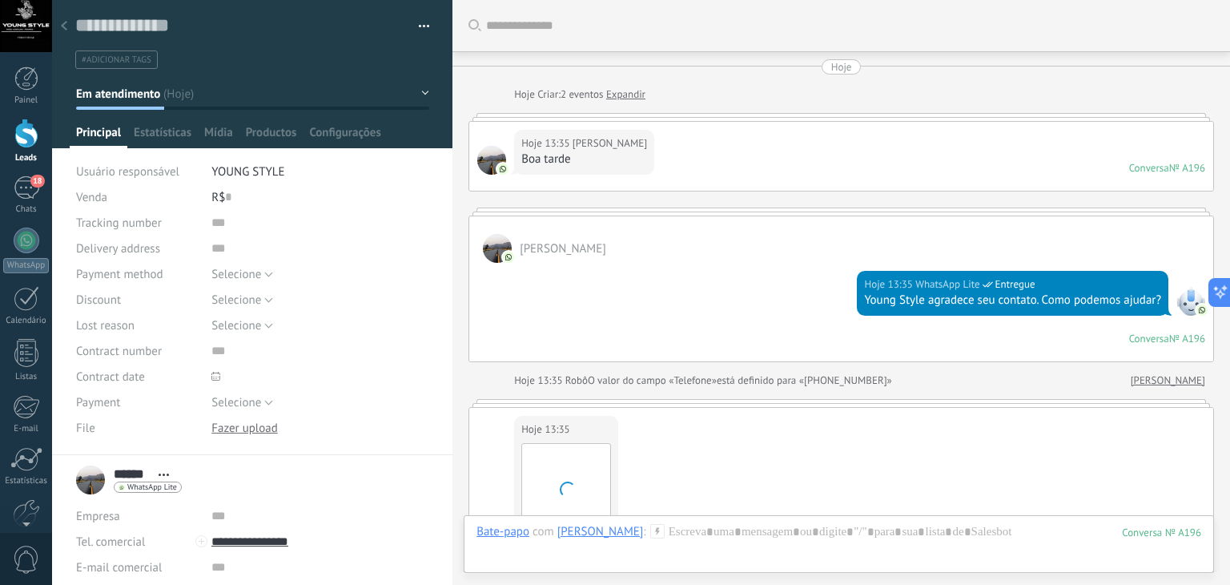
scroll to position [708, 0]
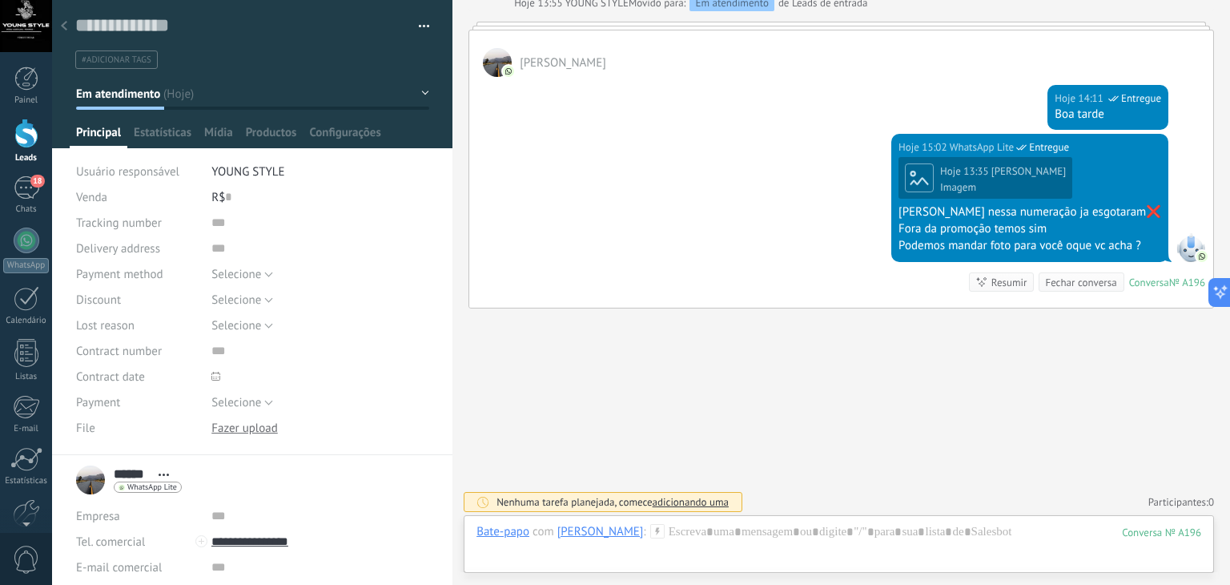
click at [627, 221] on div "Hoje 15:02 WhatsApp Lite Entregue Hoje 13:35 Santos Imagem [PERSON_NAME] nessa …" at bounding box center [841, 221] width 744 height 174
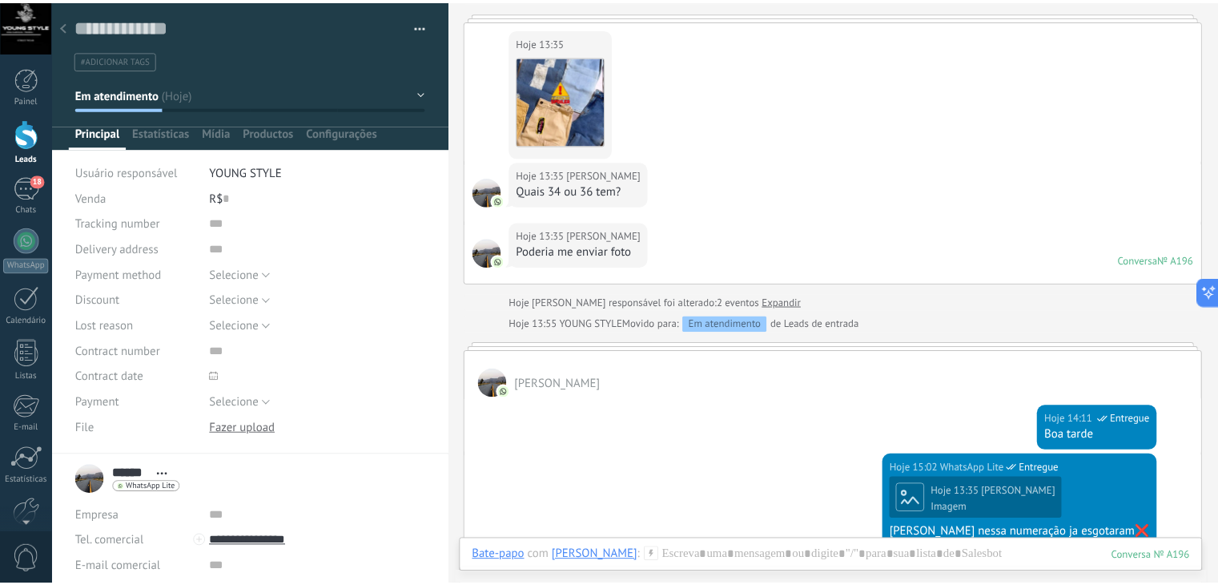
scroll to position [420, 0]
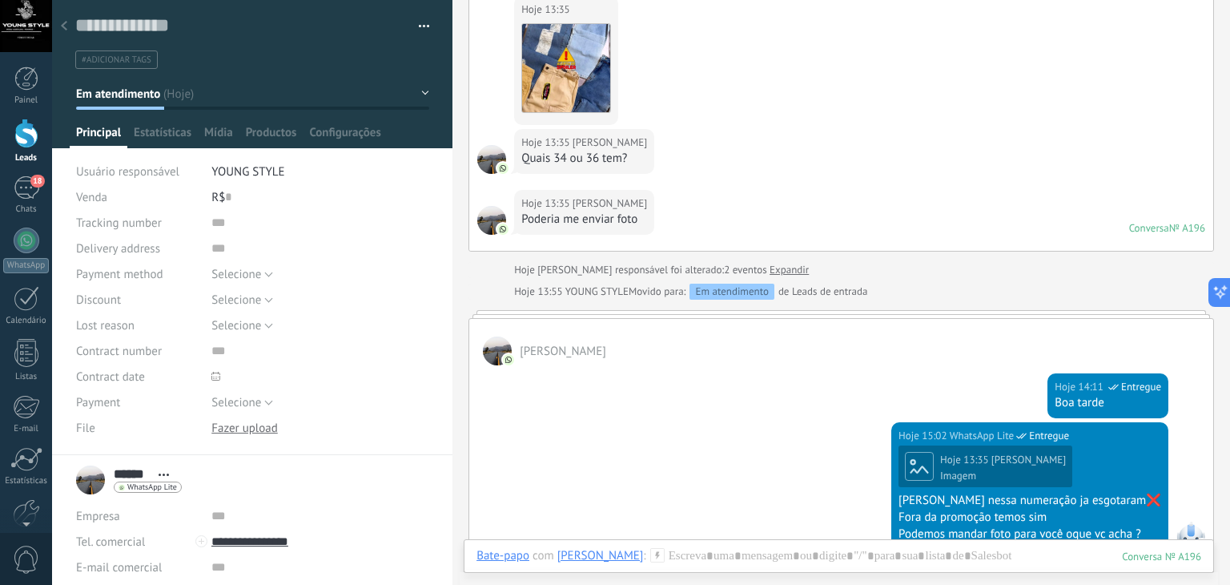
click at [64, 23] on use at bounding box center [64, 26] width 6 height 10
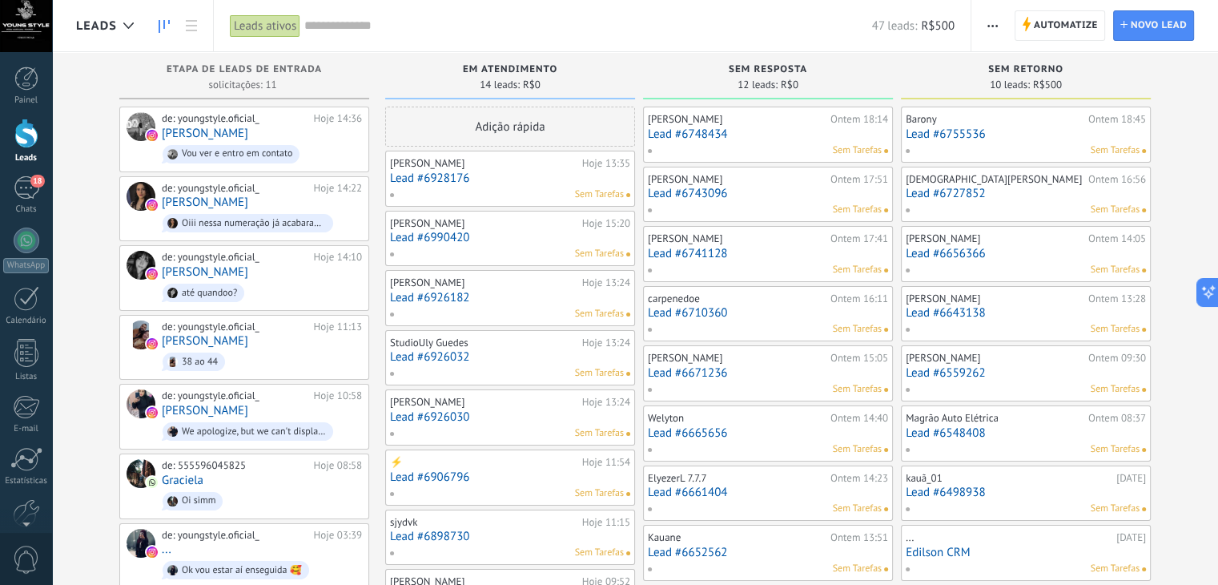
click at [444, 174] on link "Lead #6928176" at bounding box center [510, 178] width 240 height 14
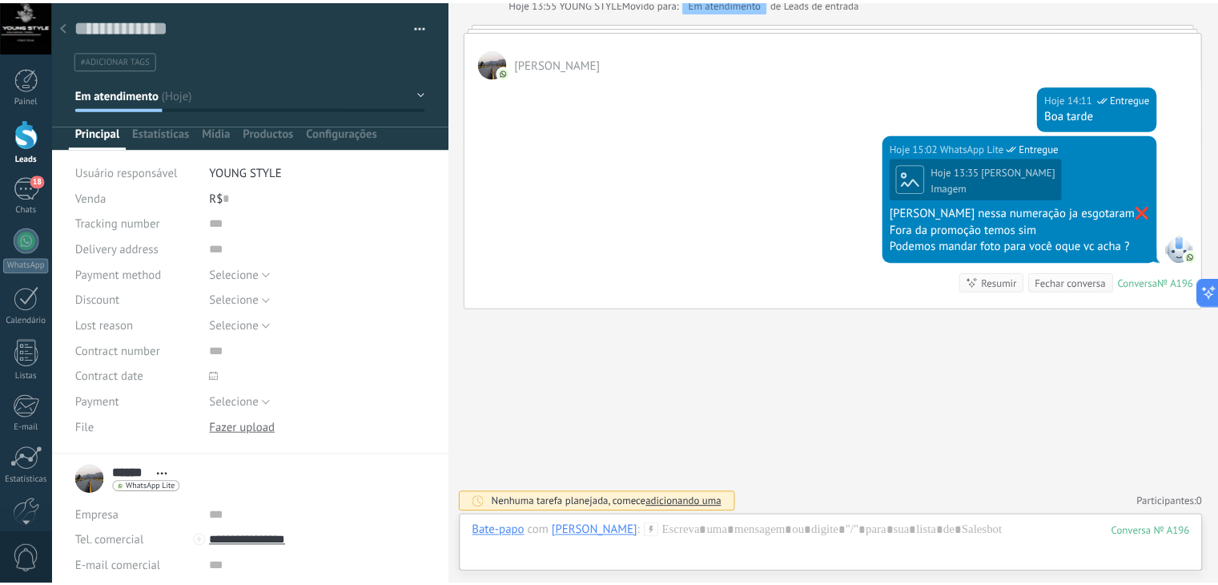
scroll to position [23, 0]
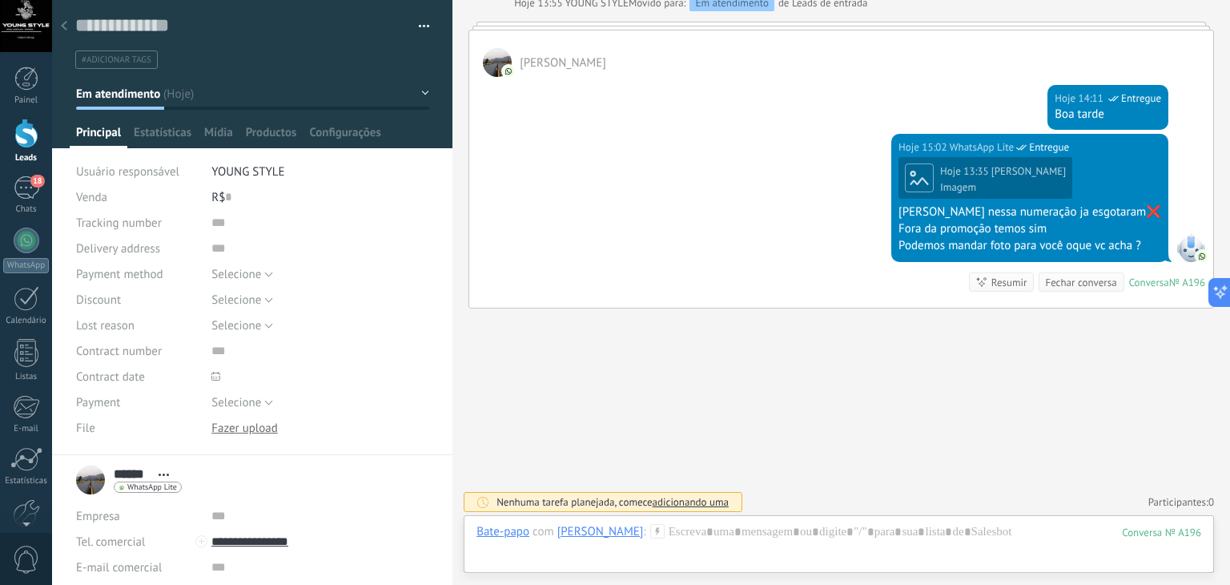
click at [61, 25] on icon at bounding box center [64, 26] width 6 height 10
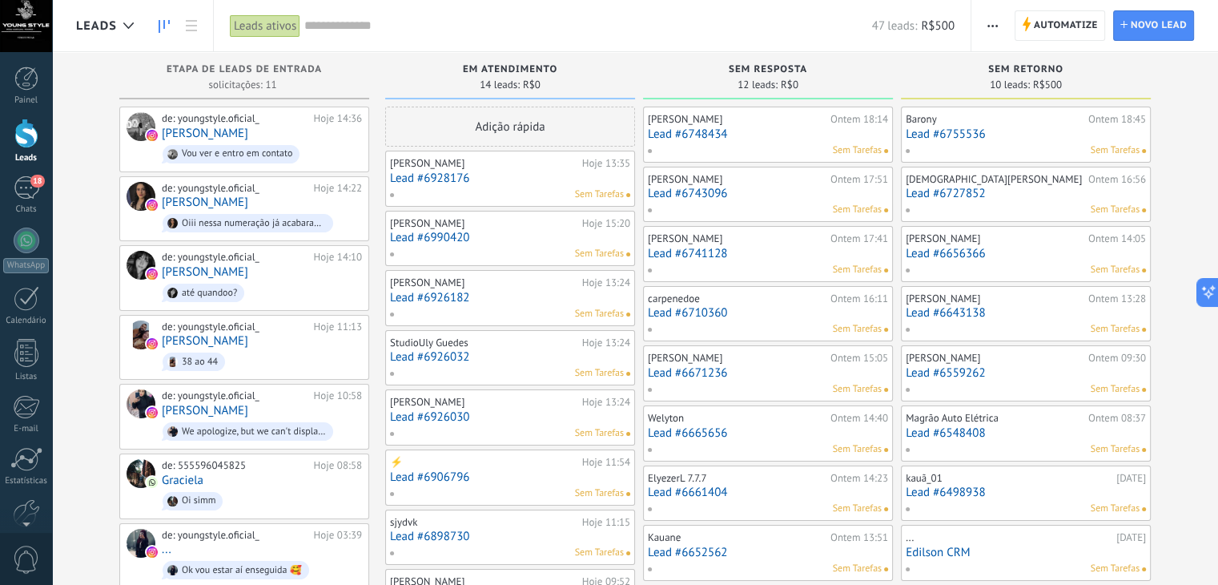
click at [451, 303] on link "Lead #6926182" at bounding box center [510, 298] width 240 height 14
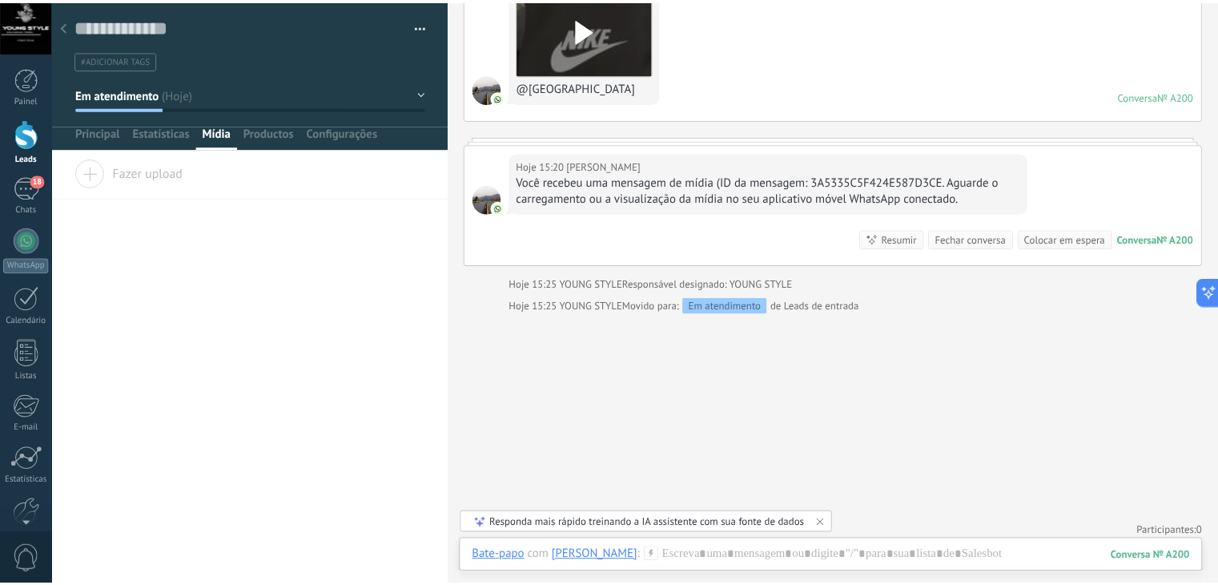
scroll to position [3091, 0]
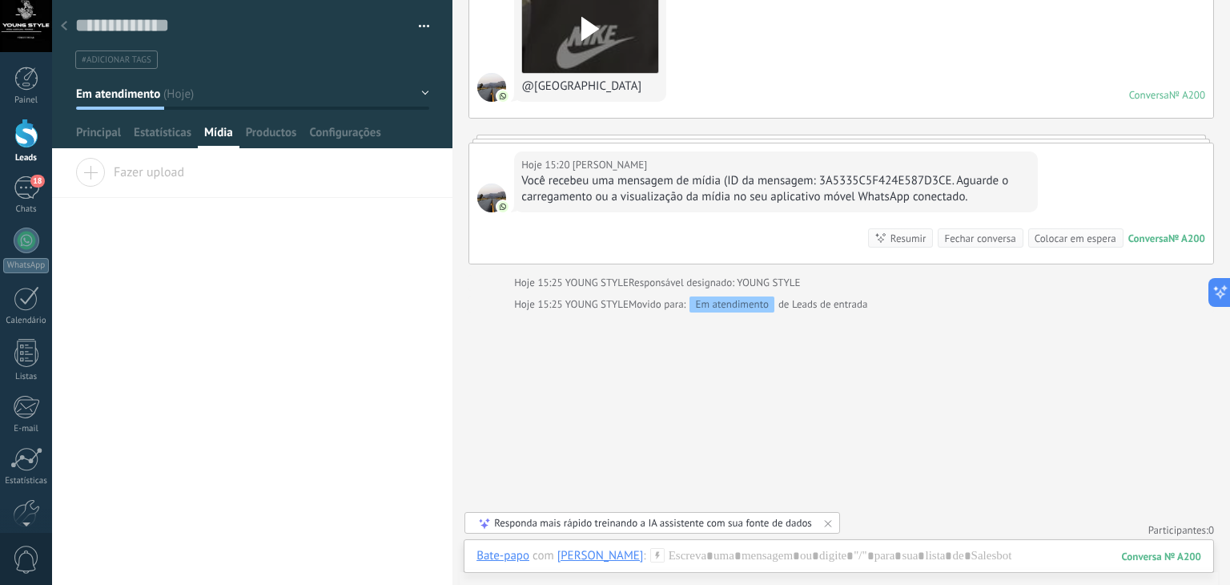
click at [30, 133] on div at bounding box center [26, 134] width 24 height 30
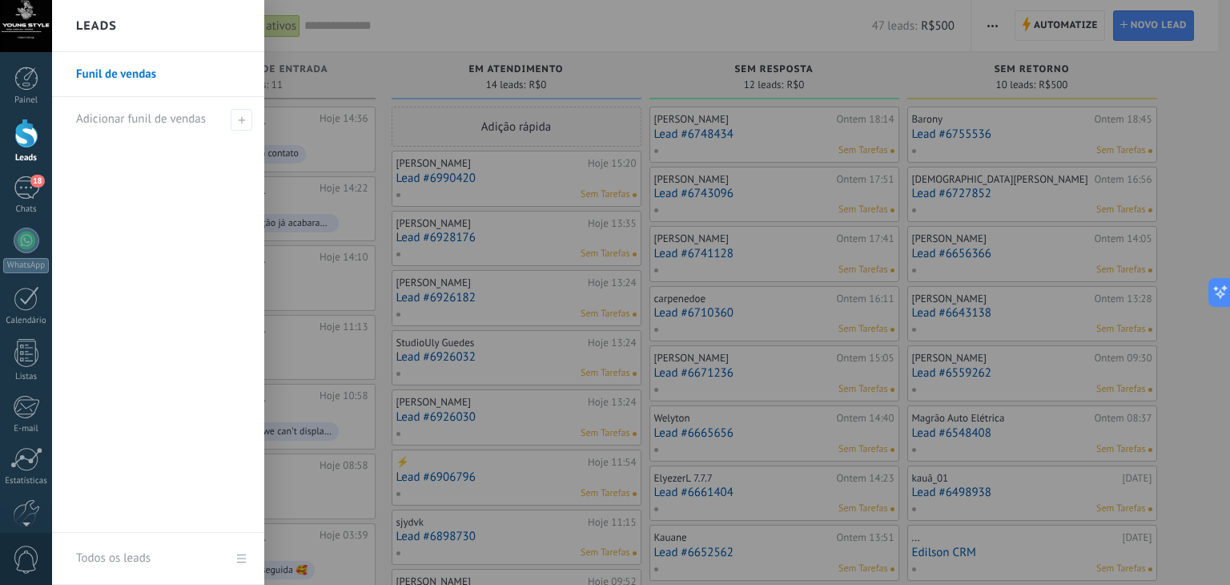
click at [113, 69] on link "Funil de vendas" at bounding box center [162, 74] width 172 height 45
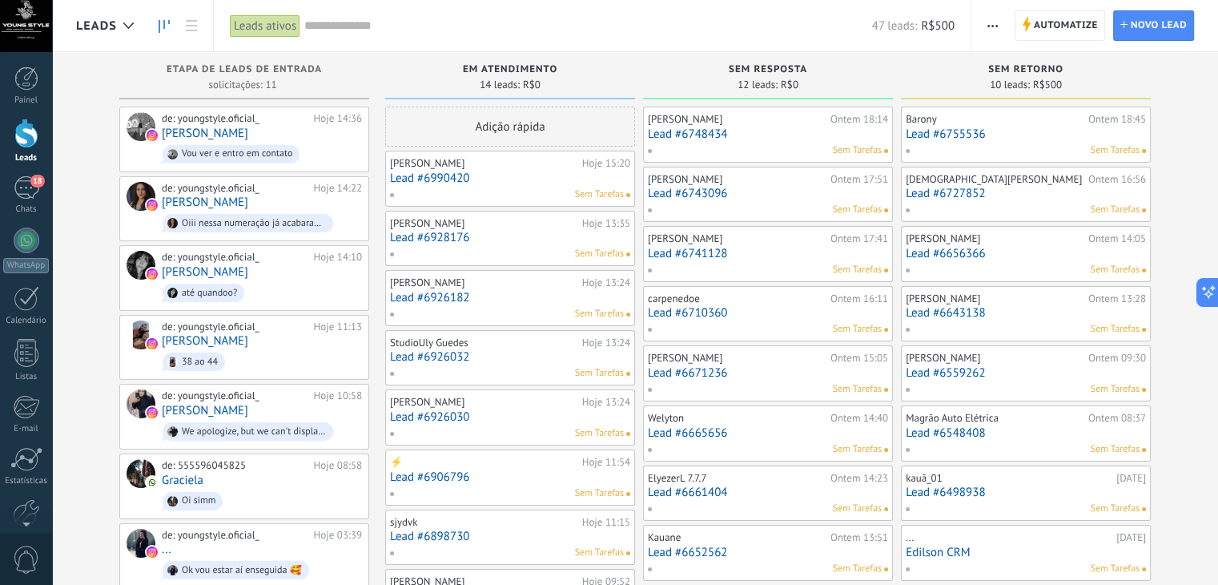
click at [249, 26] on div "Leads ativos" at bounding box center [265, 25] width 70 height 23
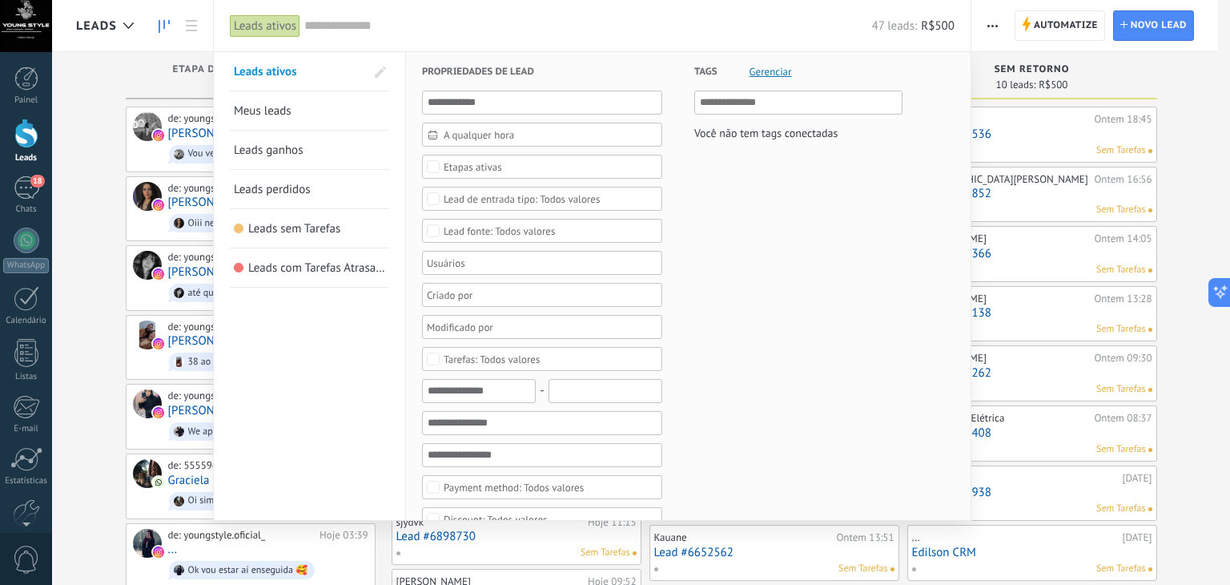
click at [295, 153] on span "Leads ganhos" at bounding box center [269, 150] width 70 height 15
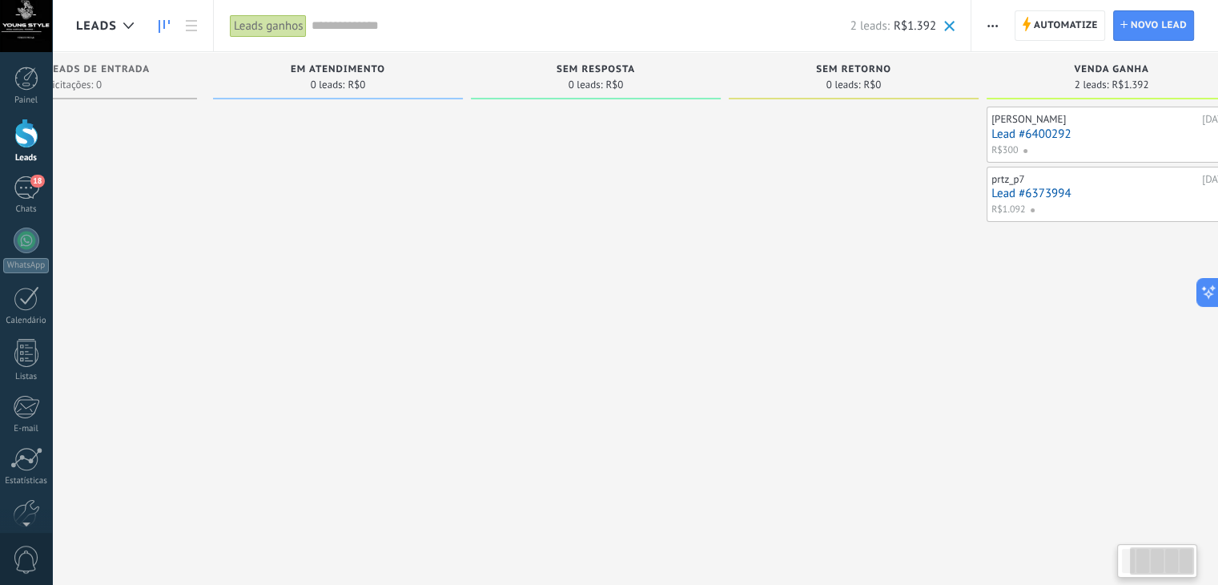
scroll to position [0, 171]
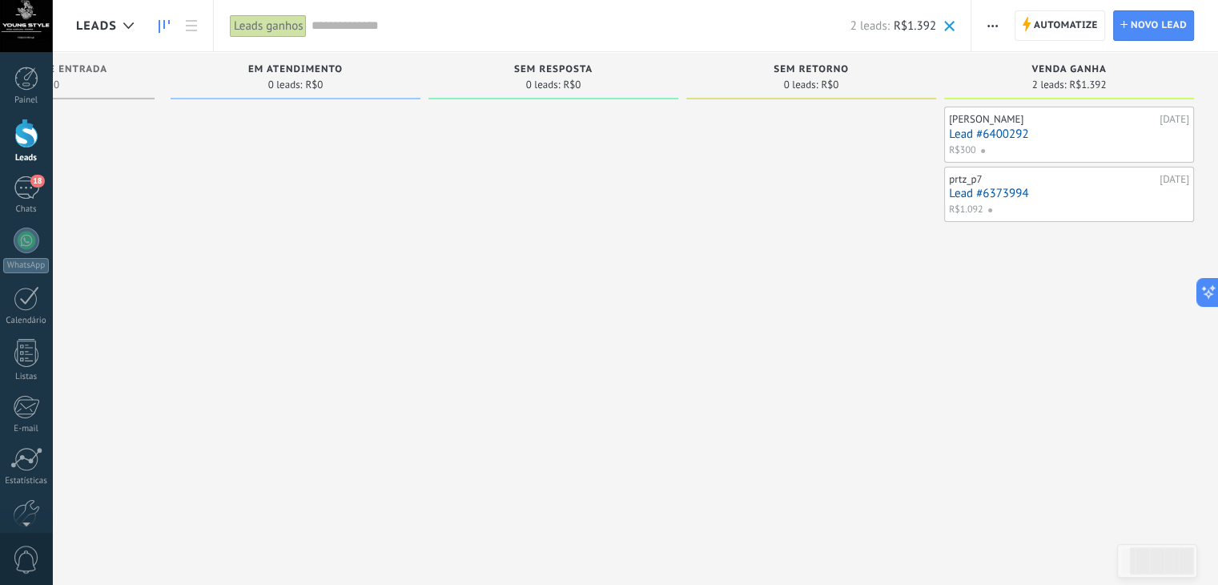
drag, startPoint x: 631, startPoint y: 171, endPoint x: 304, endPoint y: 183, distance: 327.8
click at [304, 183] on div "Etapa de leads de entrada solicitações: 0 0 0 0 11 0 0 0 11 Em atendimento 0 le…" at bounding box center [561, 267] width 1313 height 430
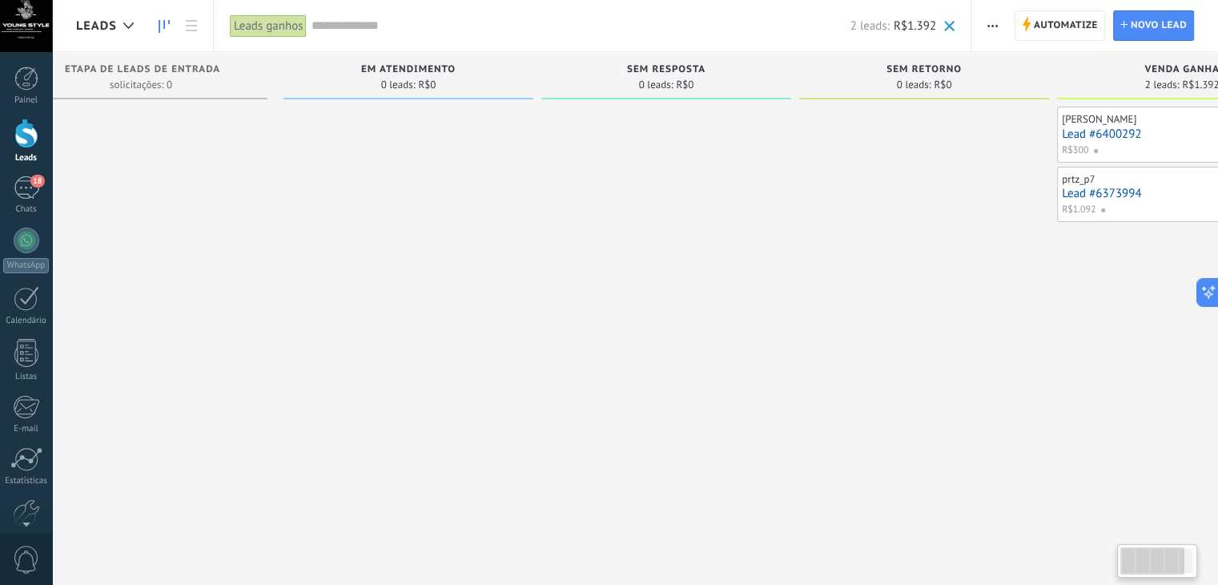
scroll to position [0, 0]
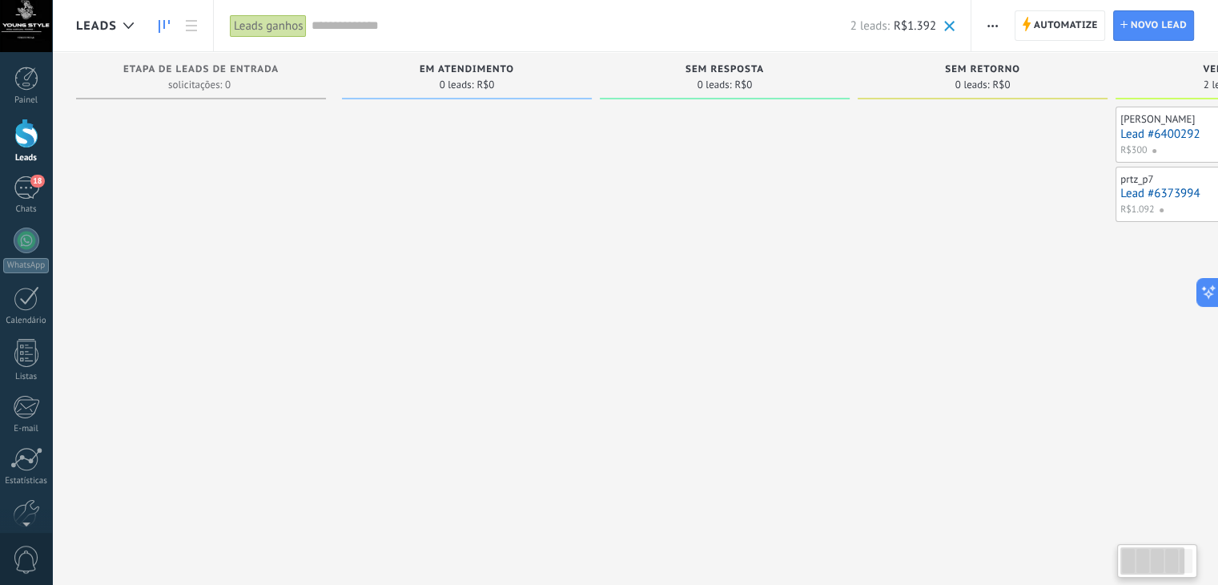
drag, startPoint x: 304, startPoint y: 183, endPoint x: 609, endPoint y: 215, distance: 306.8
click at [609, 215] on div "Etapa de leads de entrada solicitações: 0 0 0 0 11 0 0 0 11 Em atendimento 0 le…" at bounding box center [732, 267] width 1313 height 430
click at [191, 35] on link at bounding box center [191, 25] width 27 height 31
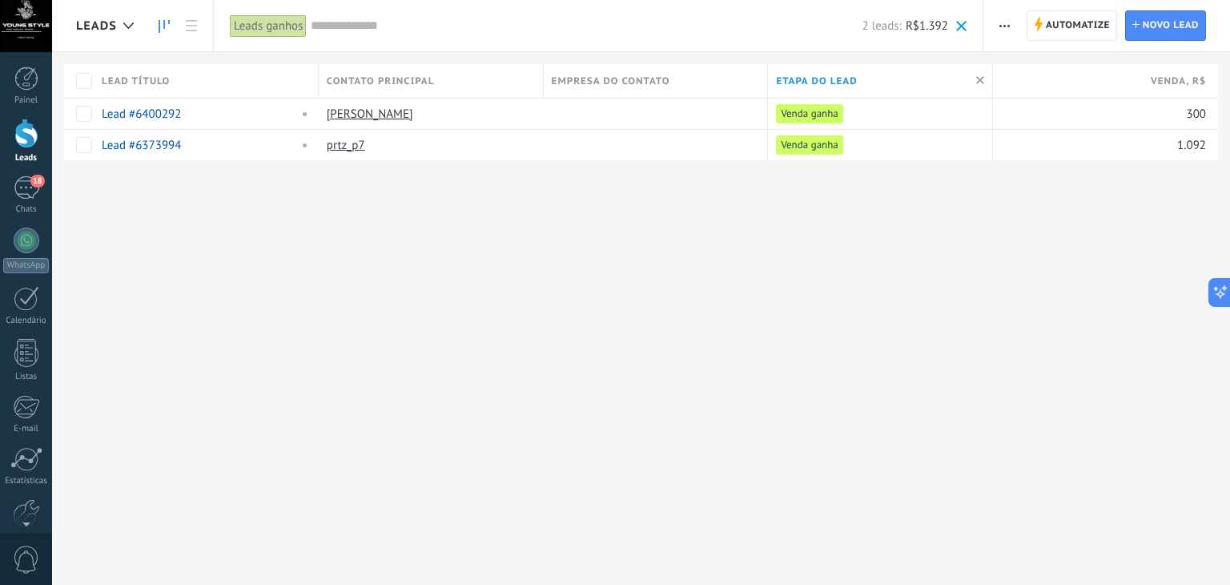
click at [159, 19] on link at bounding box center [164, 25] width 27 height 31
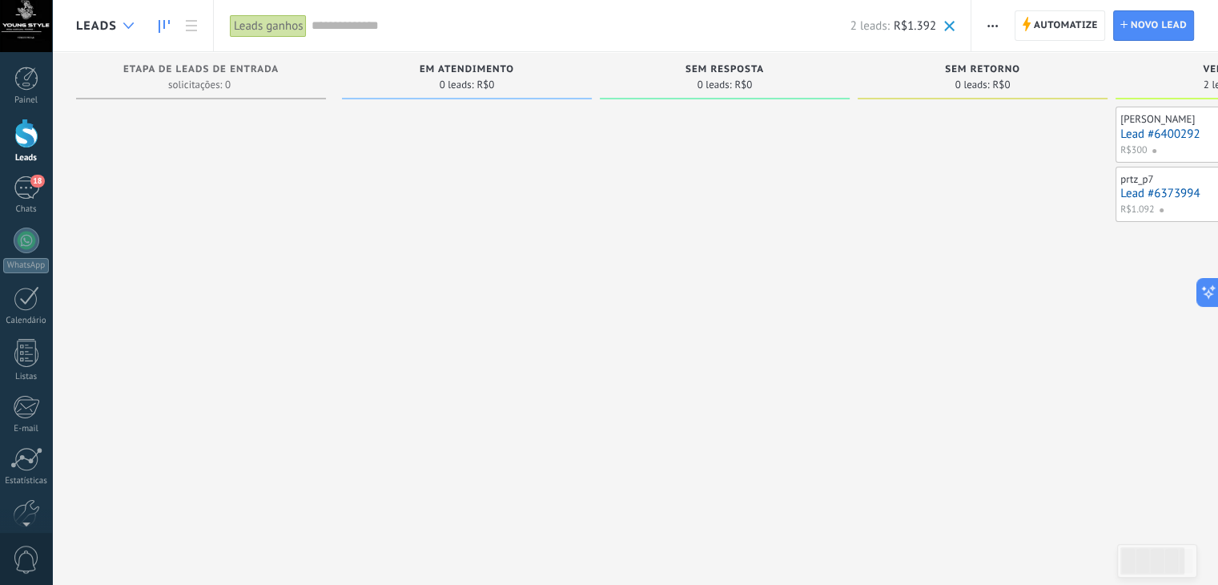
click at [123, 28] on icon at bounding box center [128, 25] width 10 height 6
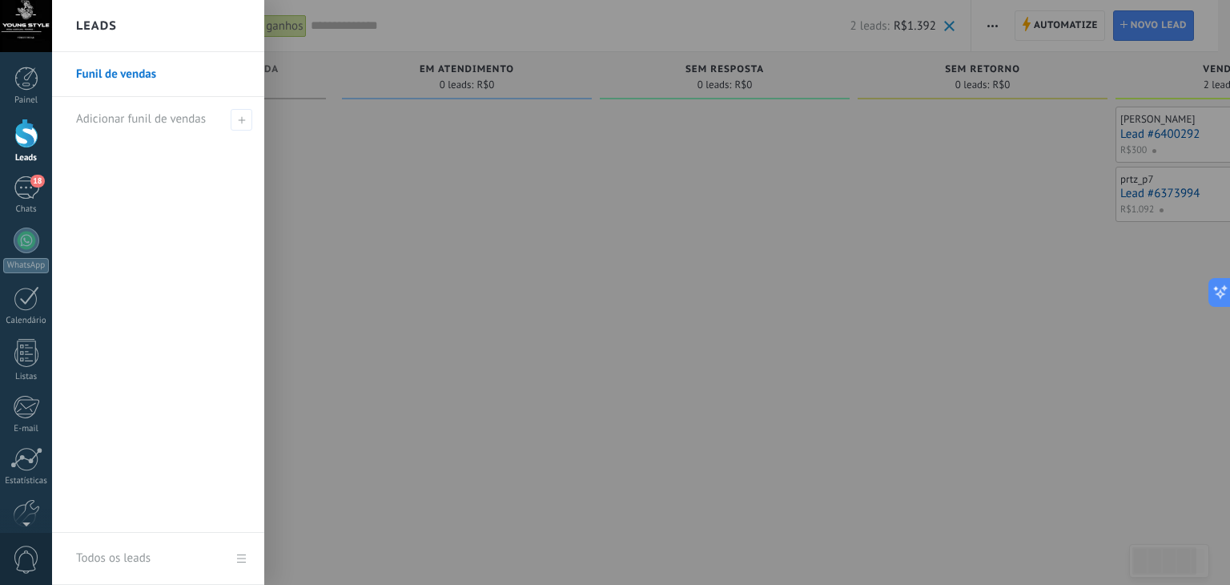
click at [134, 78] on link "Funil de vendas" at bounding box center [162, 74] width 172 height 45
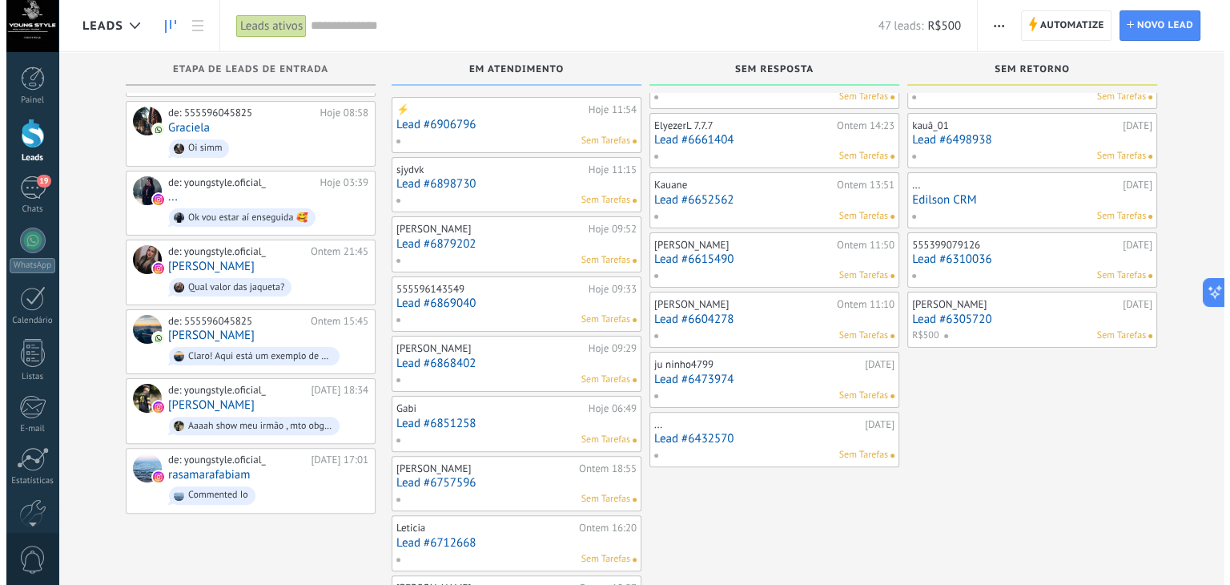
scroll to position [384, 0]
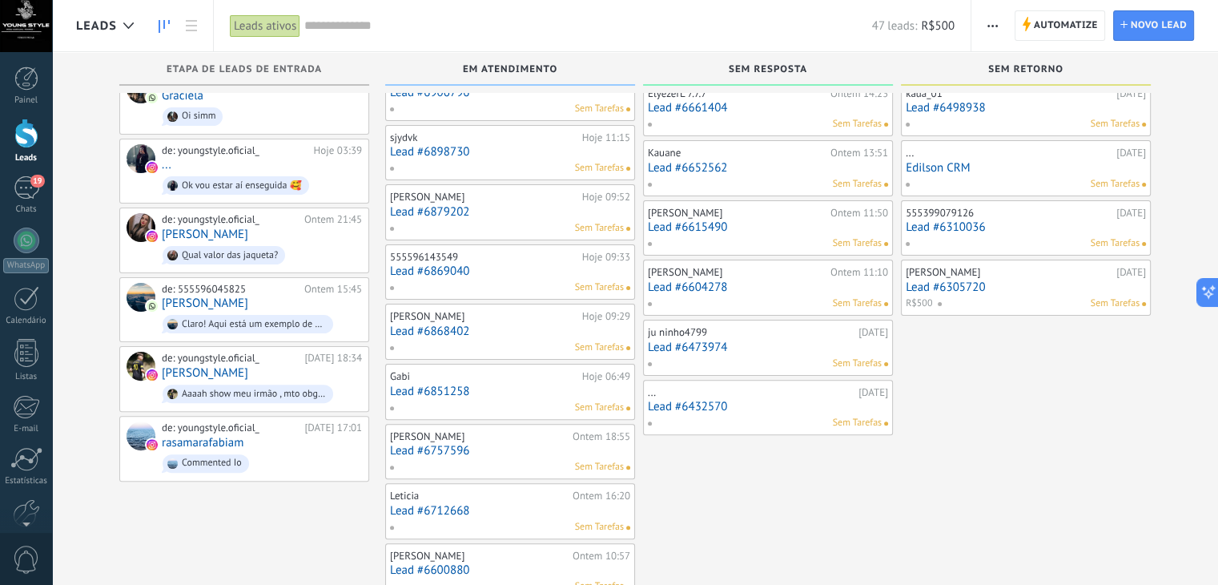
click at [468, 376] on div "Gabi" at bounding box center [484, 376] width 188 height 13
click at [448, 384] on link "Lead #6851258" at bounding box center [510, 391] width 240 height 14
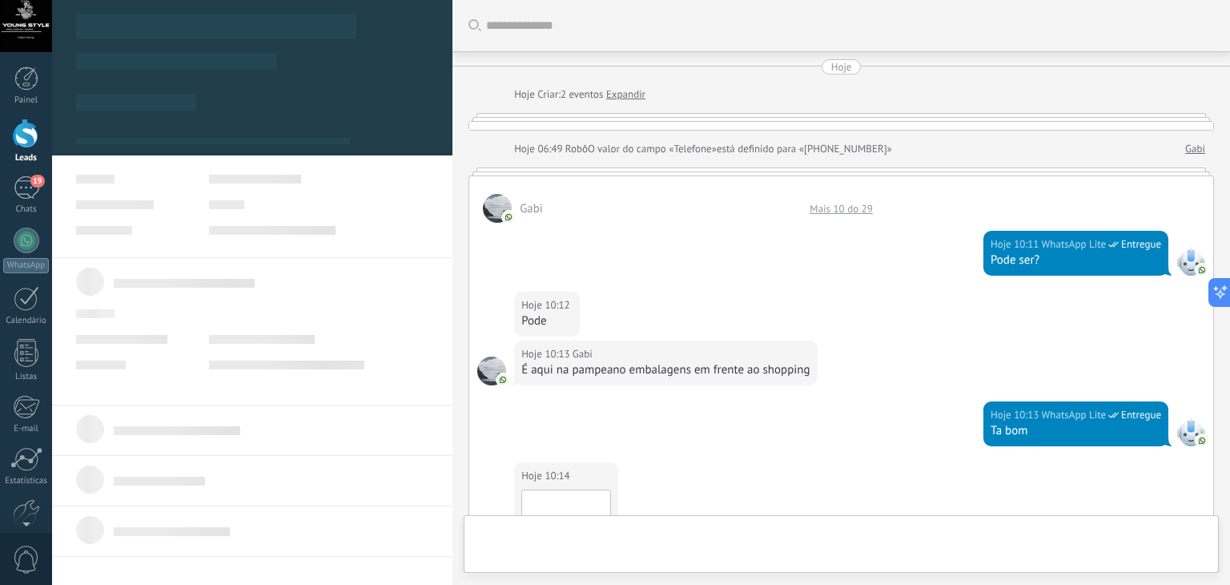
type textarea "**********"
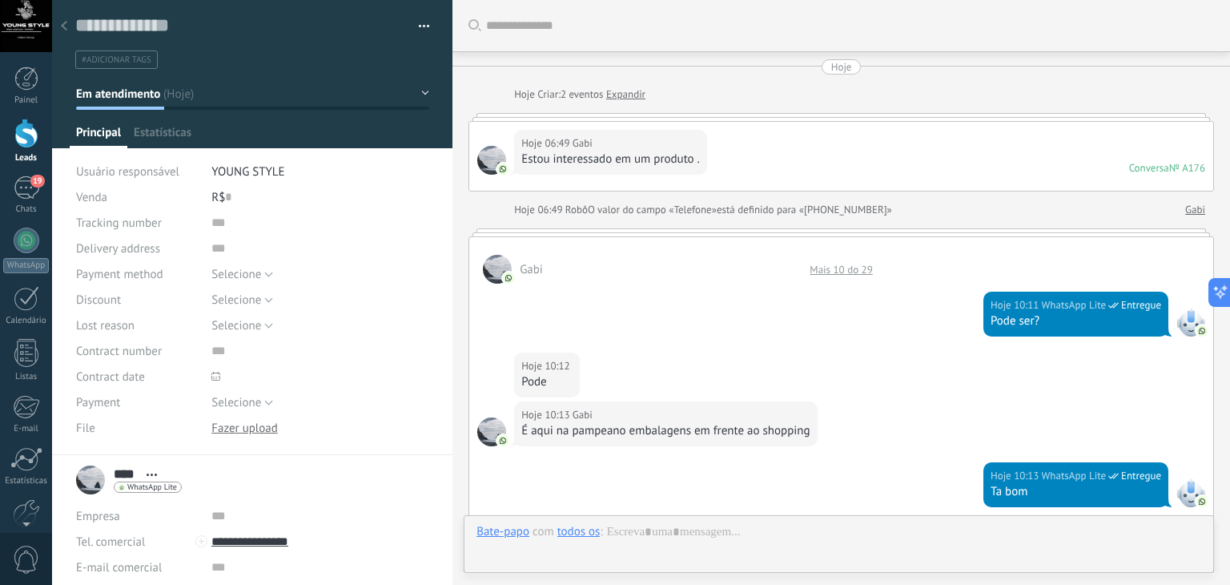
scroll to position [696, 0]
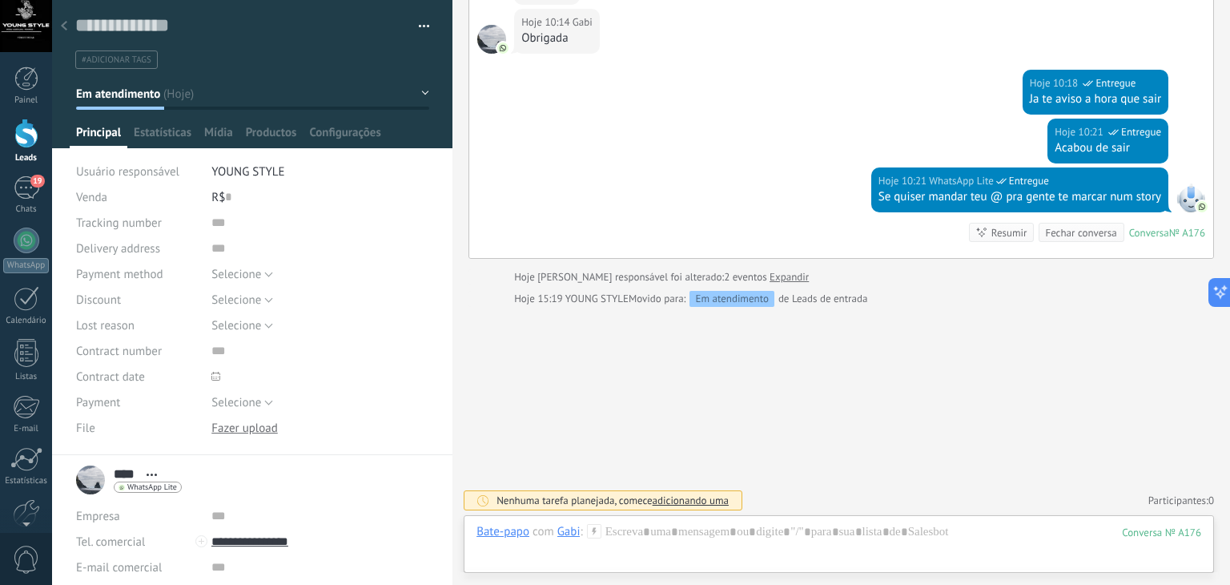
click at [420, 26] on button "button" at bounding box center [418, 26] width 23 height 24
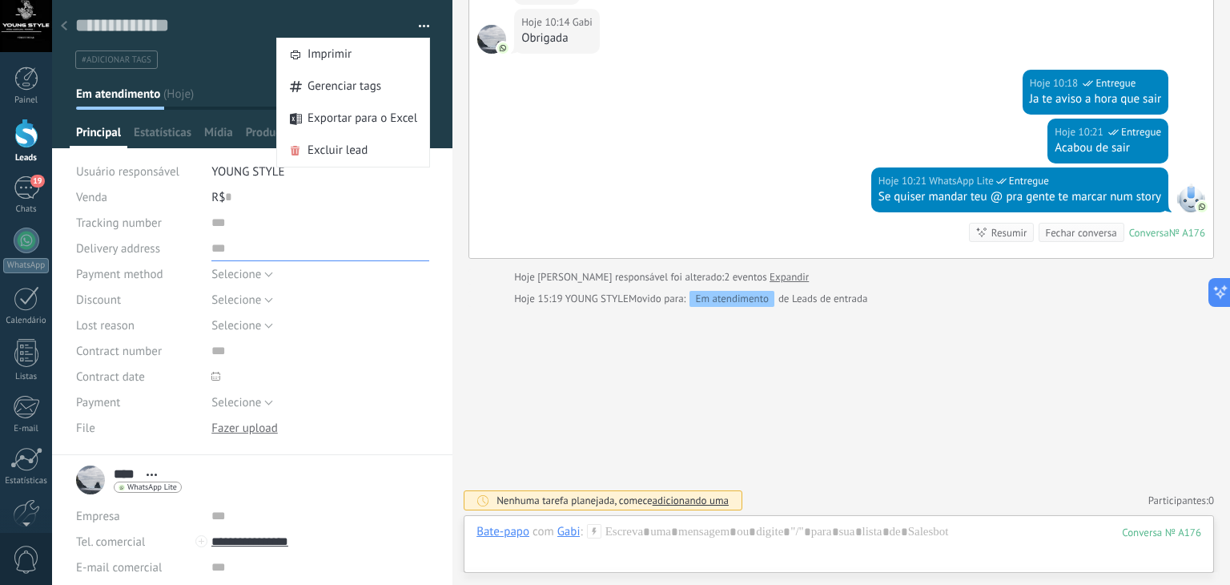
click at [384, 251] on input "text" at bounding box center [320, 248] width 218 height 26
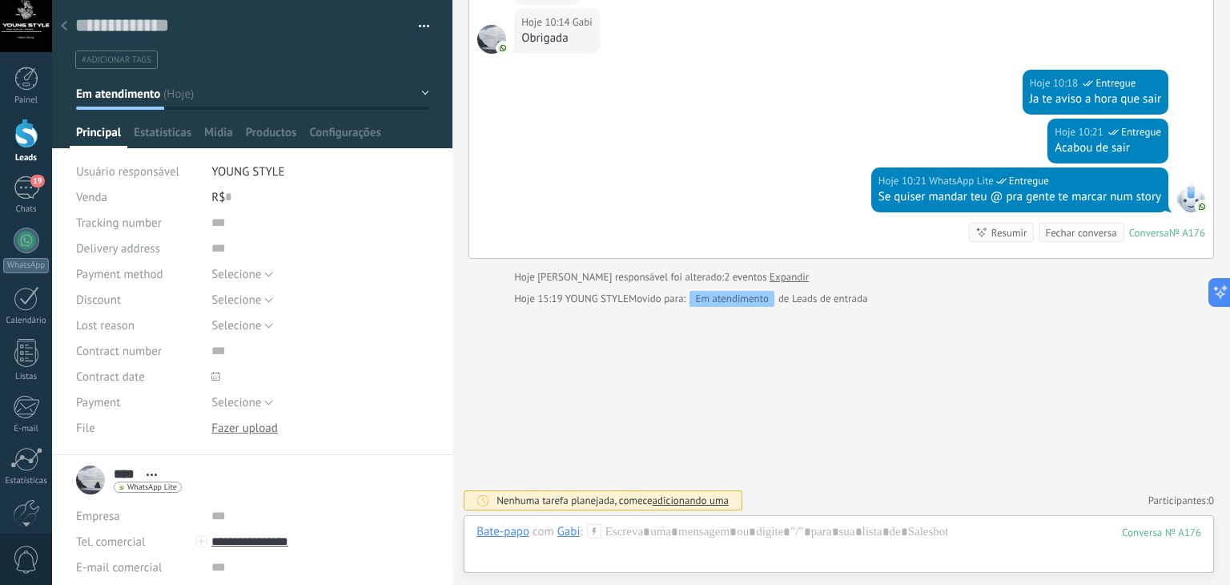
drag, startPoint x: 351, startPoint y: 212, endPoint x: 345, endPoint y: 180, distance: 32.5
click at [345, 180] on li "YOUNG STYLE" at bounding box center [320, 172] width 218 height 26
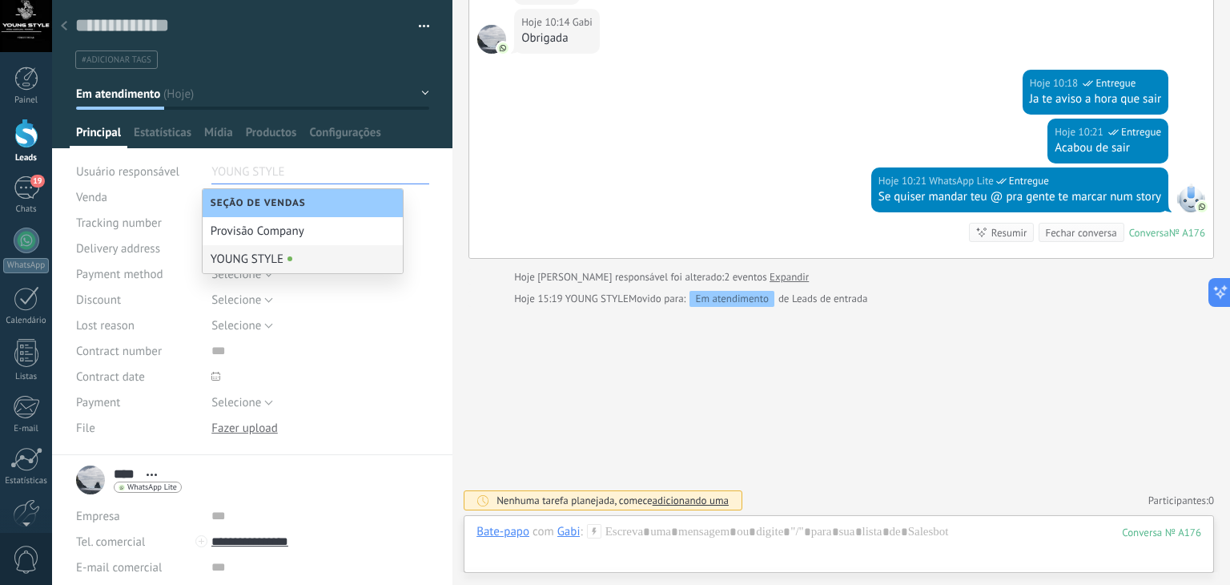
click at [375, 374] on div at bounding box center [320, 377] width 218 height 26
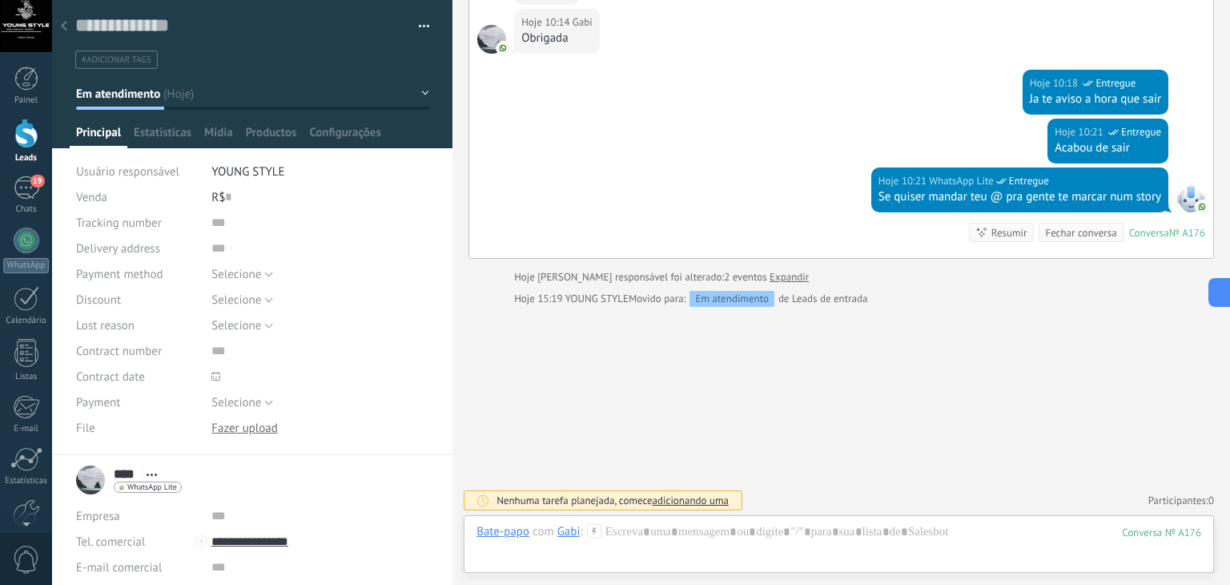
click at [271, 172] on span "YOUNG STYLE" at bounding box center [247, 171] width 73 height 15
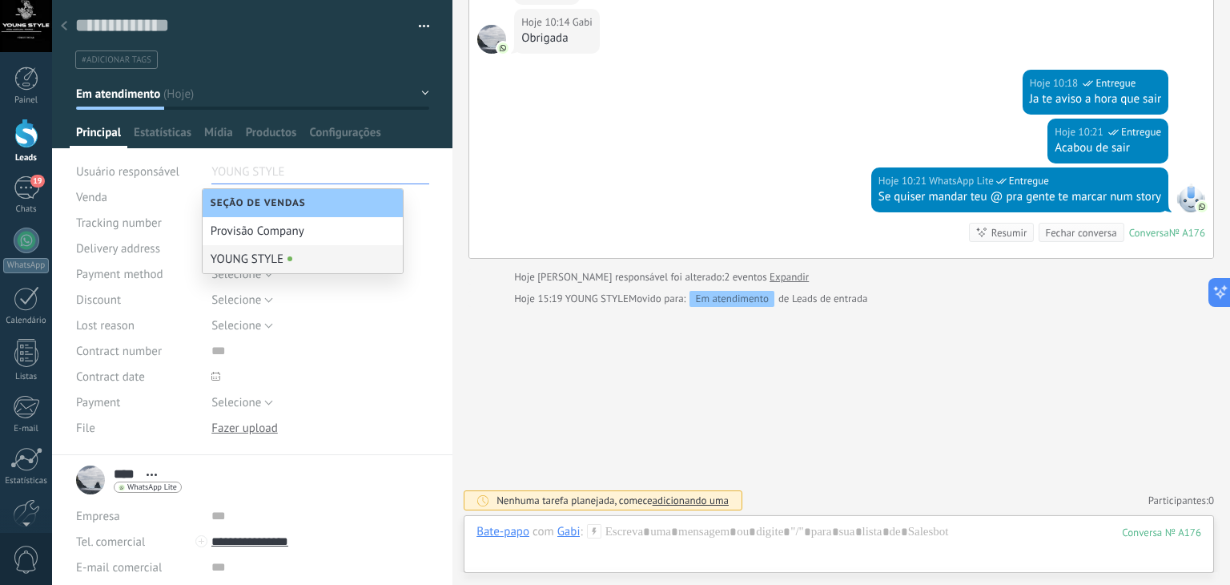
click at [360, 315] on div "Selecione Pricing concerns Quality issues Change of mind No response Spam Selec…" at bounding box center [320, 325] width 218 height 26
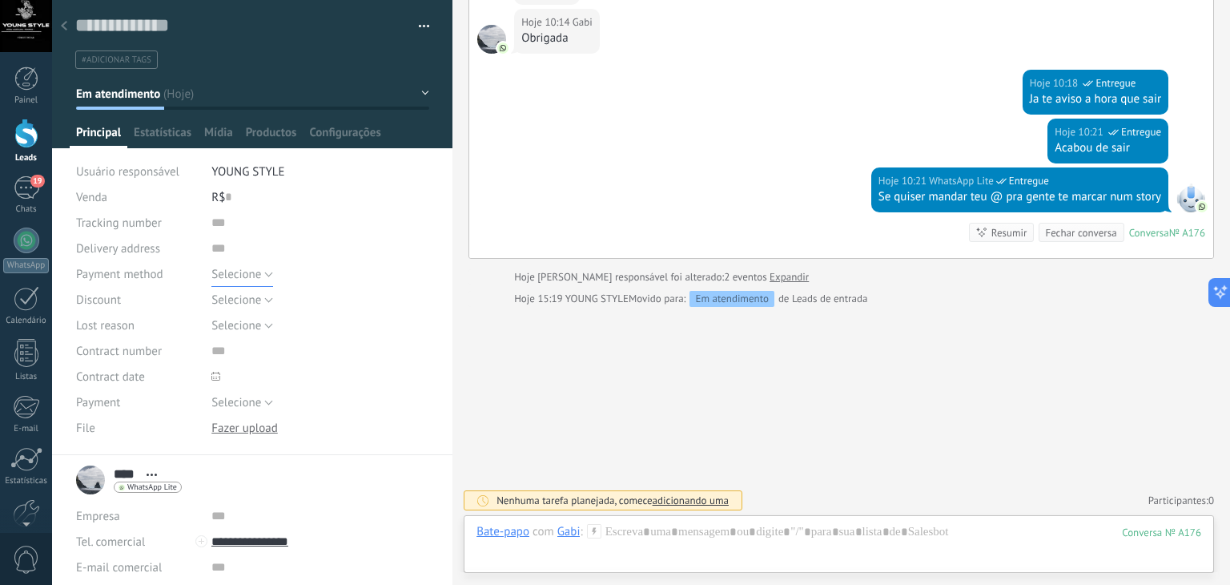
click at [267, 270] on button "Selecione" at bounding box center [242, 274] width 62 height 26
click at [388, 416] on div "Download Substituir Download Versões Excluir" at bounding box center [320, 428] width 218 height 26
click at [338, 137] on span "Configurações" at bounding box center [344, 136] width 71 height 23
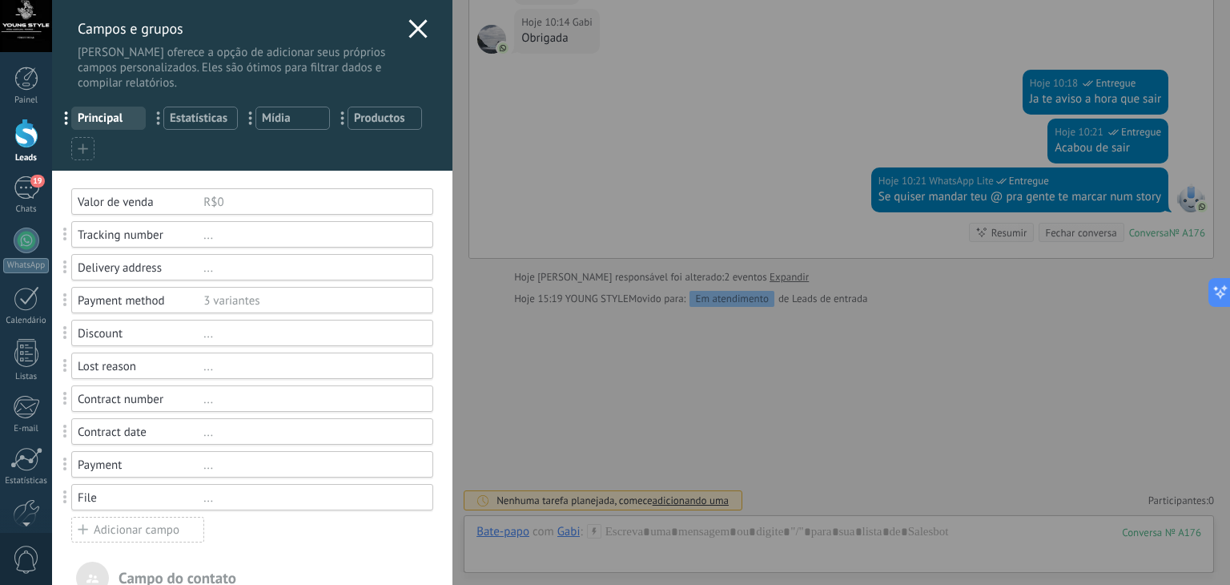
click at [408, 26] on icon at bounding box center [417, 28] width 19 height 19
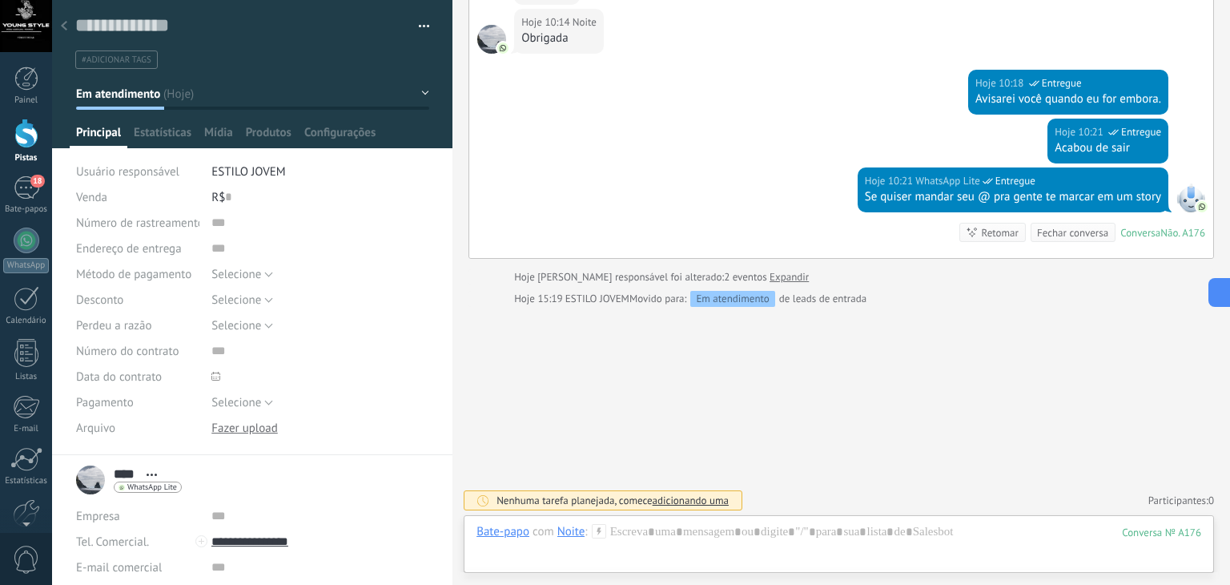
click at [384, 311] on div "Número de rastreamento Endereço de entrega Método de pagamento Selecione Invoic…" at bounding box center [252, 332] width 353 height 245
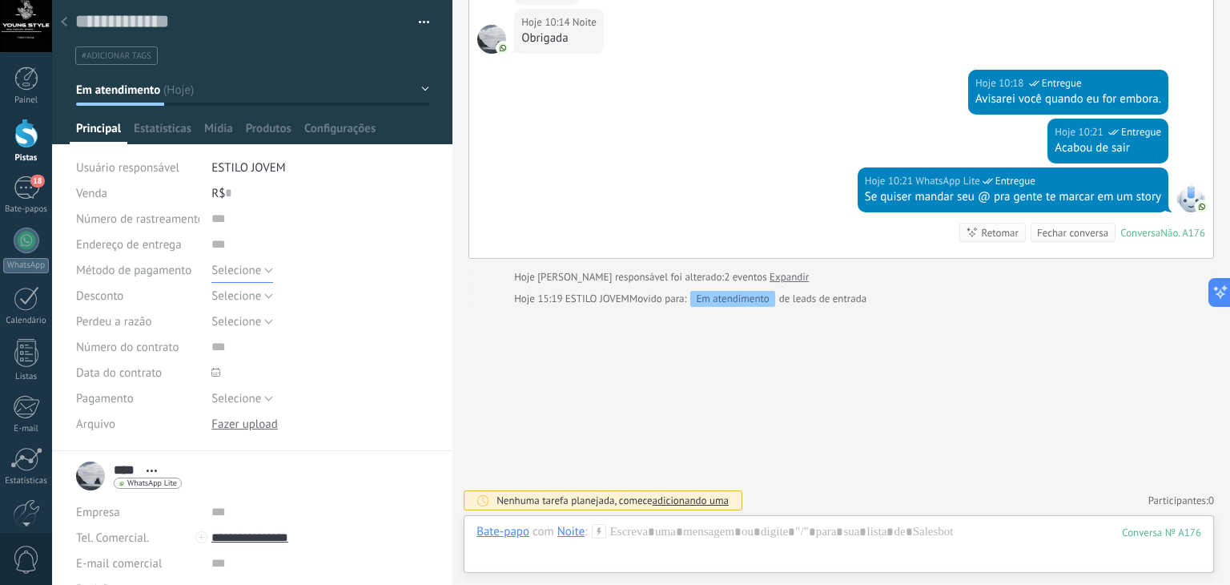
scroll to position [0, 0]
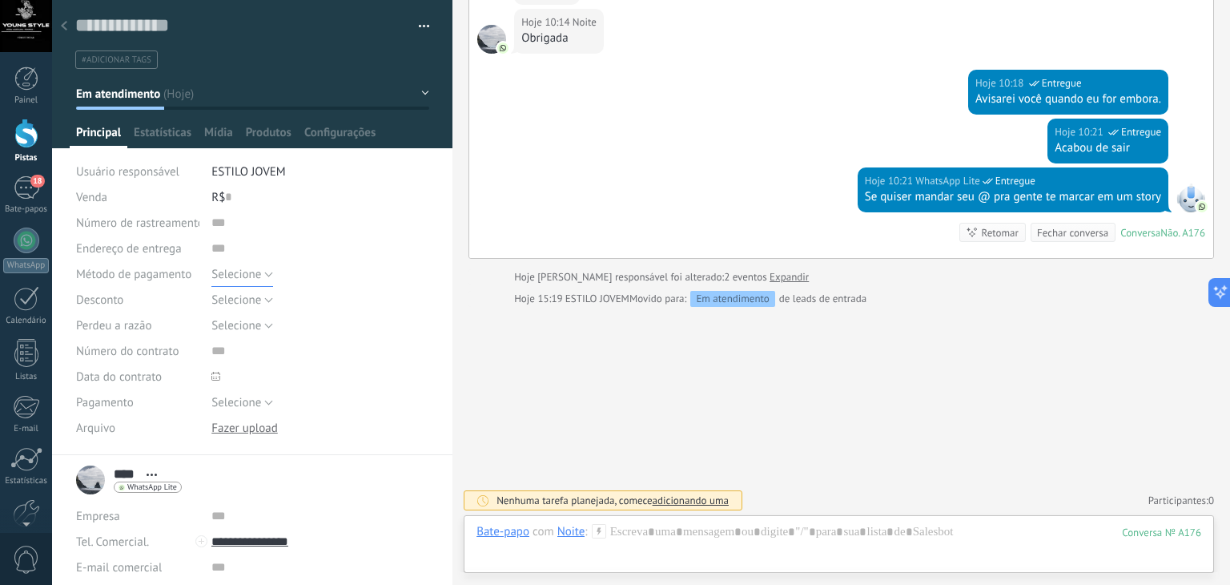
drag, startPoint x: 243, startPoint y: 279, endPoint x: 282, endPoint y: 260, distance: 43.4
click at [282, 260] on div "Número de rastreamento Endereço de entrega Método de pagamento Selecione Invoic…" at bounding box center [252, 332] width 353 height 245
click at [425, 92] on div at bounding box center [252, 74] width 401 height 148
click at [420, 91] on button "Em atendimento" at bounding box center [252, 93] width 353 height 29
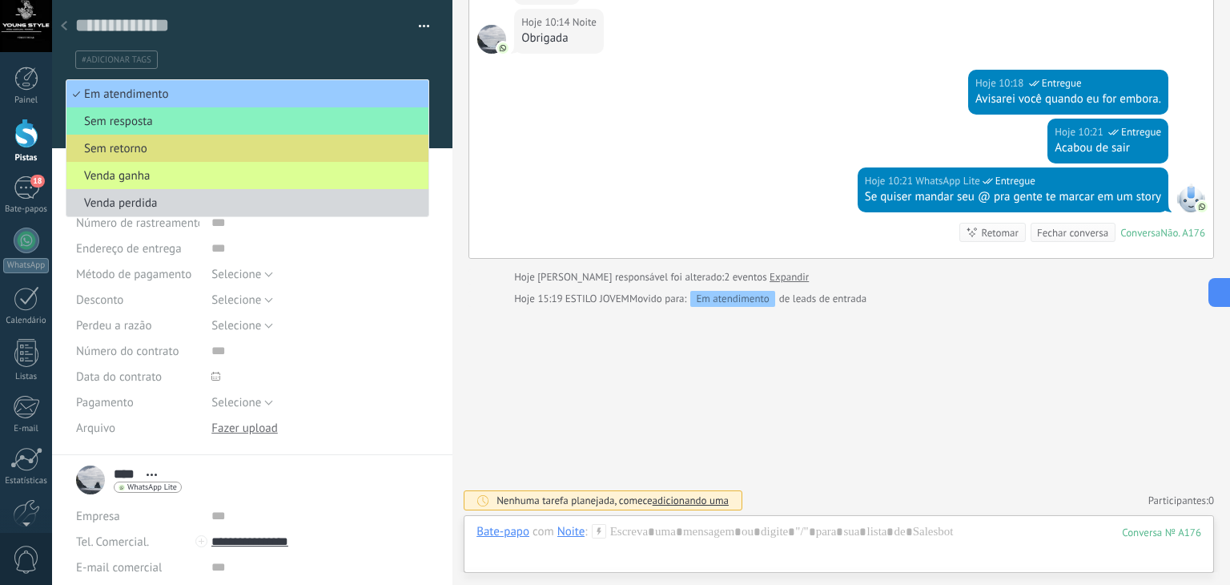
click at [262, 171] on span "Venda ganha" at bounding box center [244, 175] width 357 height 15
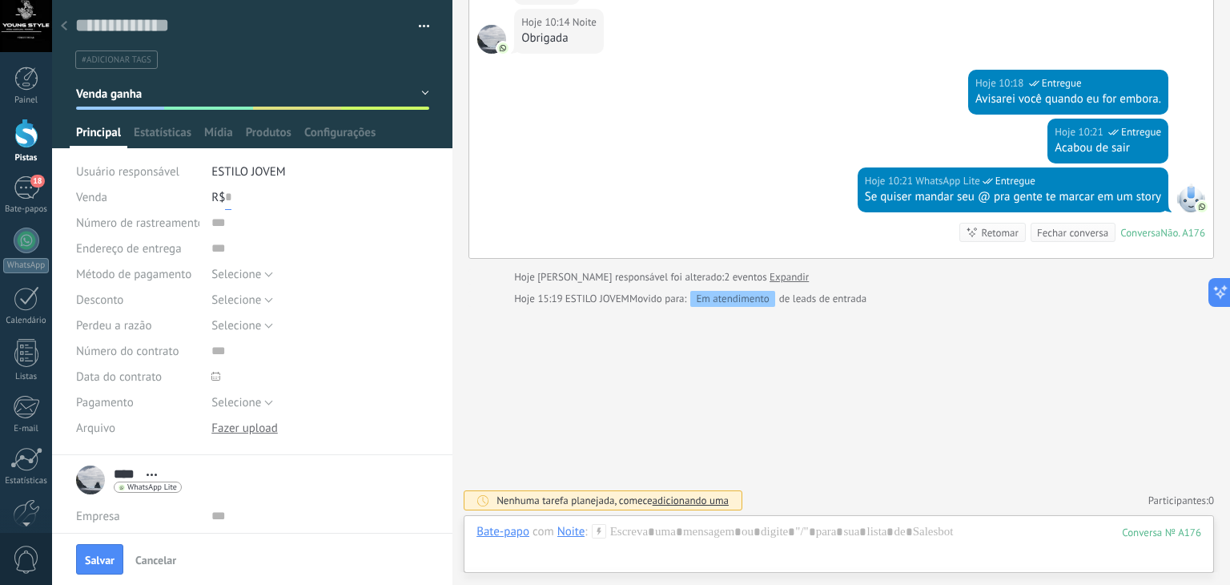
click at [226, 192] on input "text" at bounding box center [228, 197] width 6 height 26
type input "**"
click at [102, 562] on span "Salvar" at bounding box center [100, 559] width 30 height 11
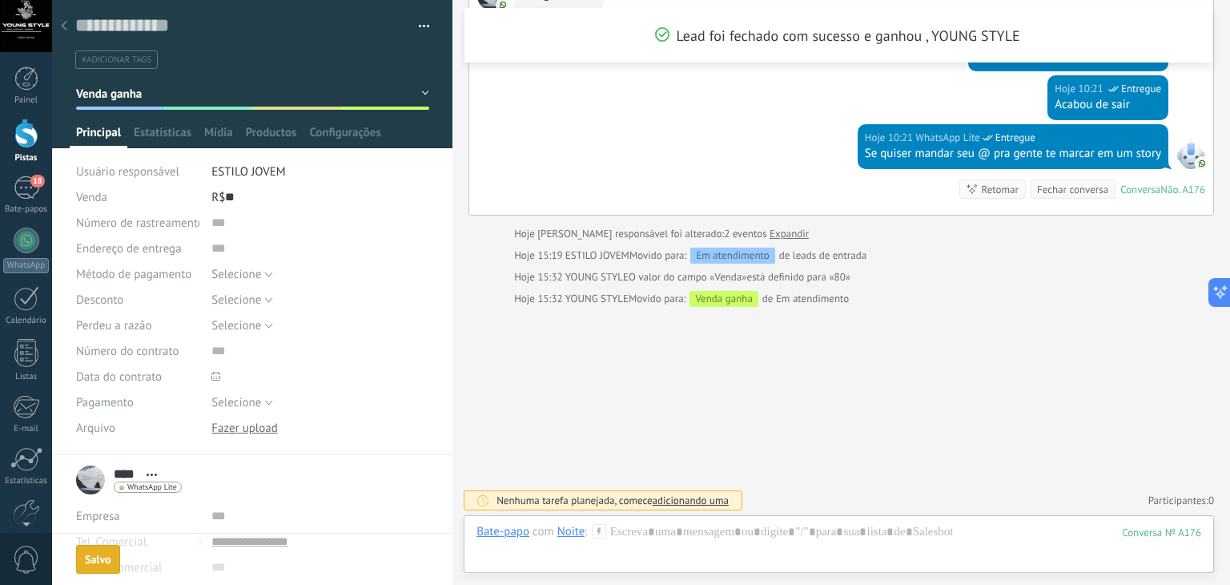
scroll to position [806, 0]
click at [282, 172] on font "ESTILO JOVEM" at bounding box center [248, 171] width 74 height 15
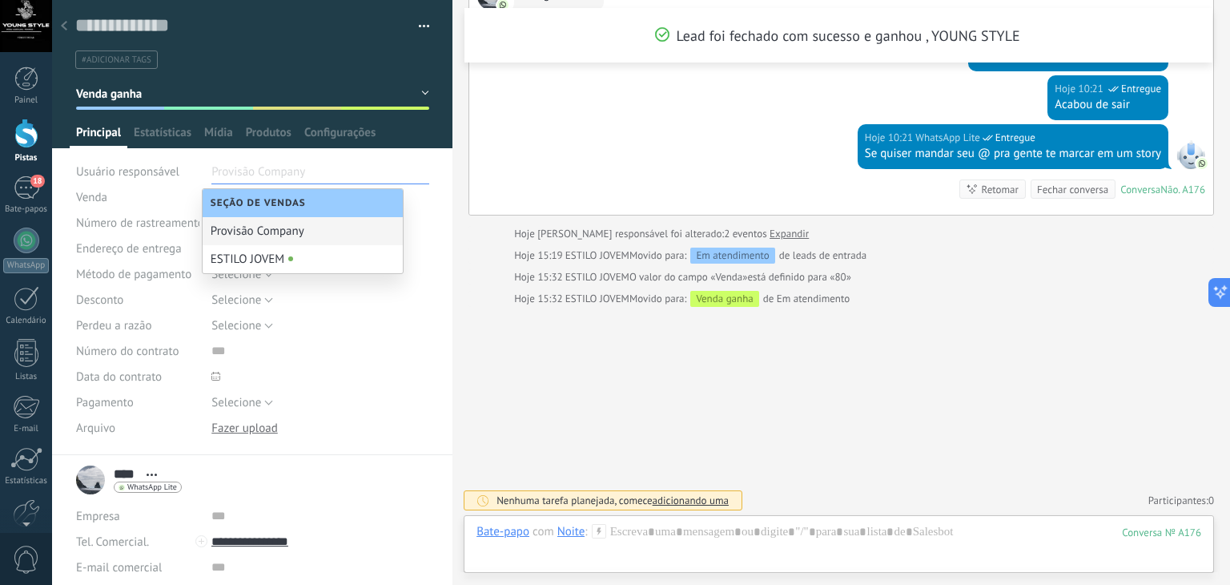
click at [63, 26] on use at bounding box center [64, 26] width 6 height 10
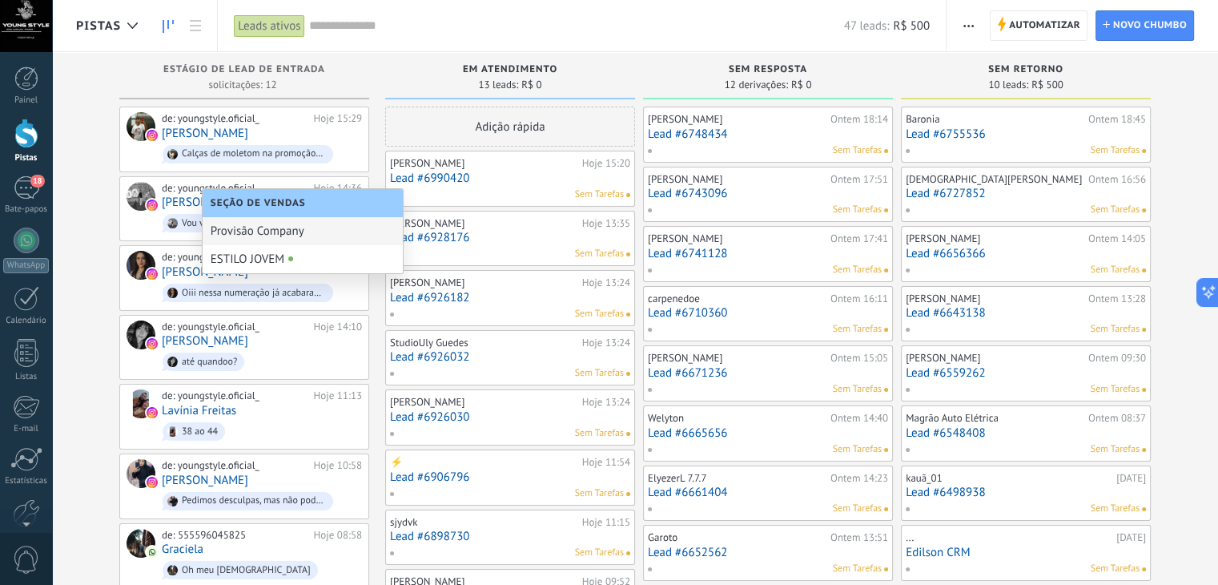
click at [86, 153] on div "Estágio de lead de entrada solicitações: 12 0 0 0 12 0 0 0 12 de: youngstyle.of…" at bounding box center [647, 493] width 1142 height 883
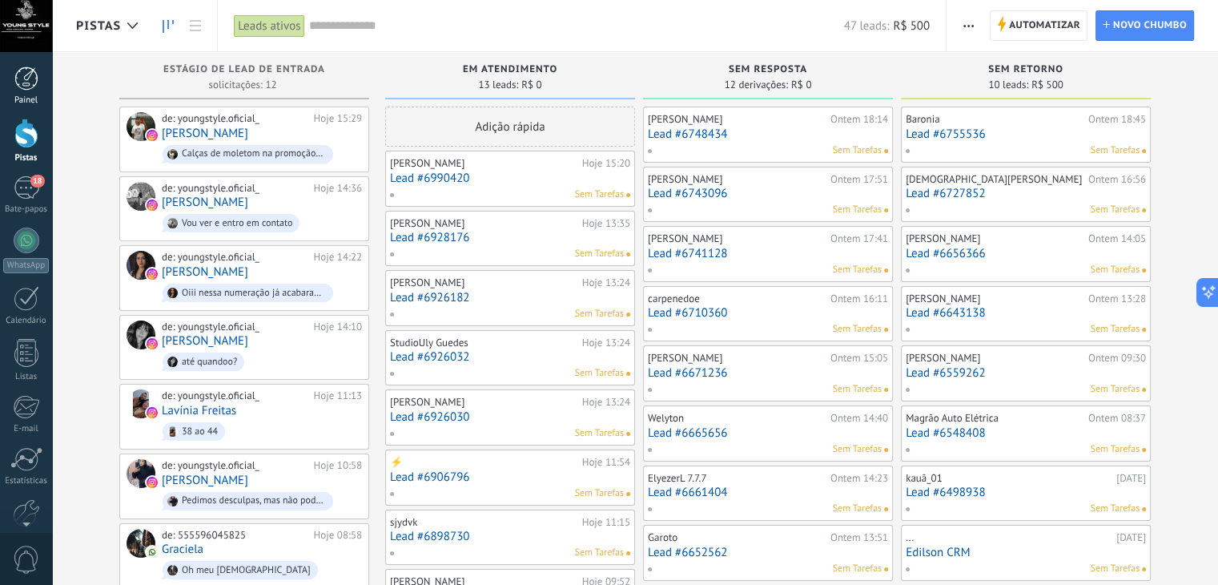
click at [23, 90] on div at bounding box center [26, 78] width 24 height 24
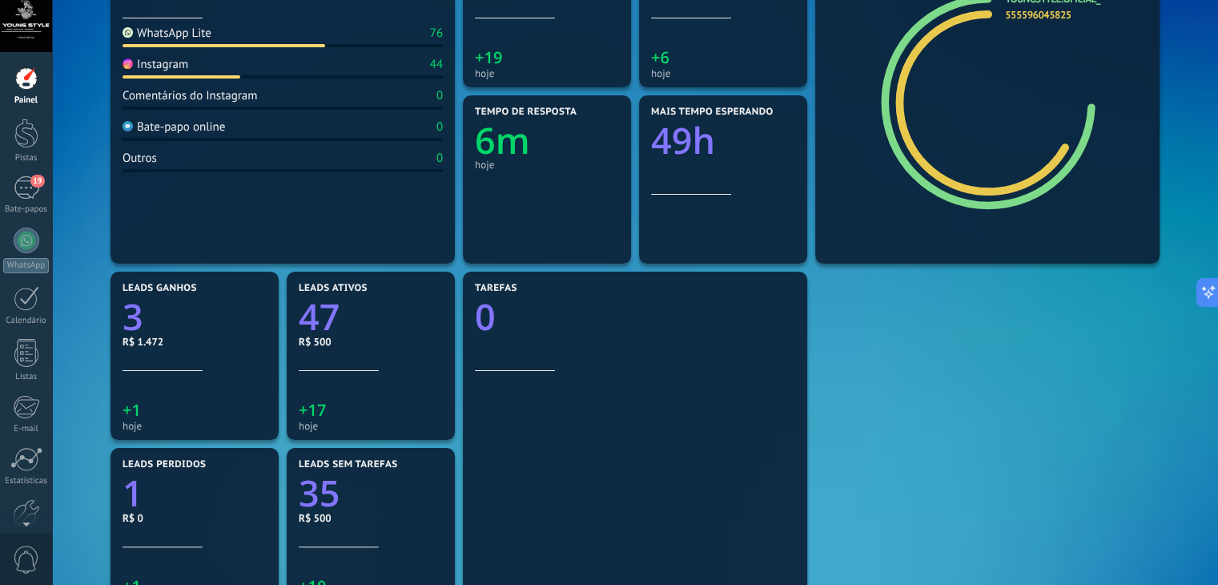
click at [96, 148] on div "Mensagens recebidas 120 hoje WhatsApp Lite 76 Instagram 44 Comentários do Insta…" at bounding box center [635, 355] width 1118 height 881
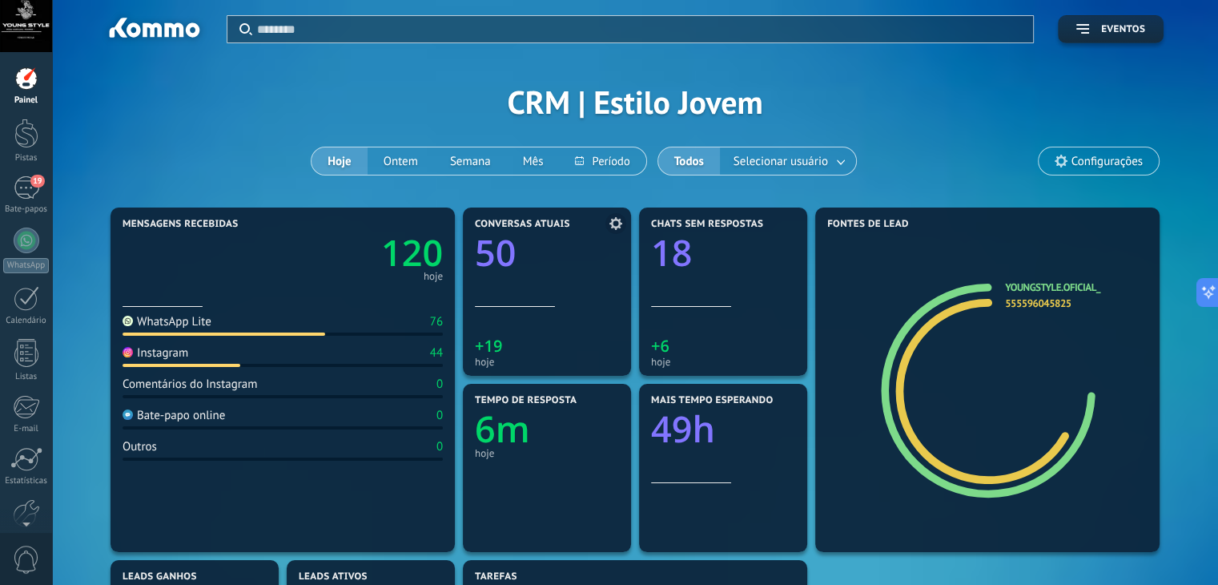
click at [509, 237] on text "50" at bounding box center [495, 252] width 41 height 49
click at [610, 222] on icon at bounding box center [615, 223] width 13 height 13
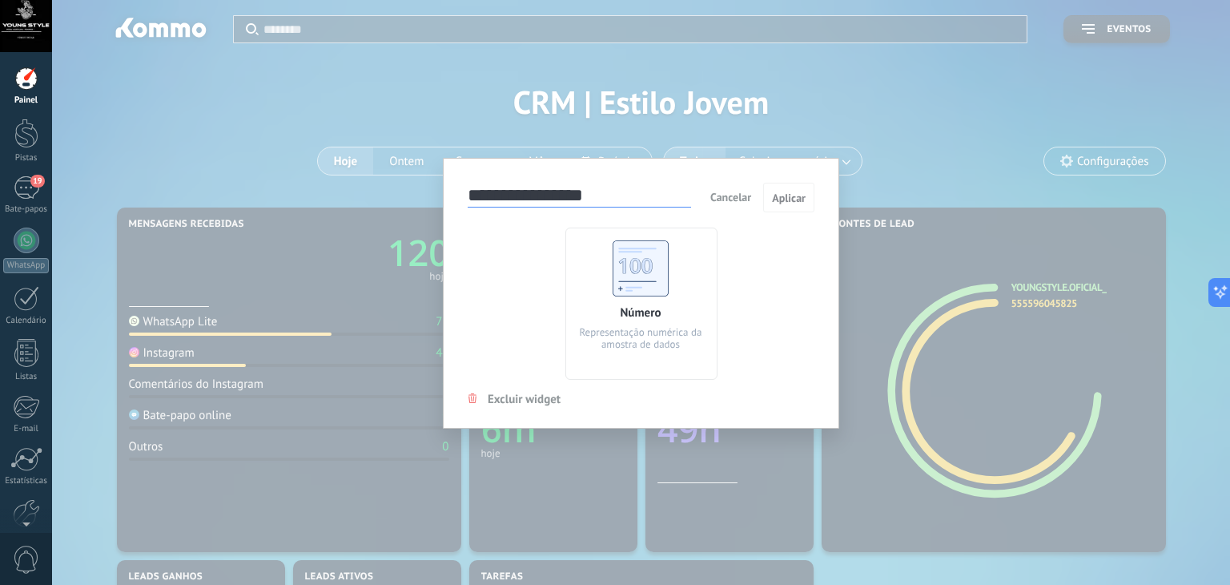
click at [327, 104] on div "**********" at bounding box center [641, 292] width 1178 height 585
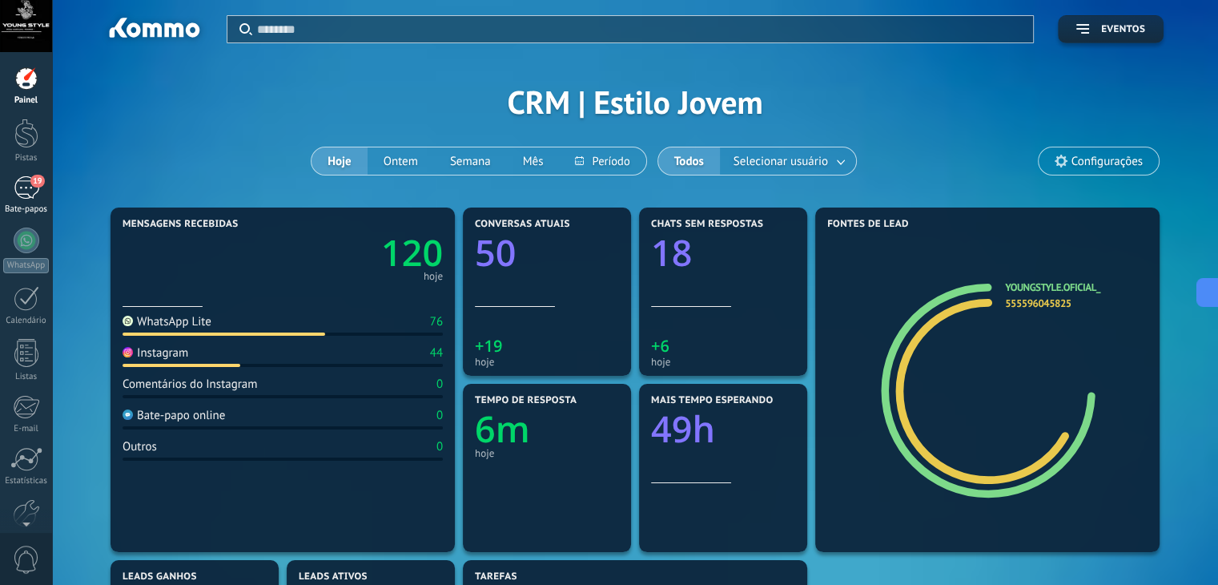
click at [26, 180] on div "19" at bounding box center [27, 187] width 26 height 23
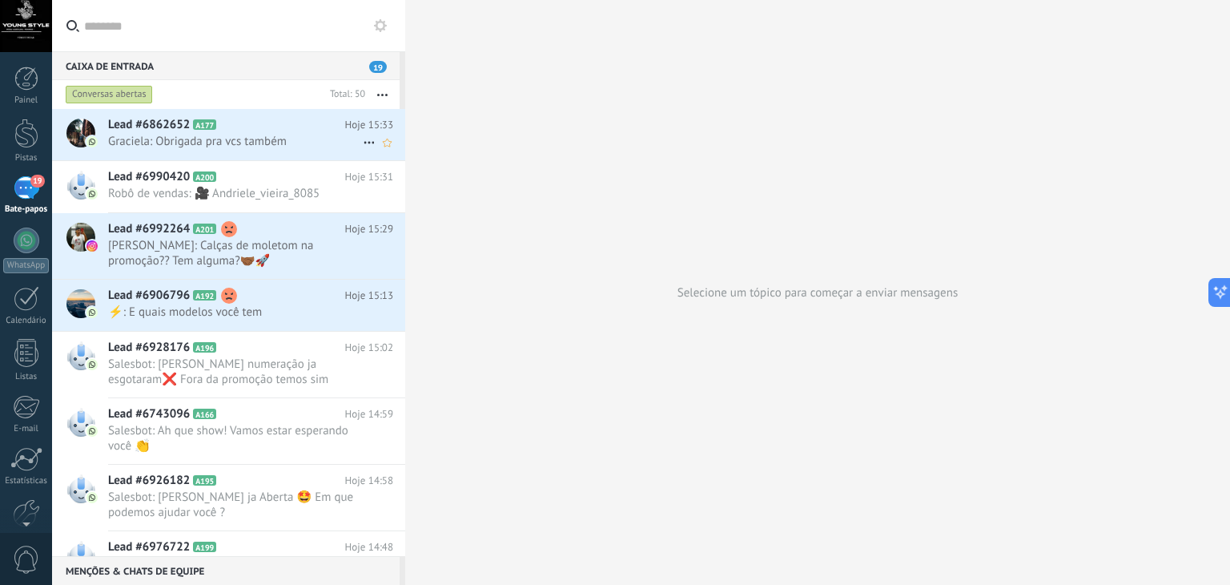
click at [264, 146] on span "Graciela: Obrigada pra vcs também" at bounding box center [235, 141] width 255 height 15
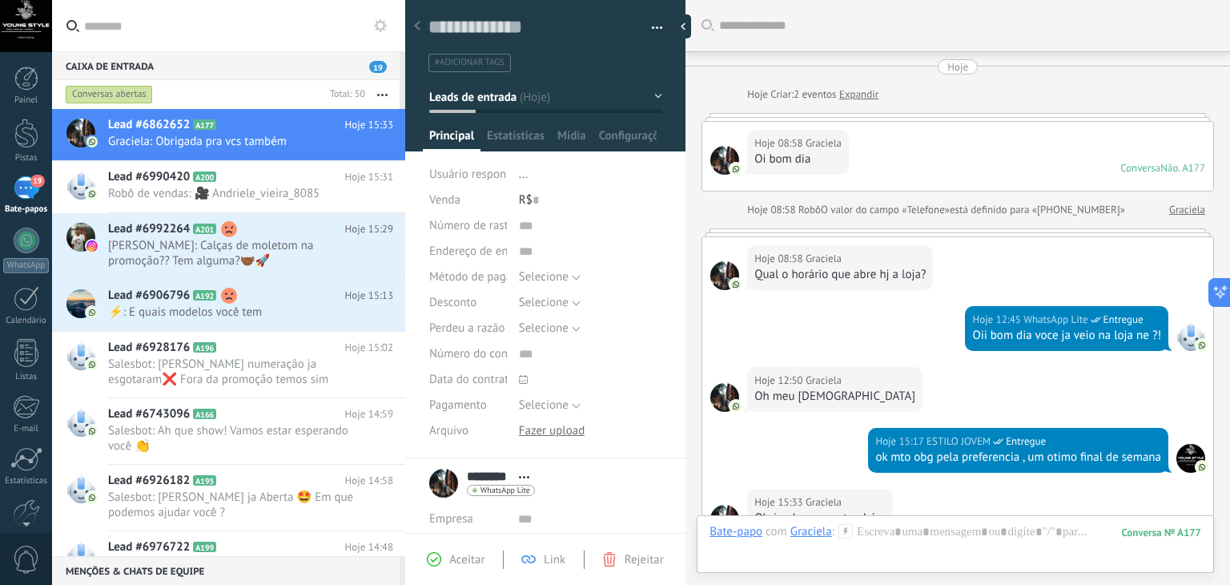
scroll to position [279, 0]
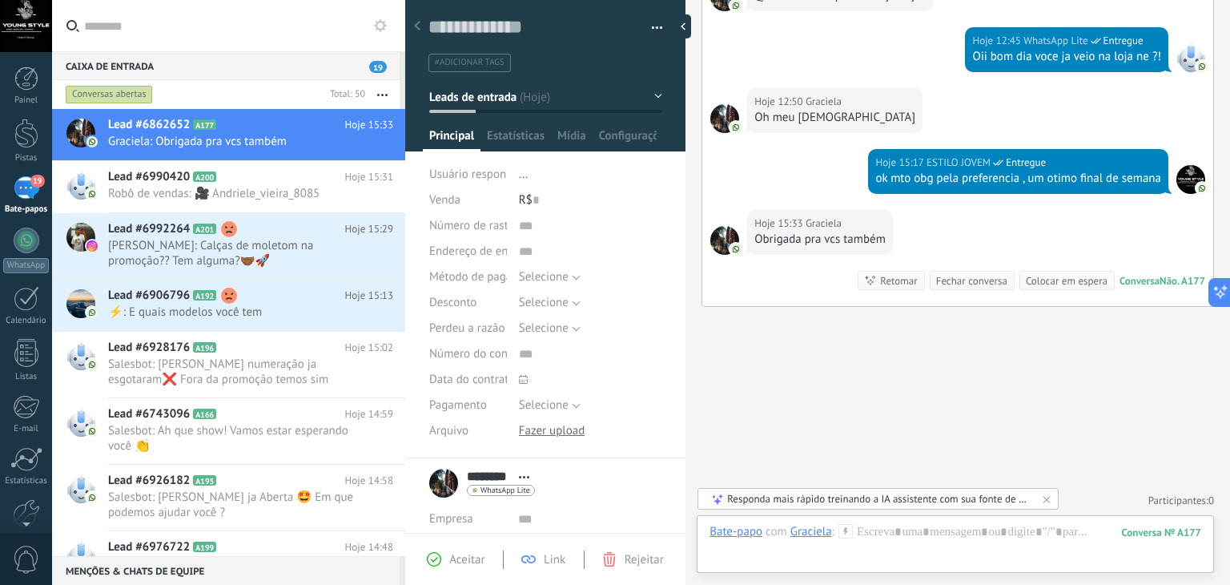
click at [860, 221] on div "Hoje 15:33 Graciela" at bounding box center [819, 223] width 131 height 16
click at [951, 282] on font "Fechar conversa" at bounding box center [971, 281] width 71 height 14
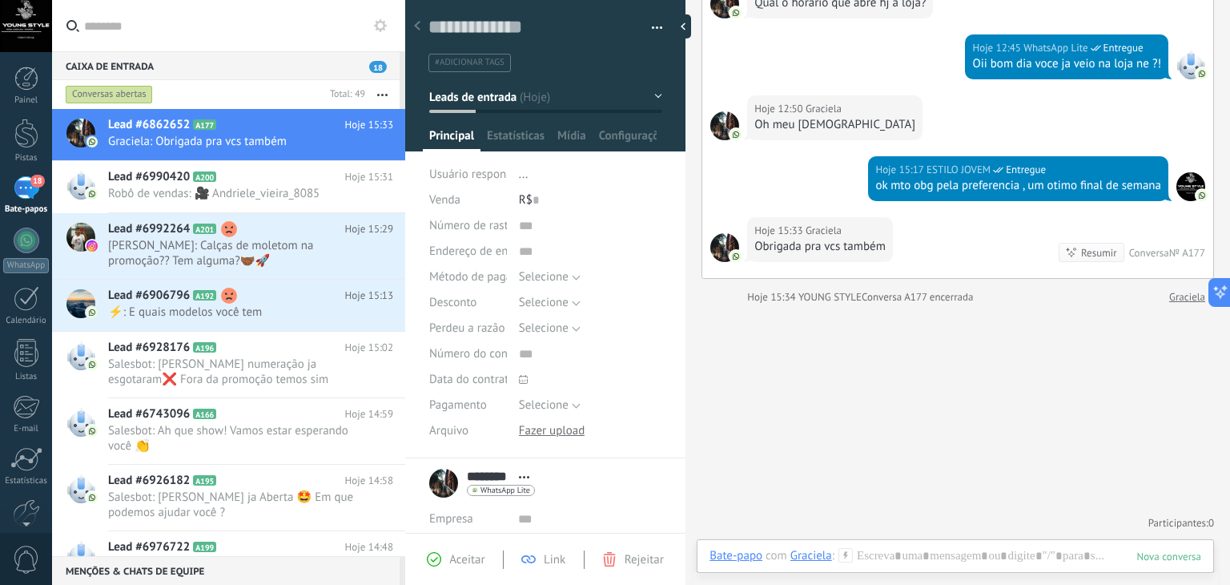
scroll to position [270, 0]
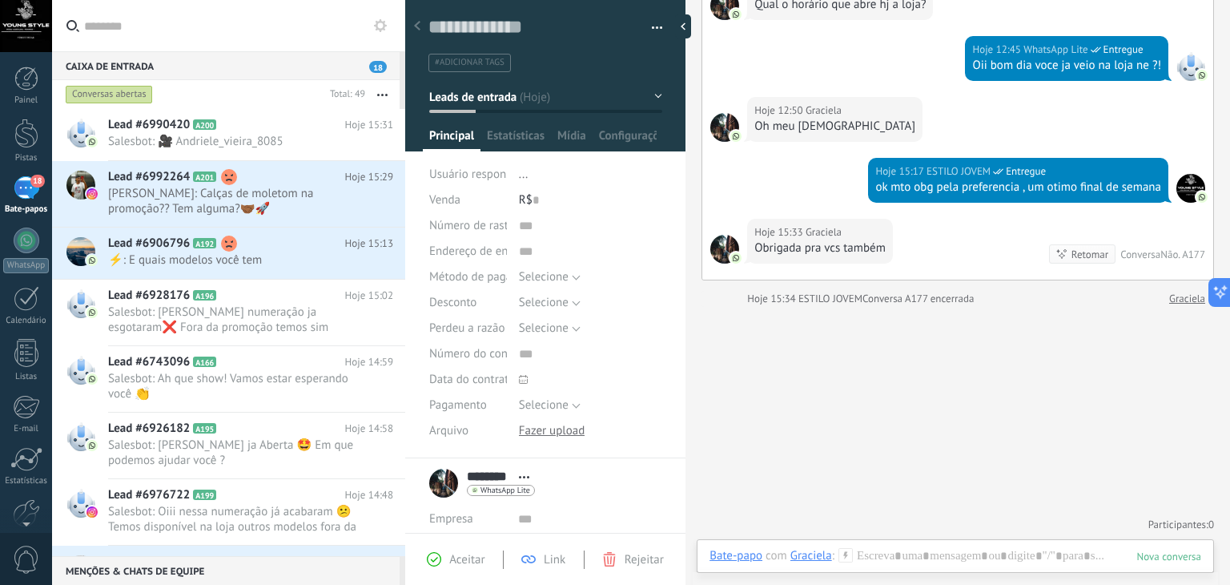
click at [731, 171] on div "Hoje 15:17 ESTILO JOVEM Entregue ok mto obg pela preferencia , um otimo final d…" at bounding box center [957, 188] width 511 height 61
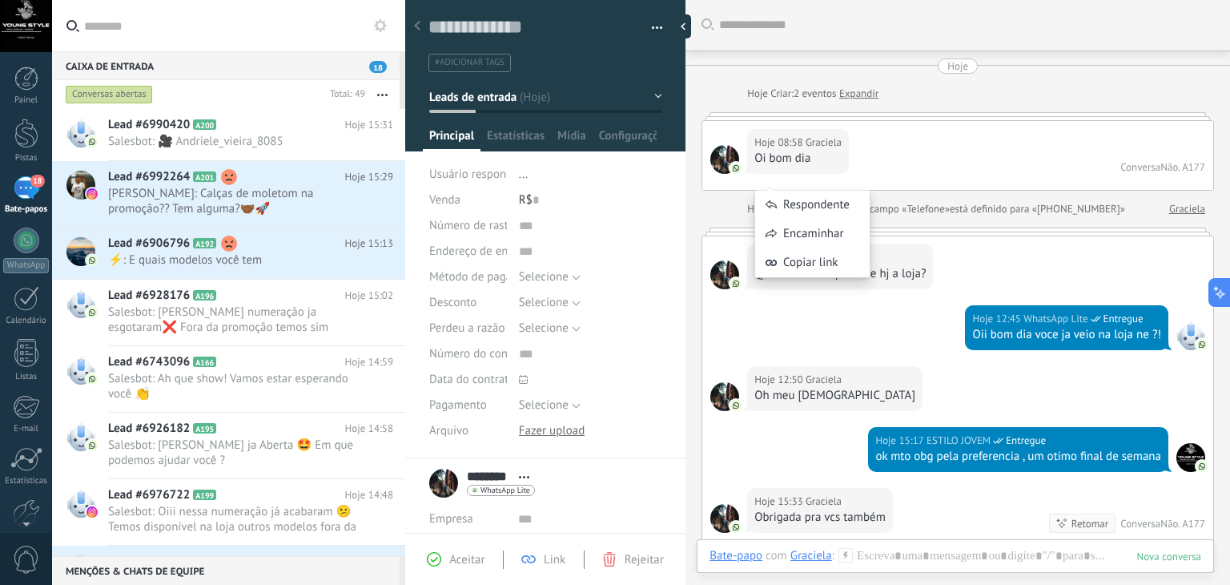
scroll to position [0, 0]
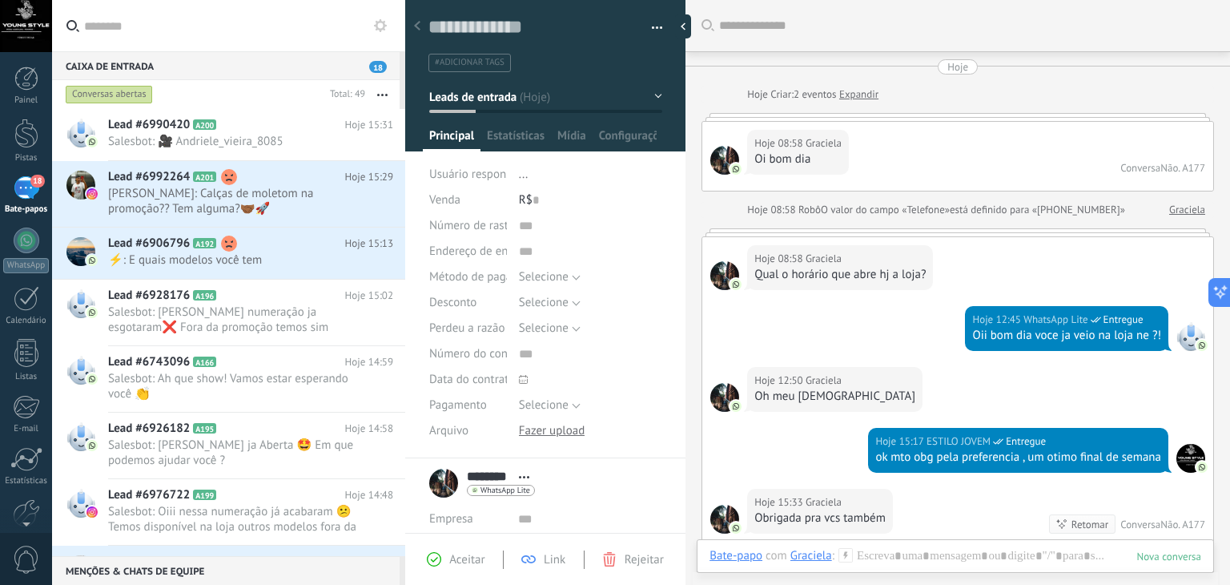
click at [417, 32] on div at bounding box center [417, 26] width 22 height 31
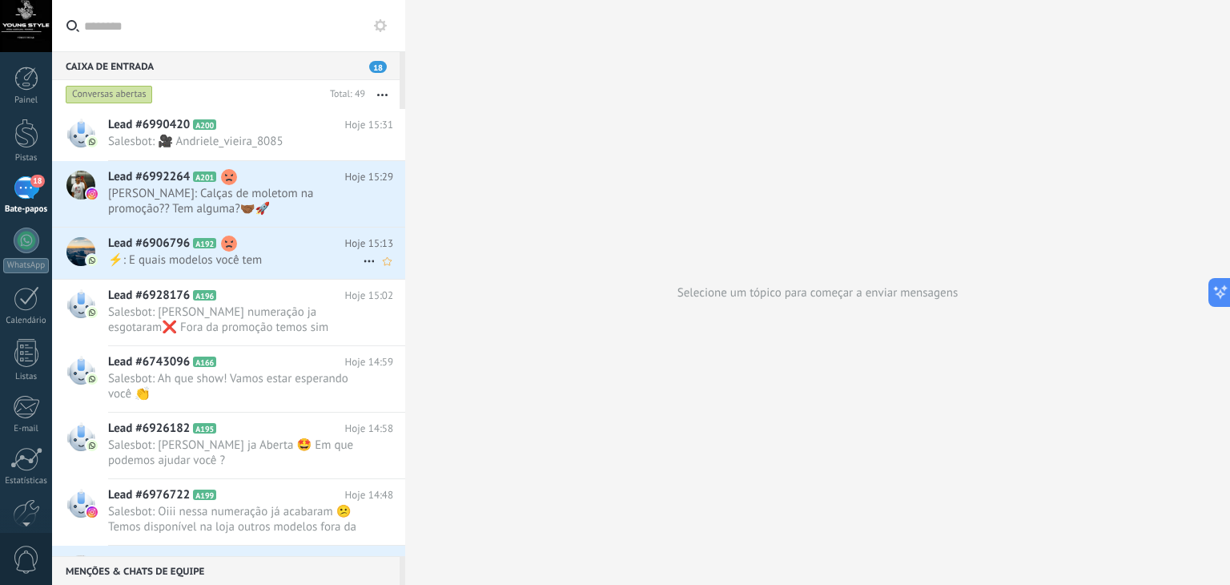
click at [276, 239] on h2 "Lead #6906796 A192" at bounding box center [226, 243] width 237 height 16
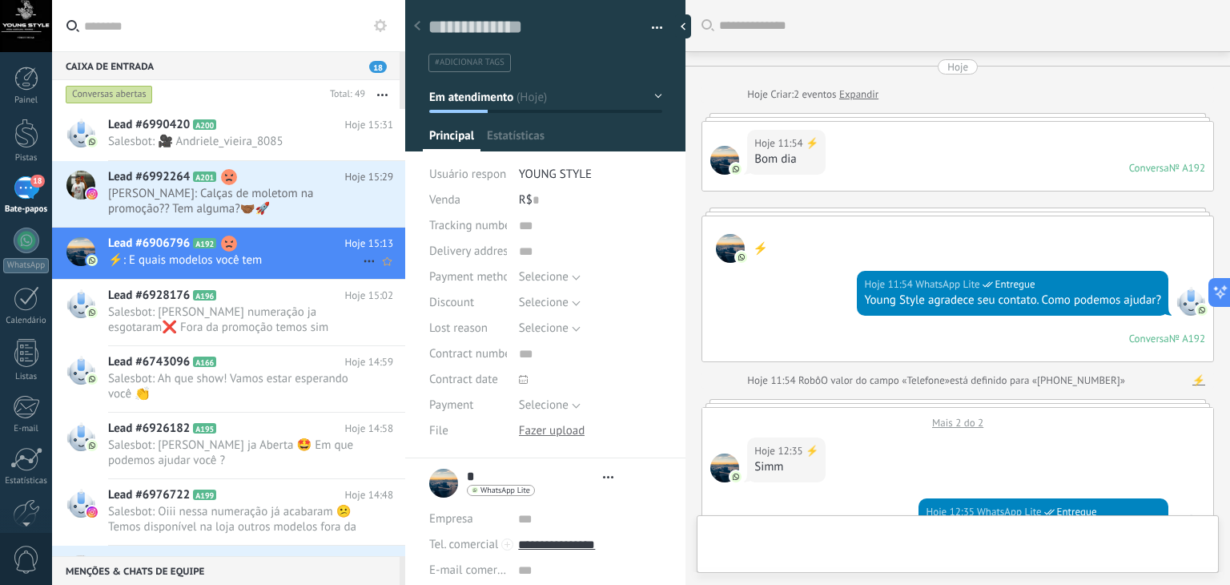
type textarea "**********"
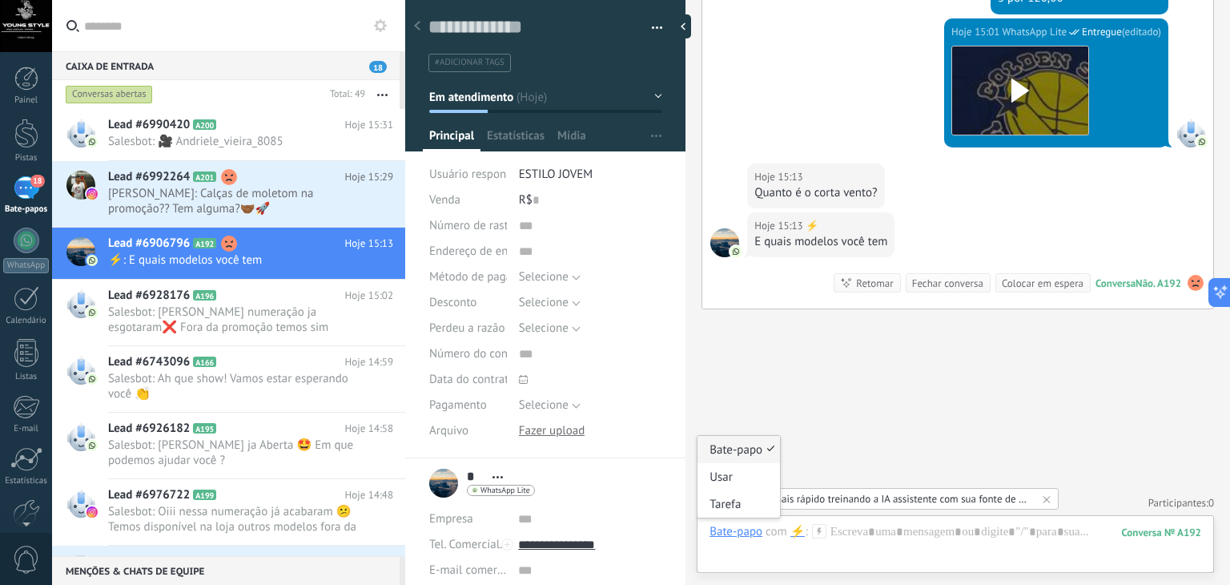
click at [744, 533] on div "Bate-papo" at bounding box center [736, 531] width 53 height 14
click at [744, 445] on font "Bate-papo" at bounding box center [736, 449] width 53 height 15
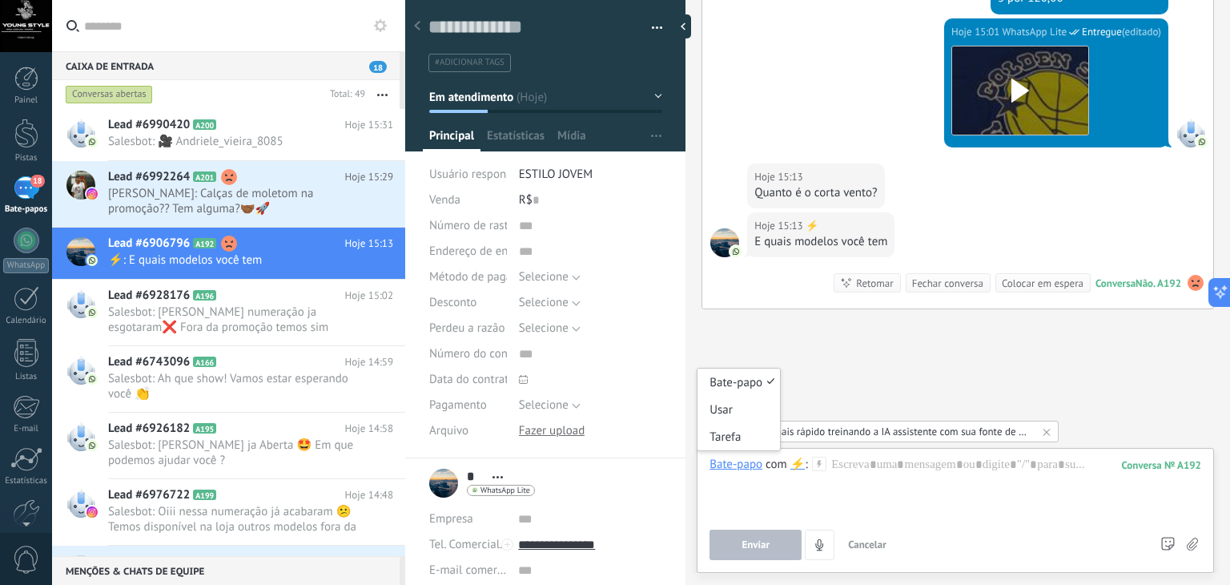
click at [750, 467] on div "Bate-papo" at bounding box center [736, 463] width 53 height 14
click at [738, 376] on font "Bate-papo" at bounding box center [736, 382] width 53 height 15
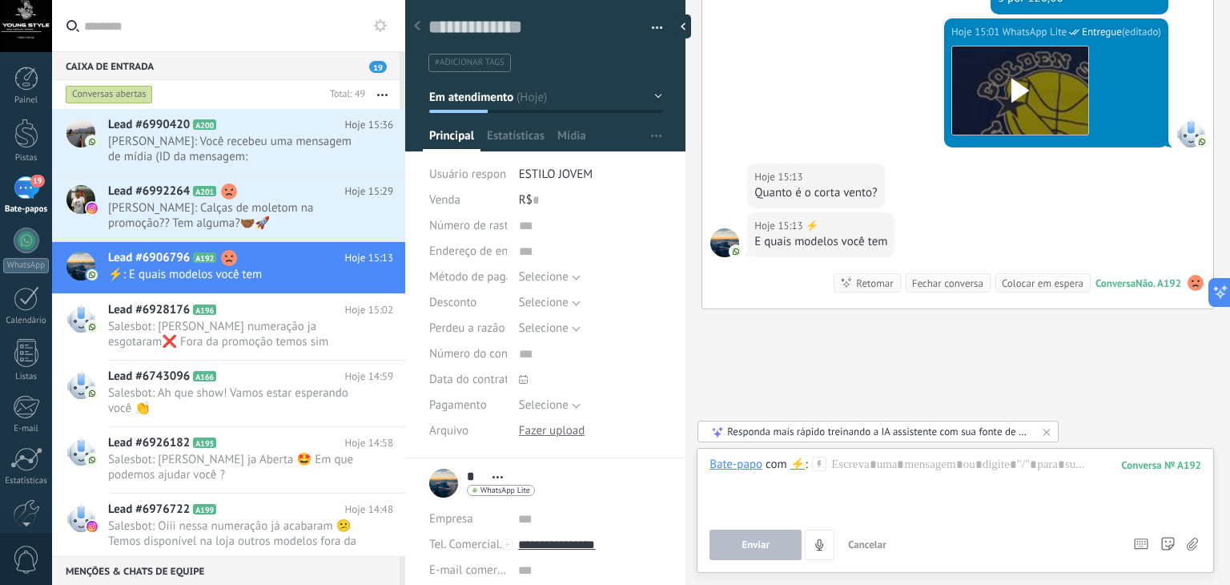
click at [804, 508] on div at bounding box center [956, 486] width 492 height 61
click at [820, 542] on use "4" at bounding box center [820, 543] width 8 height 11
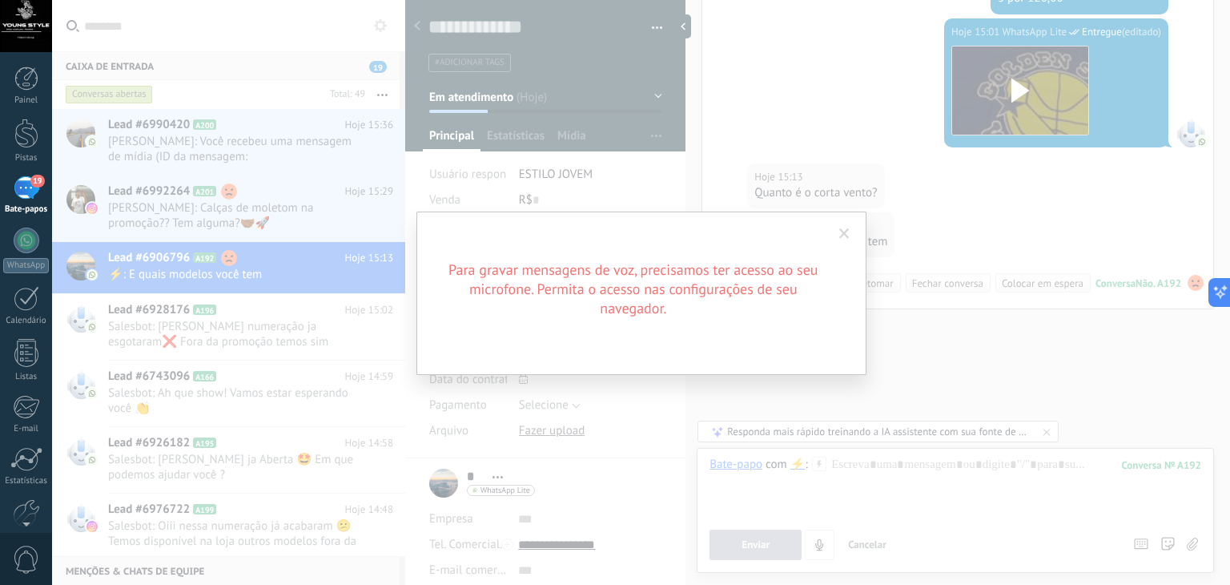
click at [847, 231] on span at bounding box center [844, 233] width 10 height 11
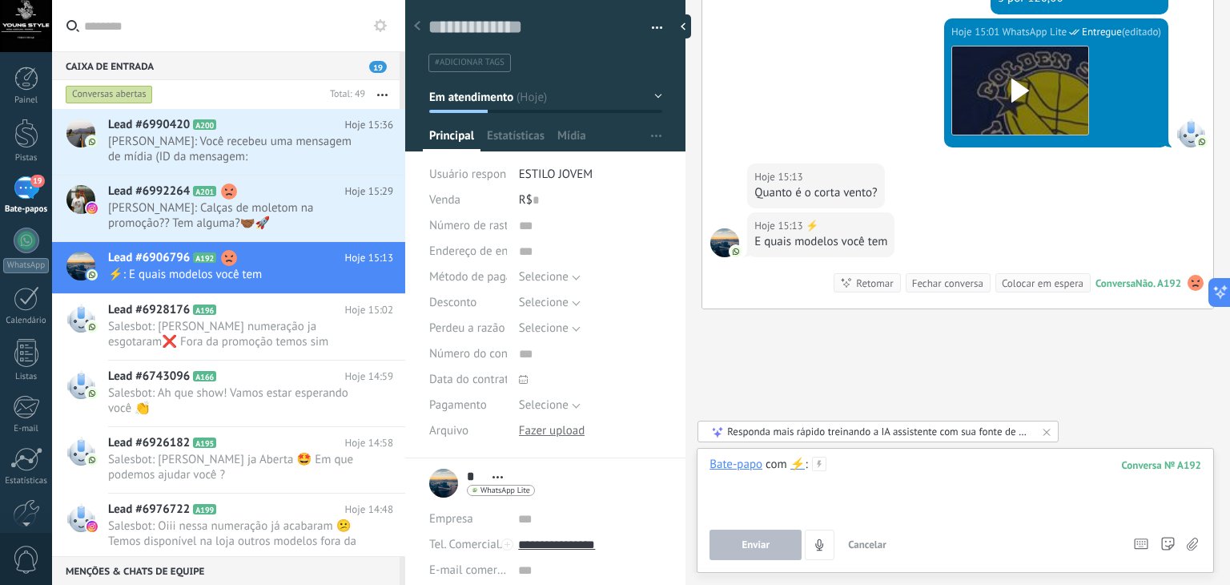
click at [947, 469] on div at bounding box center [956, 486] width 492 height 61
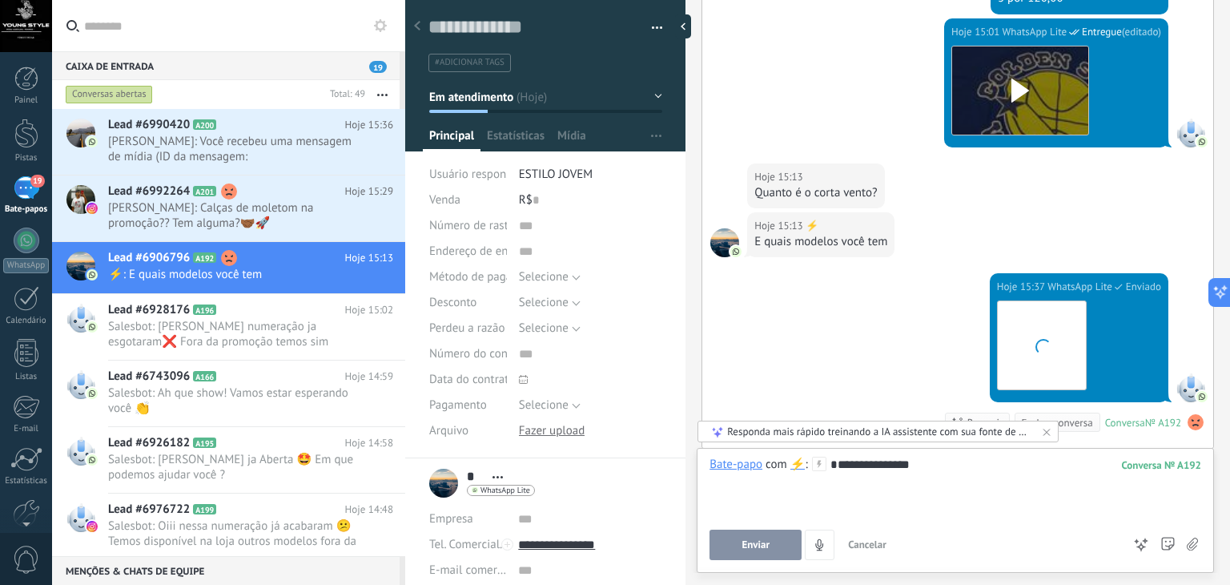
scroll to position [2092, 0]
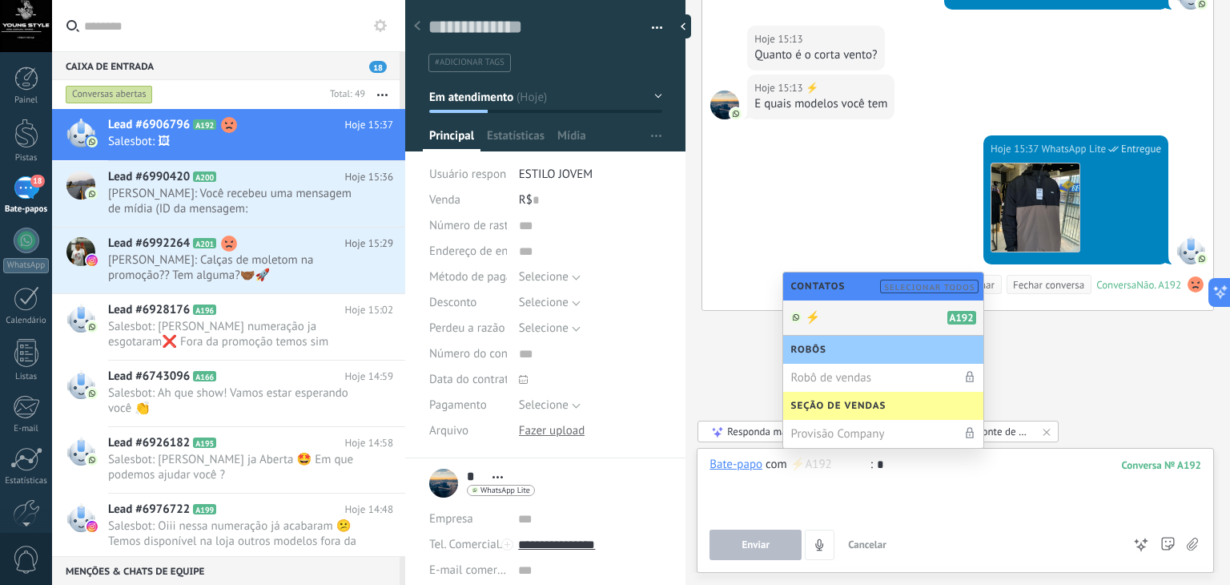
click at [727, 433] on font "Responda mais rápido treinando a IA assistente com sua fonte de dados" at bounding box center [886, 431] width 318 height 14
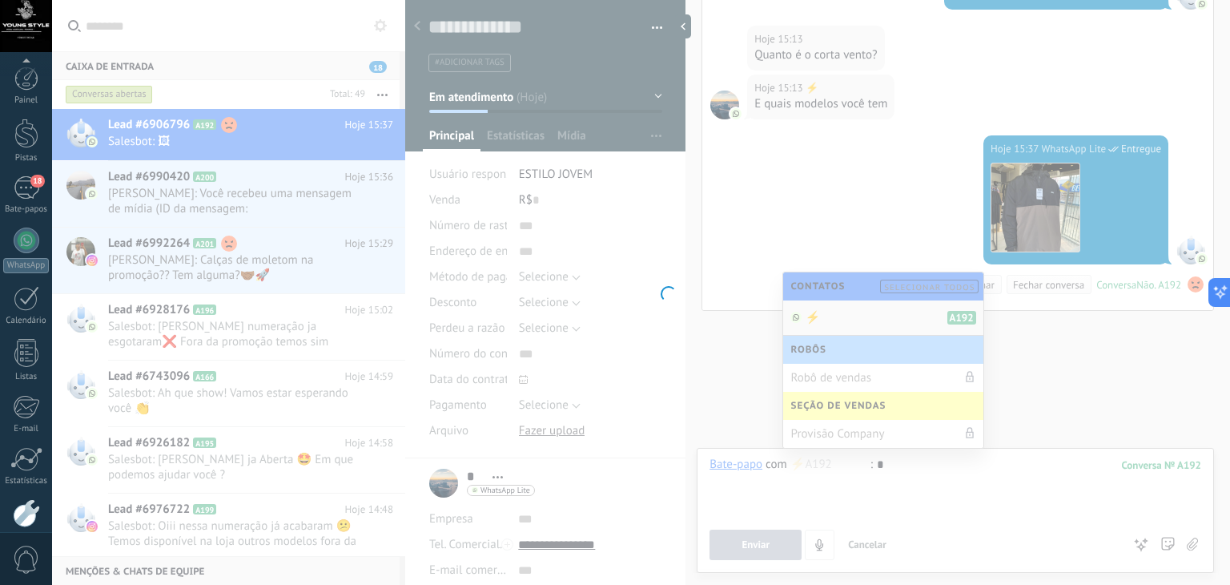
scroll to position [81, 0]
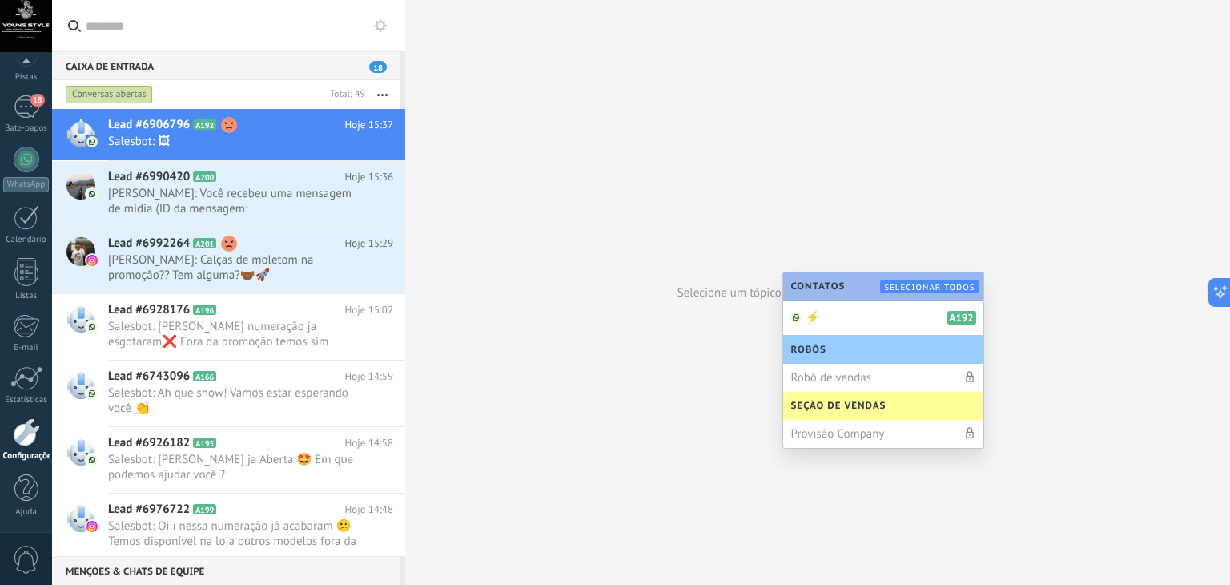
click at [737, 199] on div "Selecione um tópico para começar a enviar mensagens" at bounding box center [817, 292] width 825 height 585
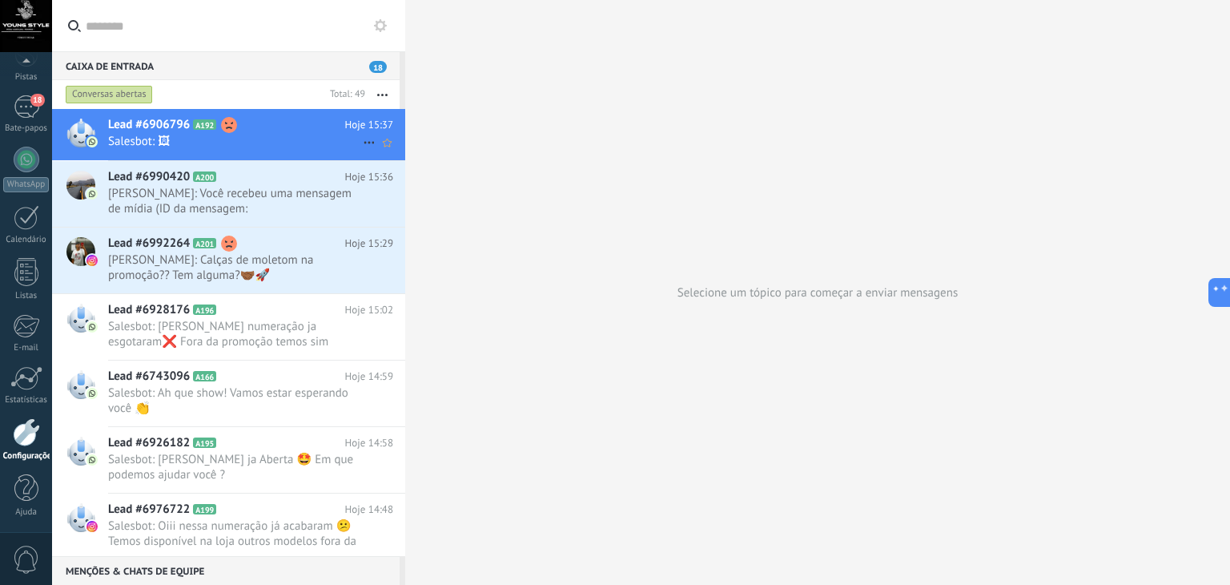
click at [278, 125] on h2 "Lead #6906796 A192" at bounding box center [226, 125] width 237 height 16
click at [170, 117] on font "Lead #6906796" at bounding box center [149, 124] width 82 height 15
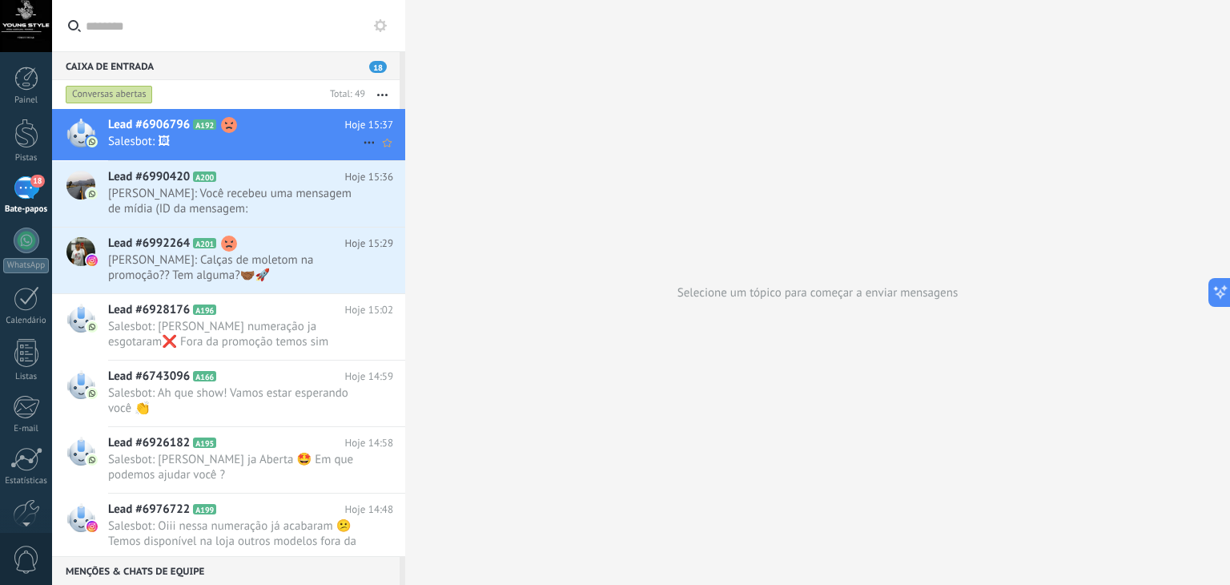
click at [147, 123] on font "Lead #6906796" at bounding box center [149, 124] width 82 height 15
click at [179, 124] on font "Lead #6906796" at bounding box center [149, 124] width 82 height 15
click at [28, 120] on div at bounding box center [26, 134] width 24 height 30
click at [31, 75] on div at bounding box center [26, 78] width 24 height 24
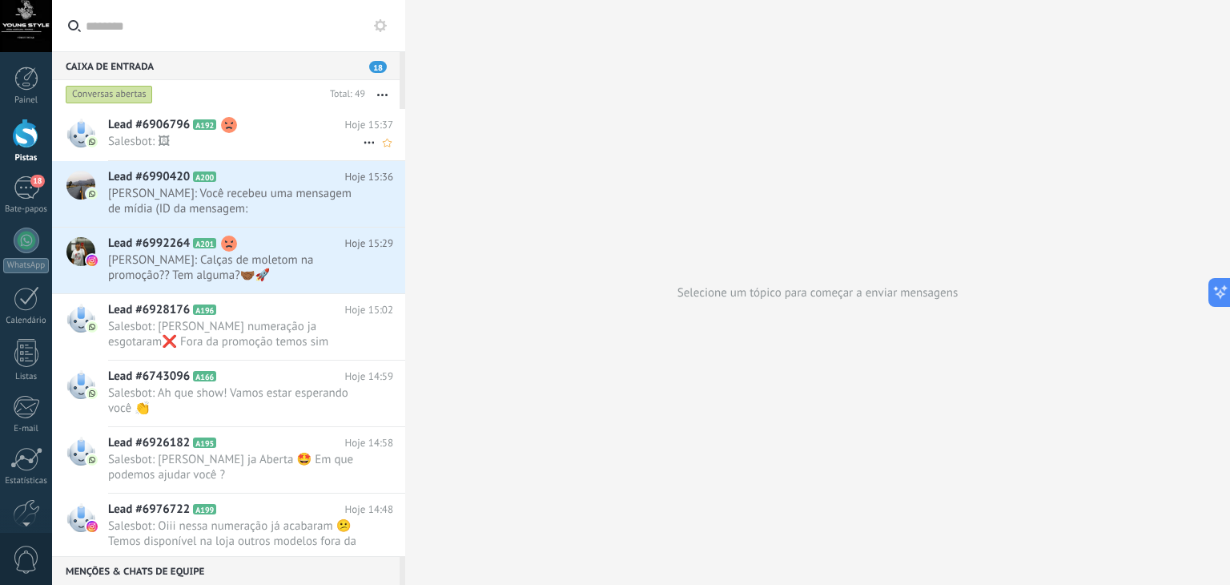
click at [635, 263] on div "Selecione um tópico para começar a enviar mensagens" at bounding box center [817, 292] width 825 height 585
click at [1216, 287] on icon at bounding box center [1214, 292] width 17 height 17
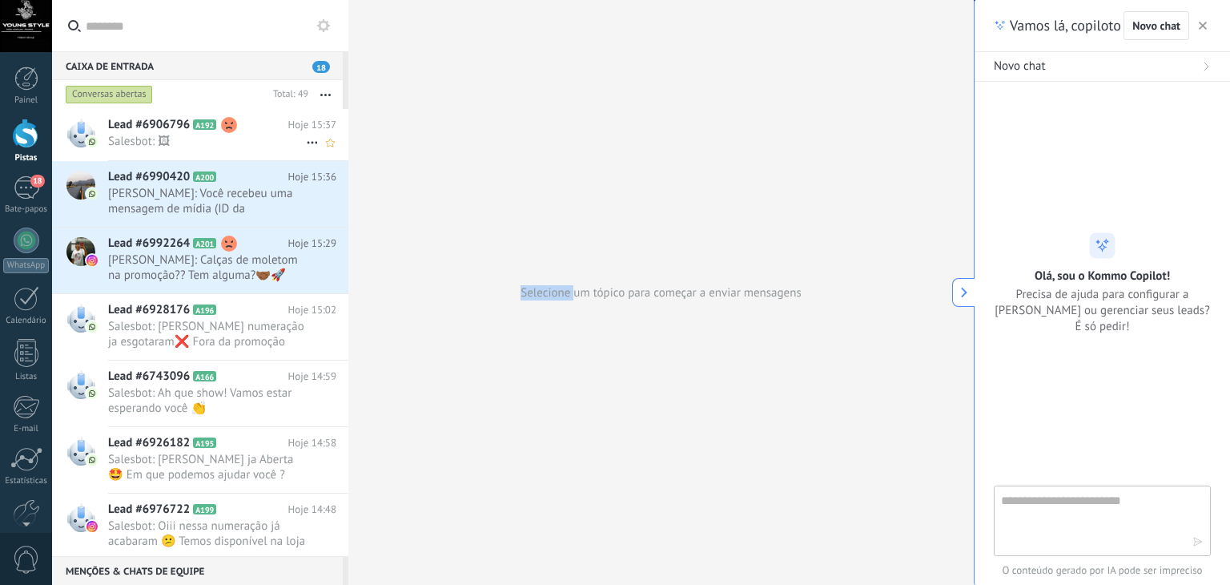
type textarea "**********"
click at [1199, 24] on icon "button" at bounding box center [1203, 26] width 8 height 8
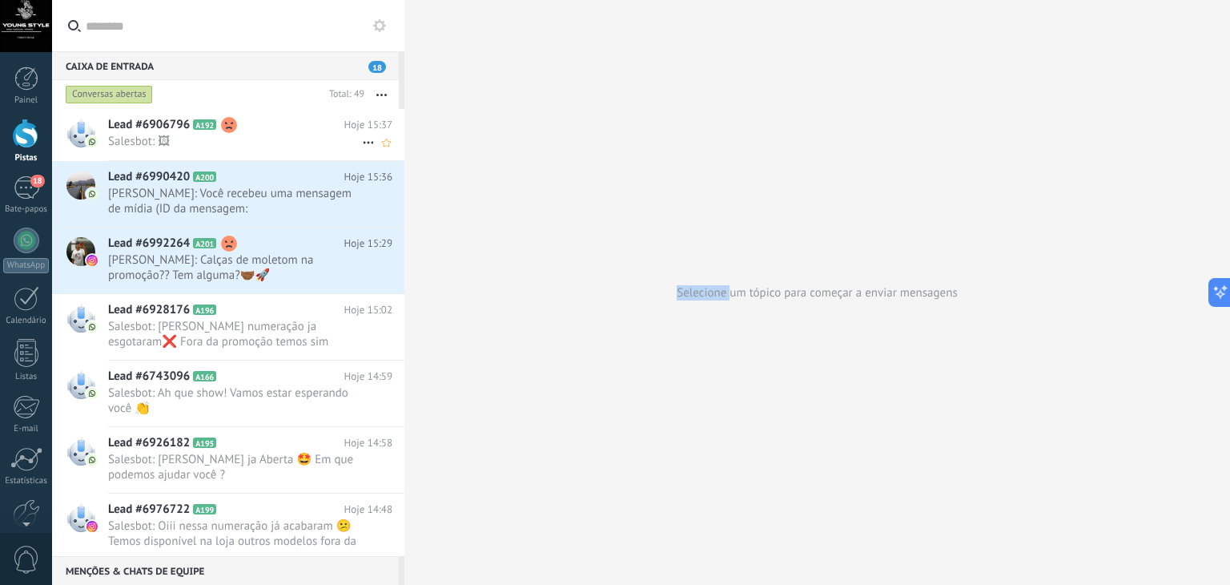
click at [164, 126] on font "Lead #6906796" at bounding box center [149, 124] width 82 height 15
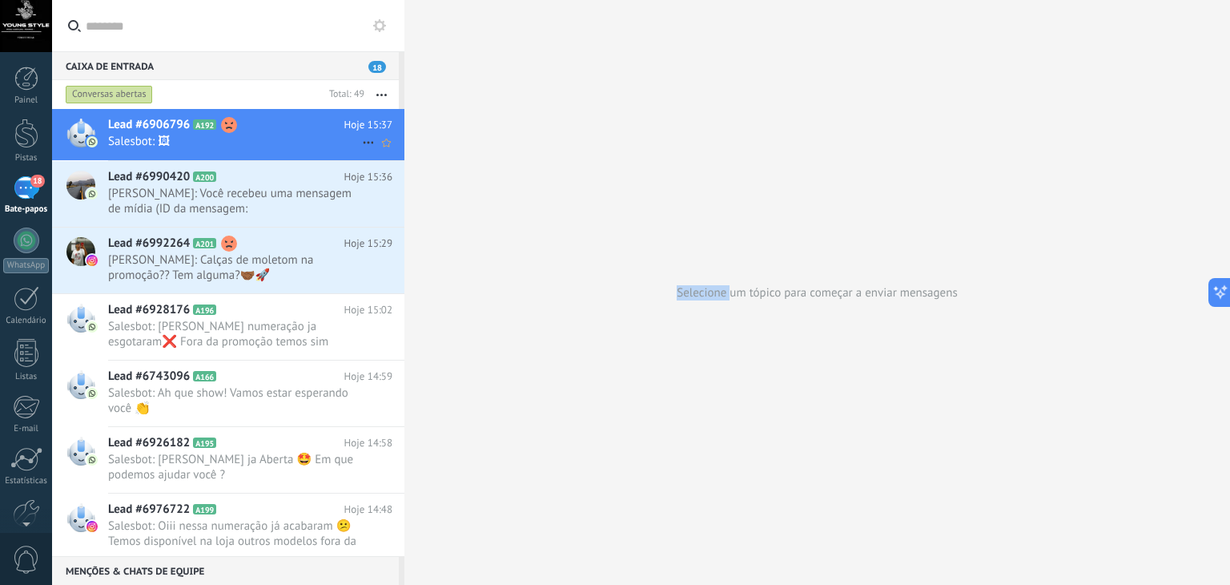
click at [164, 126] on font "Lead #6906796" at bounding box center [149, 124] width 82 height 15
click at [362, 141] on icon at bounding box center [368, 142] width 19 height 19
click at [31, 187] on div "18" at bounding box center [27, 187] width 26 height 23
